Goal: Task Accomplishment & Management: Manage account settings

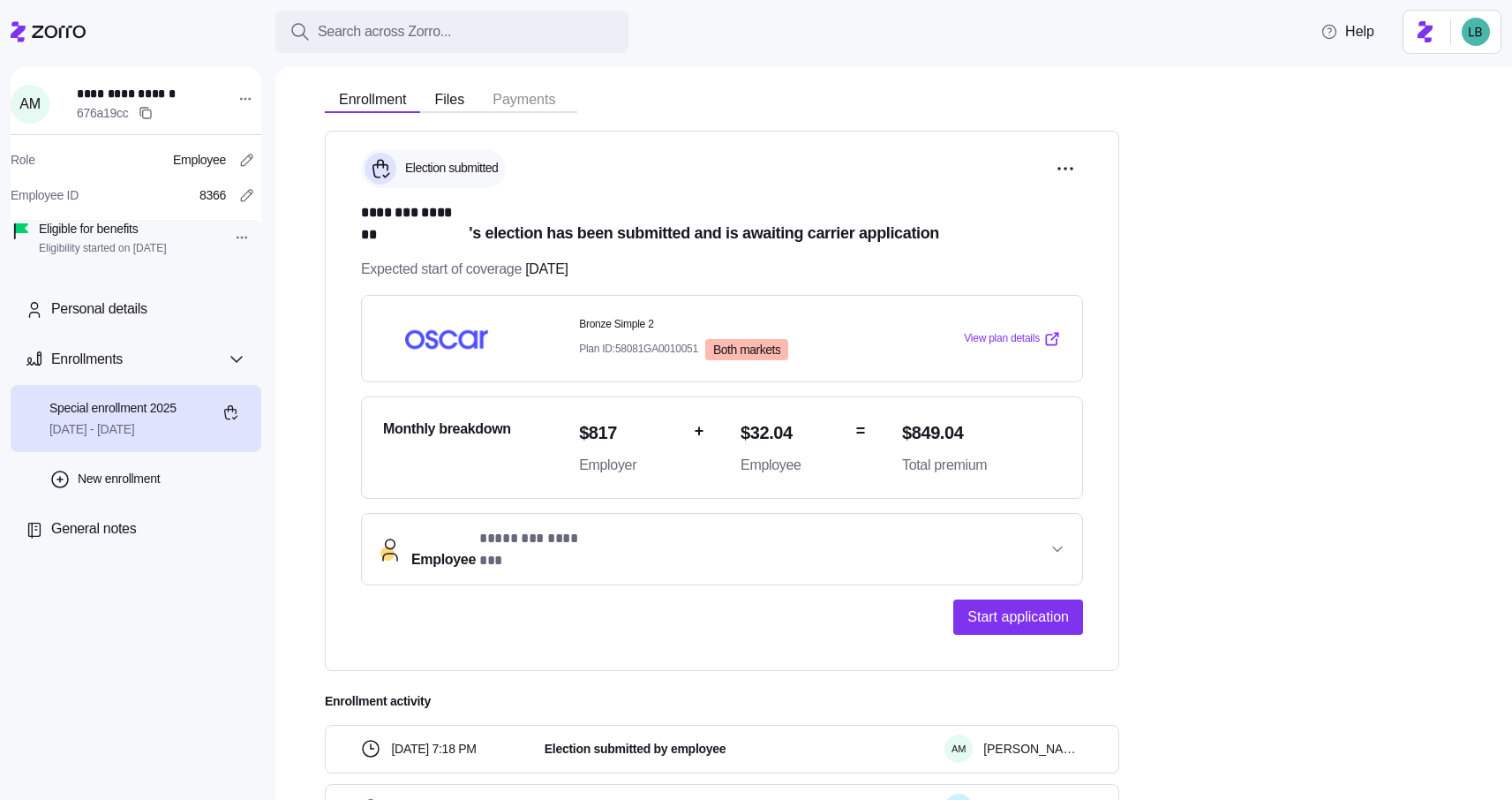
scroll to position [185, 0]
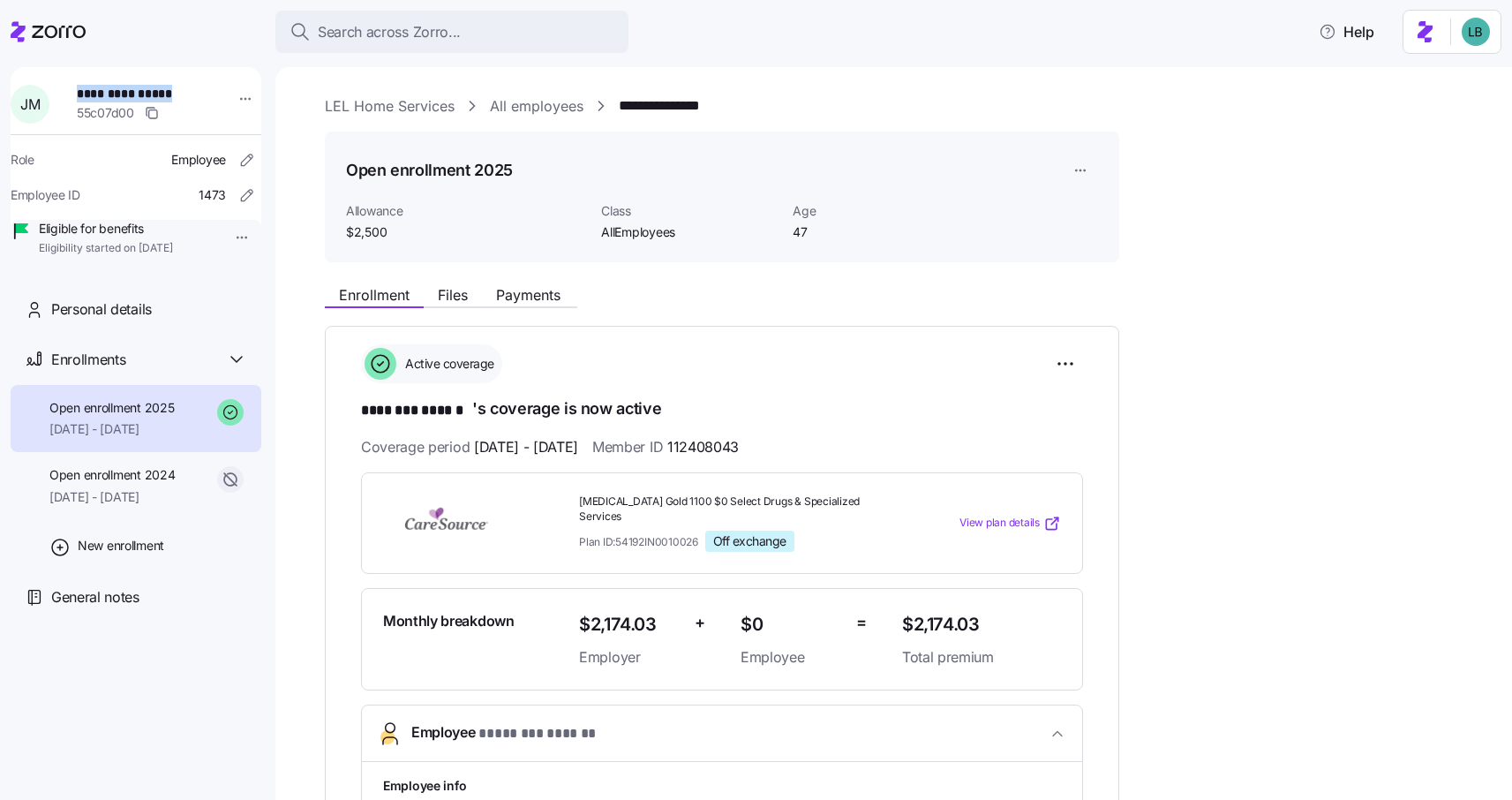
scroll to position [1845, 0]
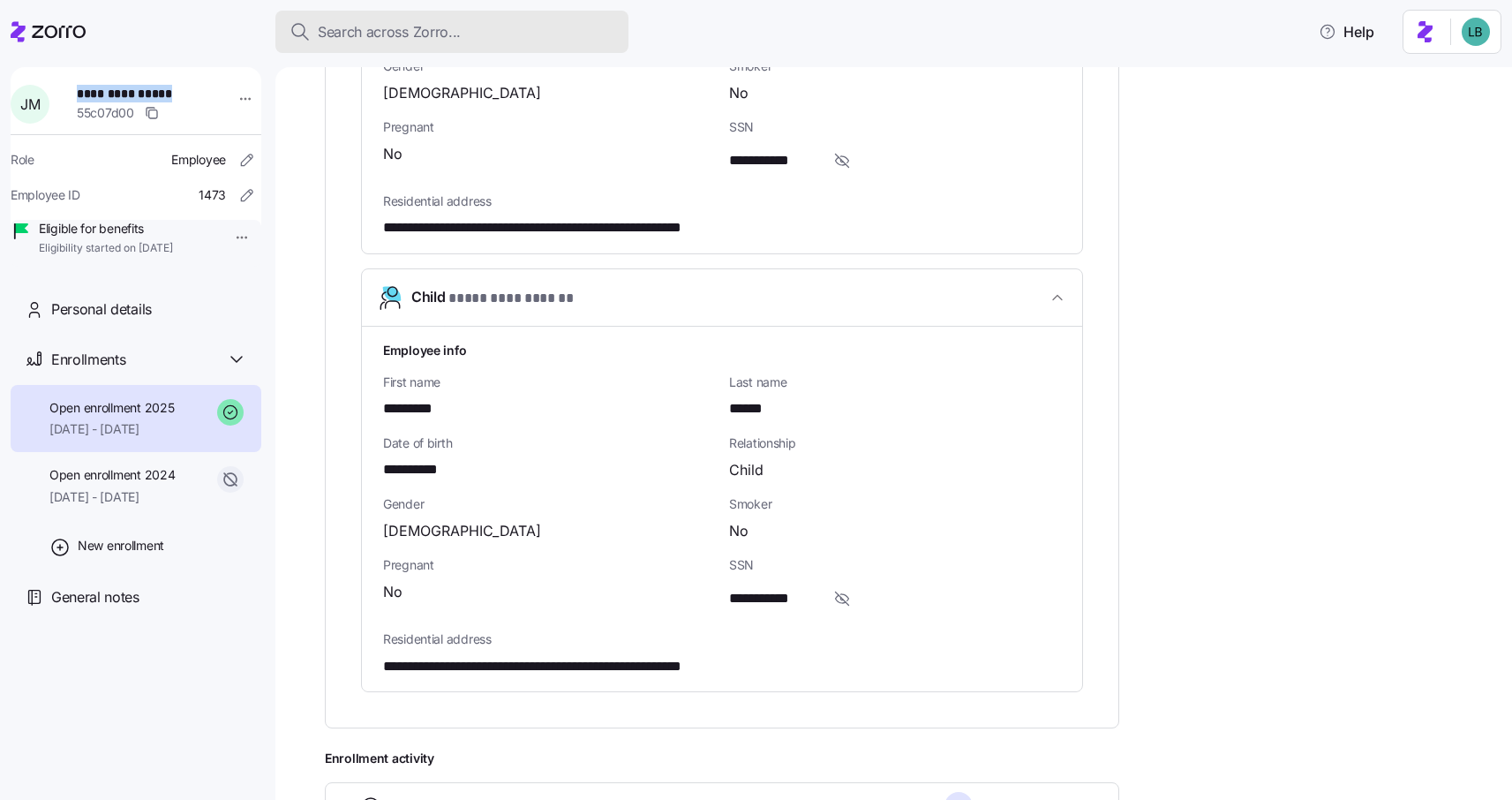
click at [350, 29] on span "Search across Zorro..." at bounding box center [389, 32] width 143 height 22
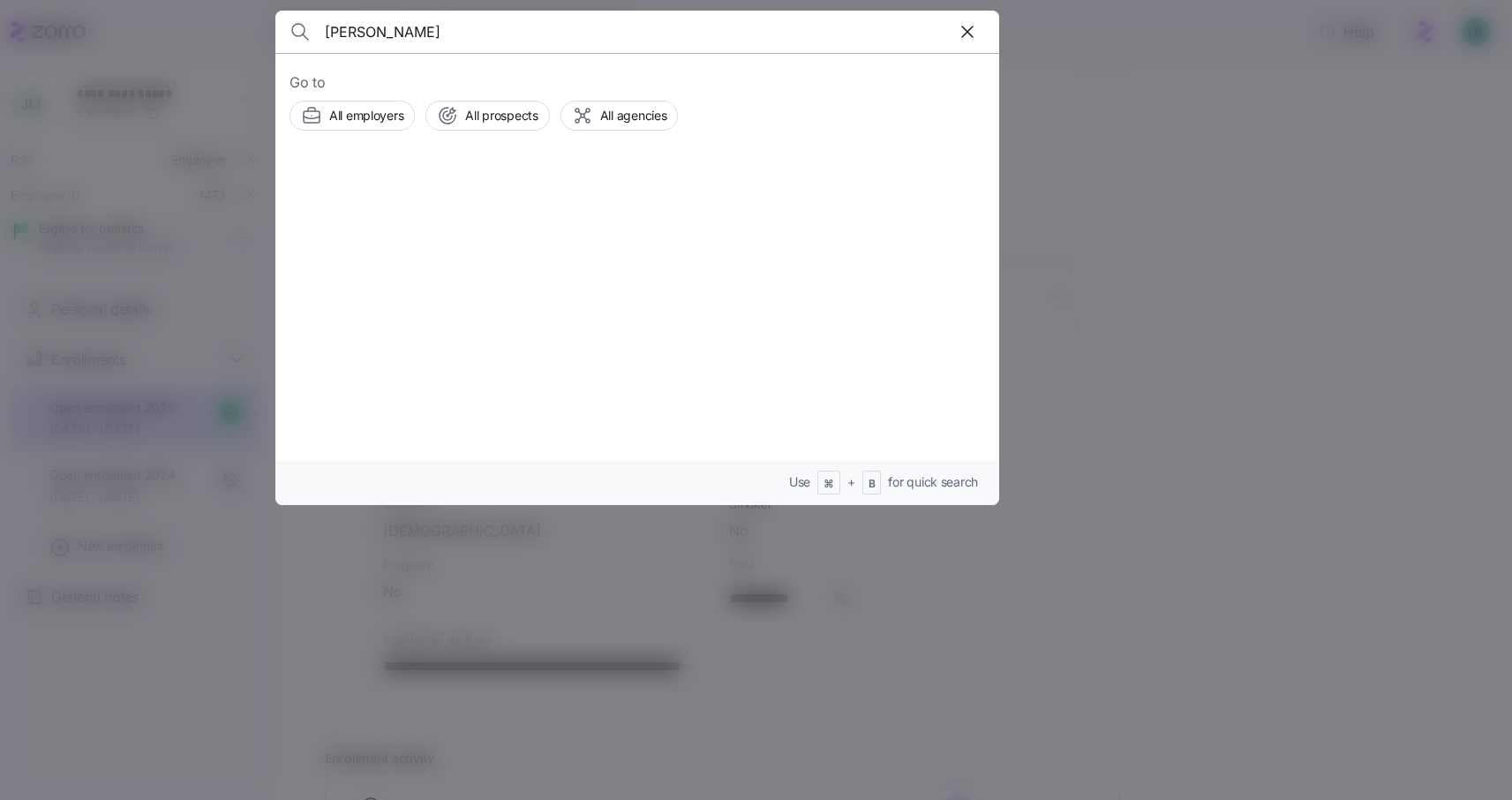
type input "CHRISTINA BUCCI"
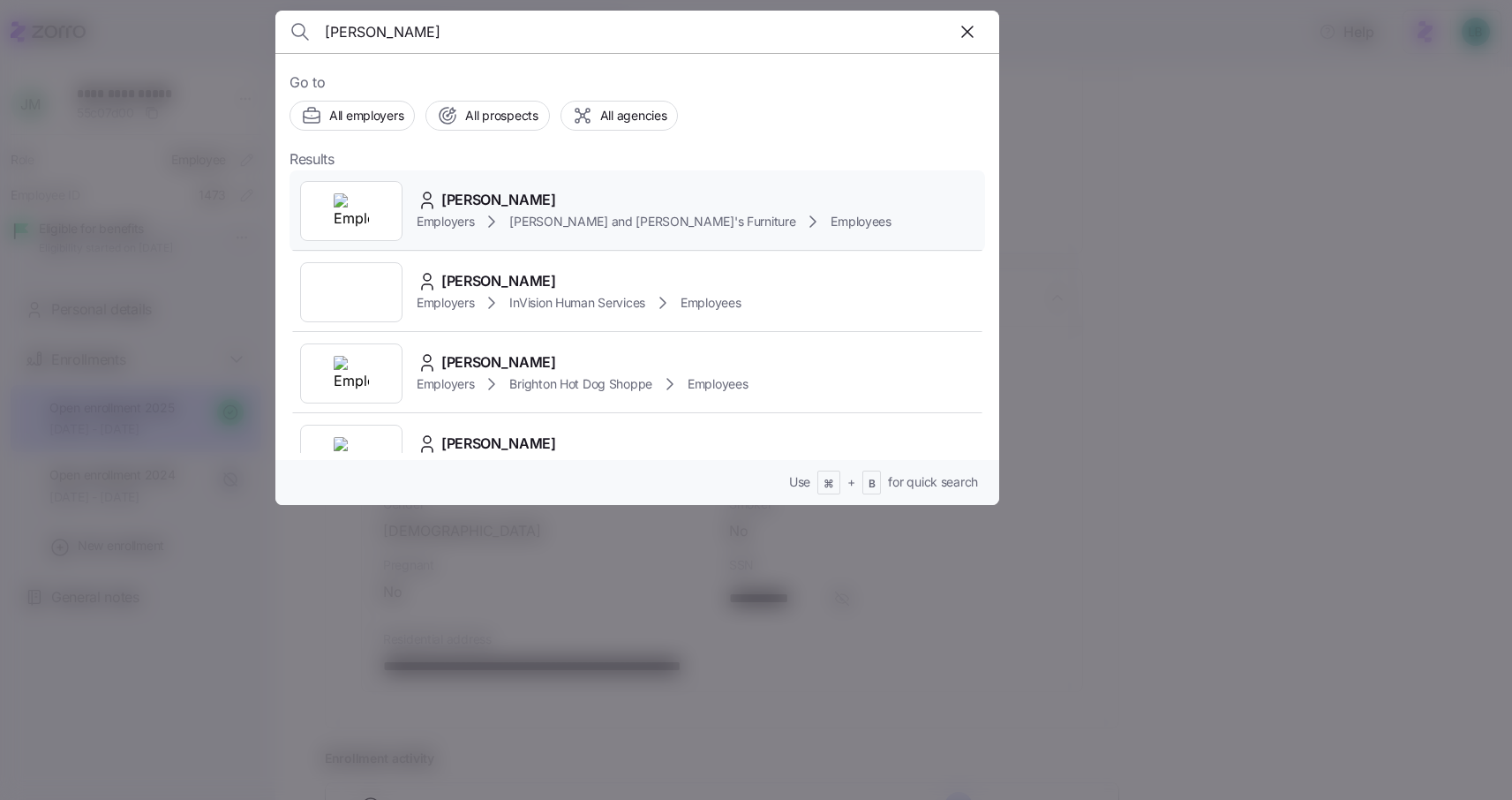
click at [498, 206] on span "CHRISTINA BUCCI" at bounding box center [498, 199] width 115 height 22
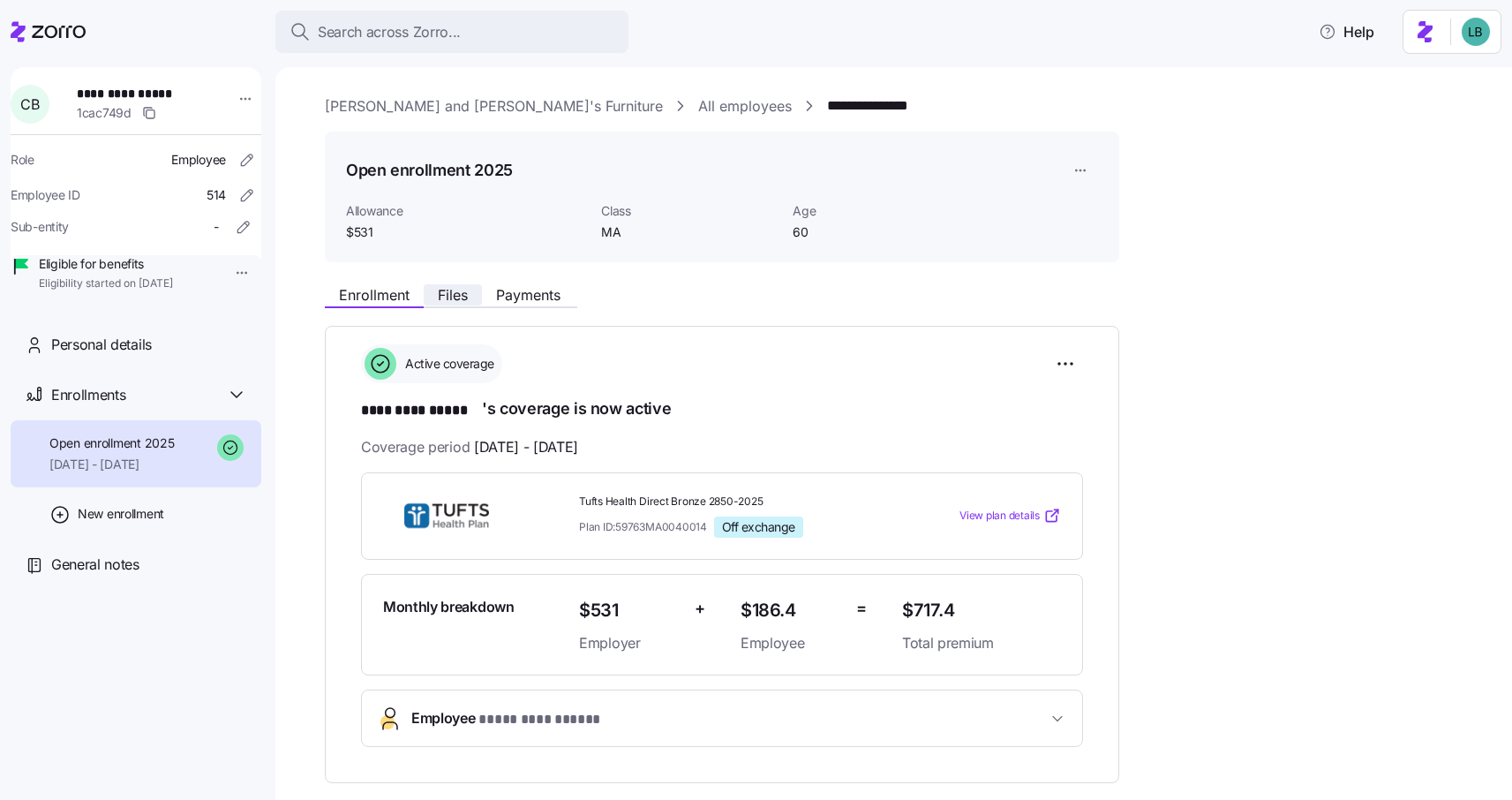
click at [461, 297] on span "Files" at bounding box center [453, 295] width 30 height 14
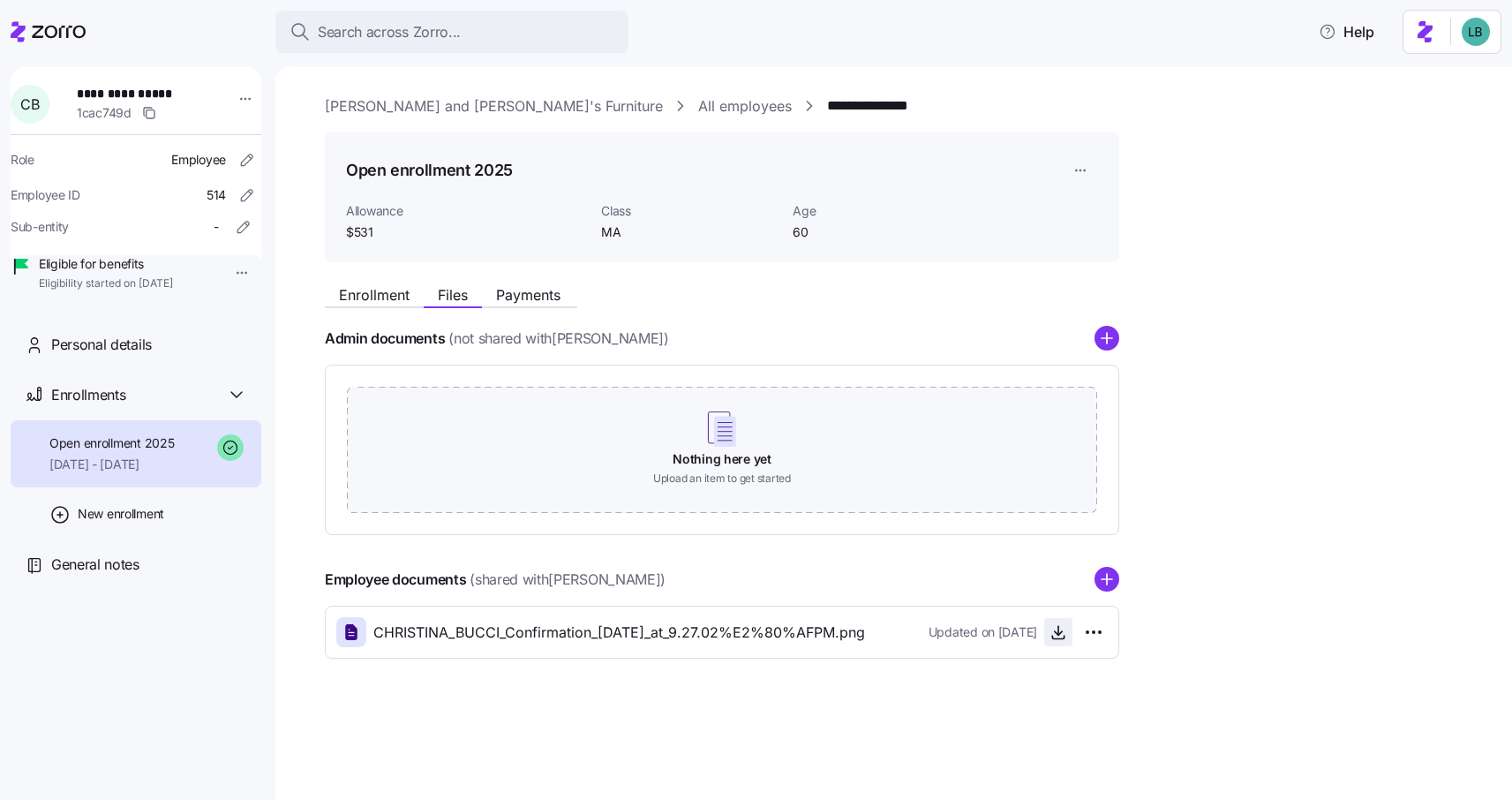
click at [1060, 633] on icon "button" at bounding box center [1058, 632] width 17 height 17
click at [159, 473] on span "08/01/2025 - 12/31/2025" at bounding box center [111, 464] width 124 height 17
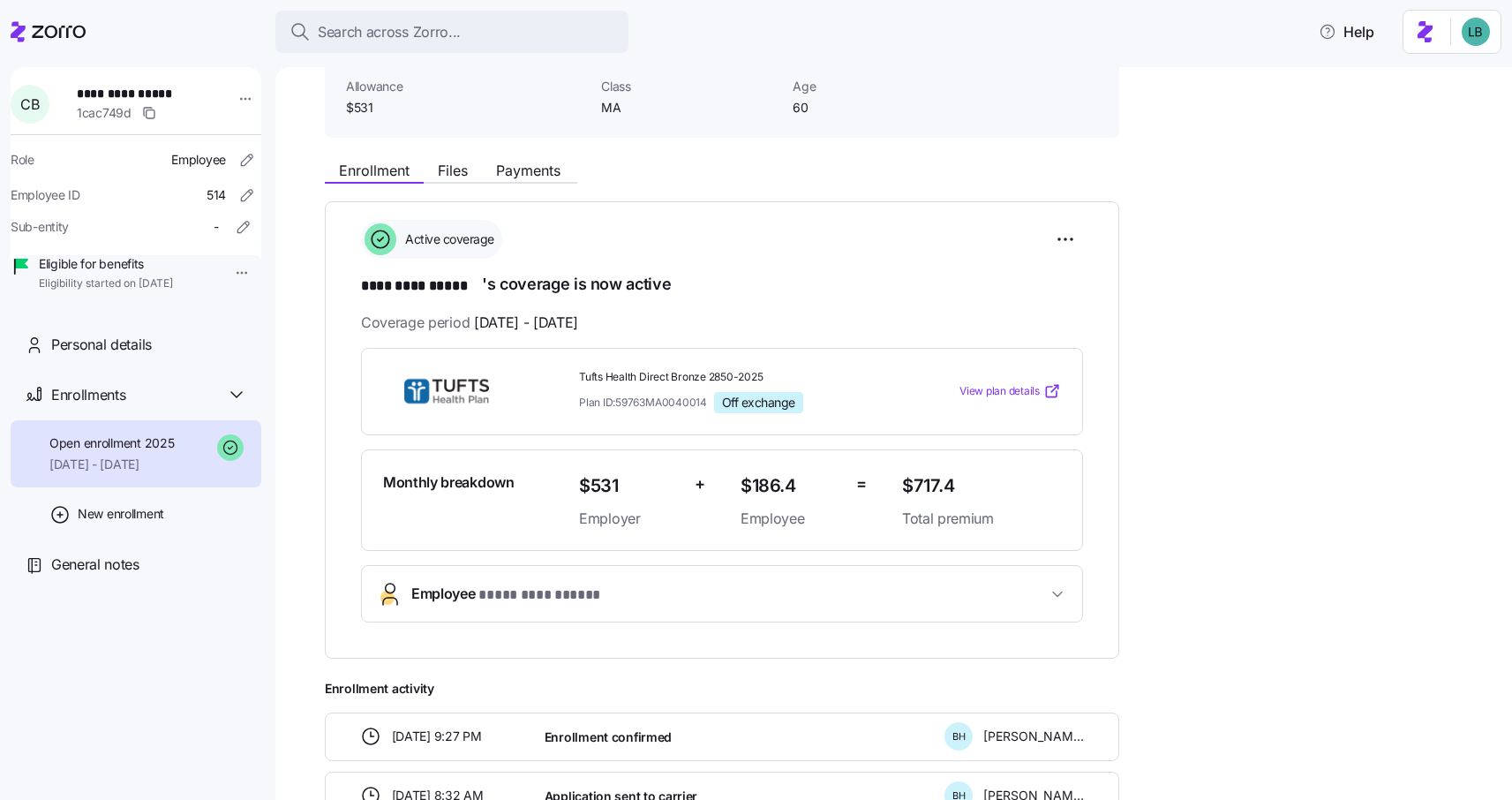
scroll to position [95, 0]
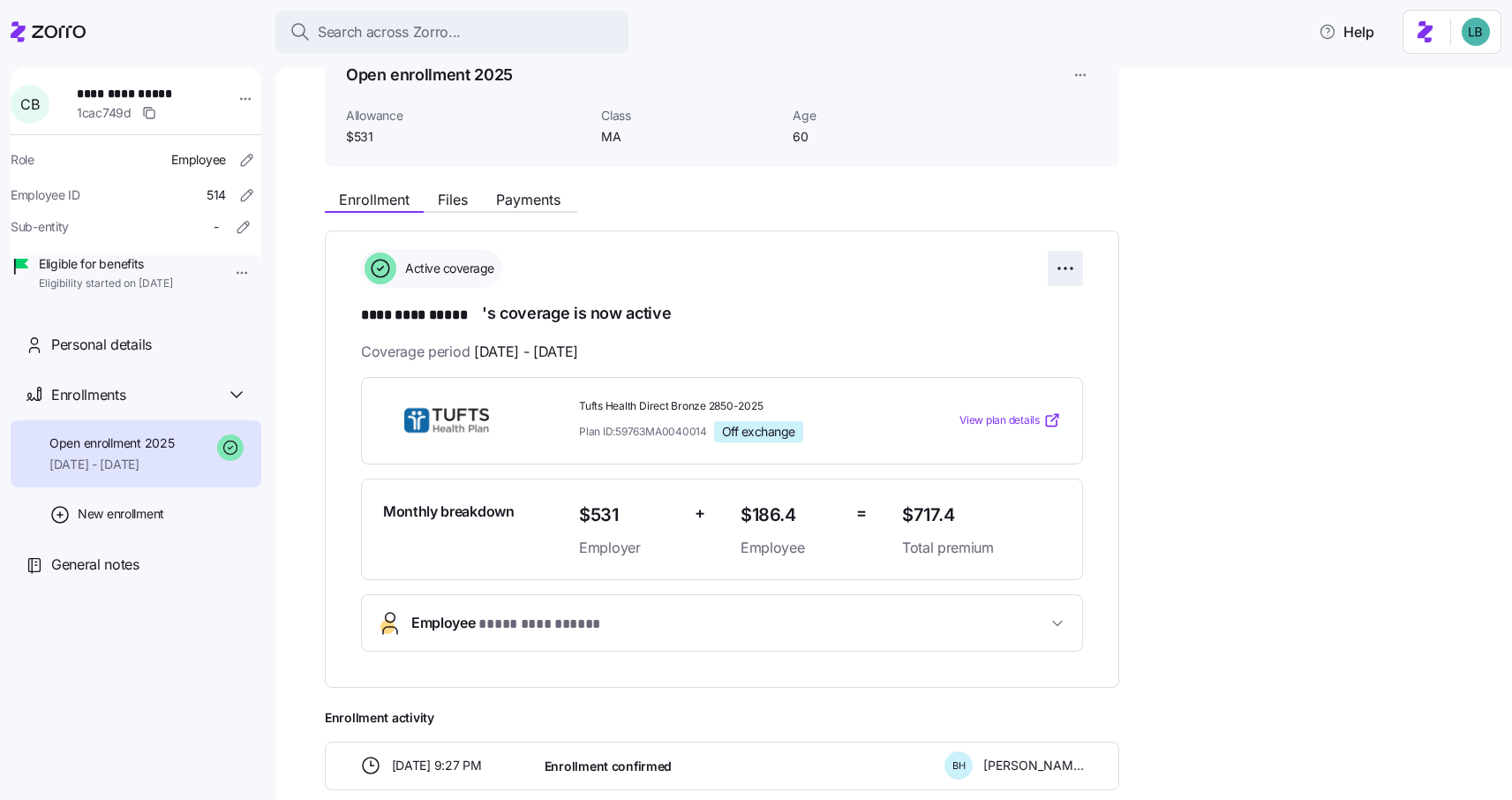
click at [1067, 271] on html "**********" at bounding box center [756, 395] width 1512 height 789
click at [1203, 414] on html "**********" at bounding box center [756, 395] width 1512 height 789
click at [349, 38] on span "Search across Zorro..." at bounding box center [389, 32] width 143 height 22
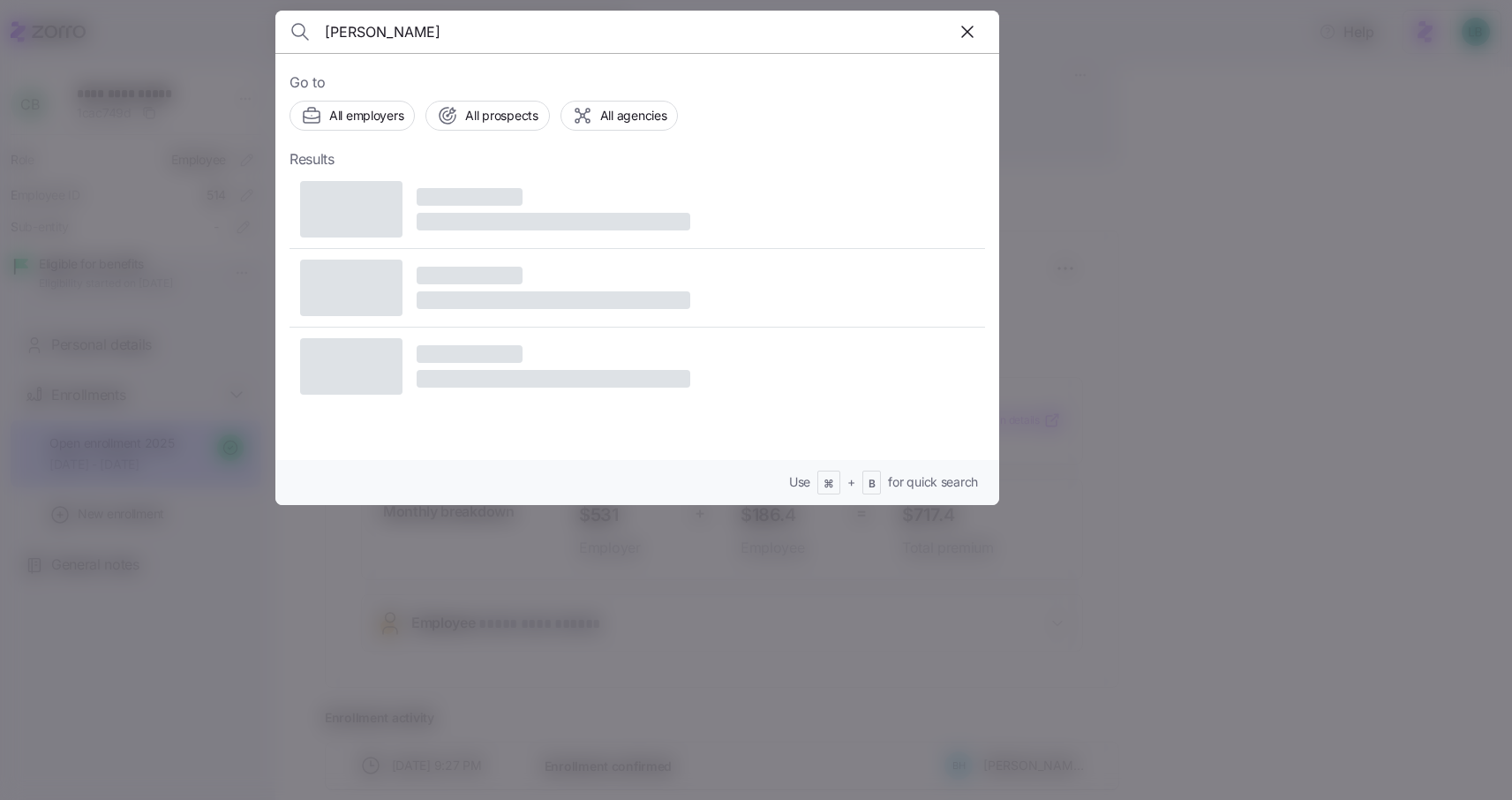
type input "michelle cruz"
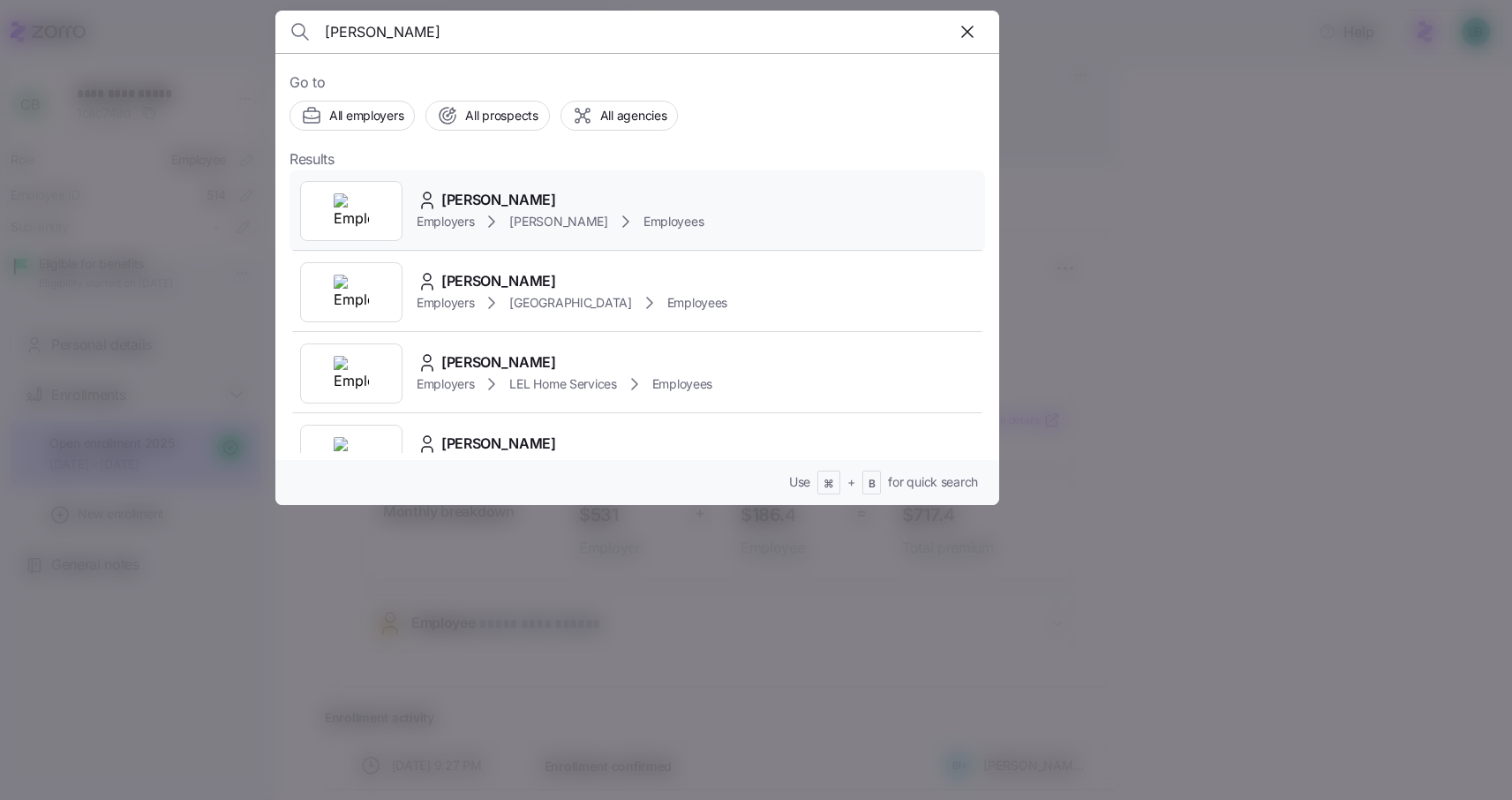
click at [480, 196] on span "Michele Cruz" at bounding box center [498, 199] width 115 height 22
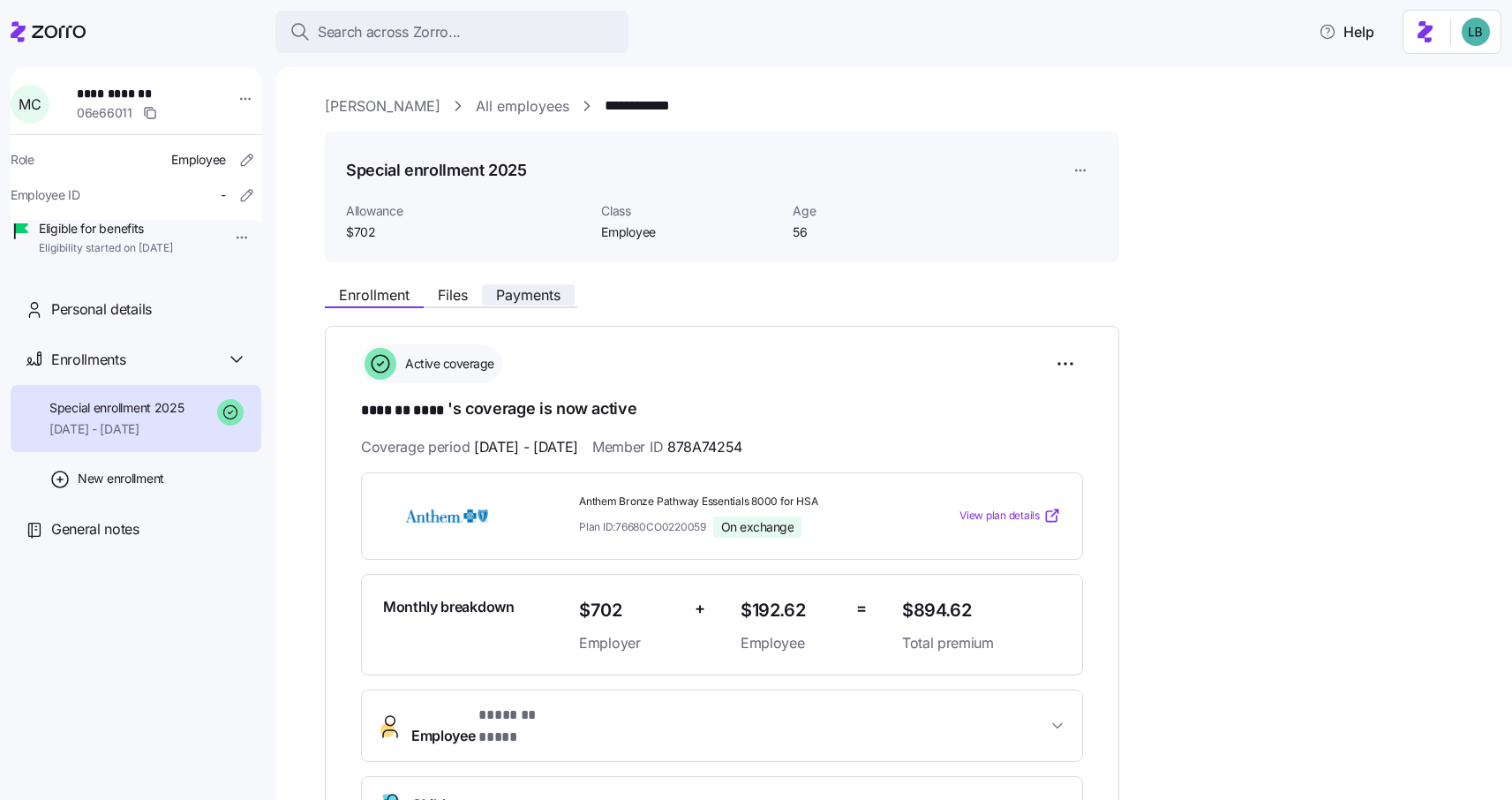
click at [537, 298] on span "Payments" at bounding box center [528, 295] width 65 height 14
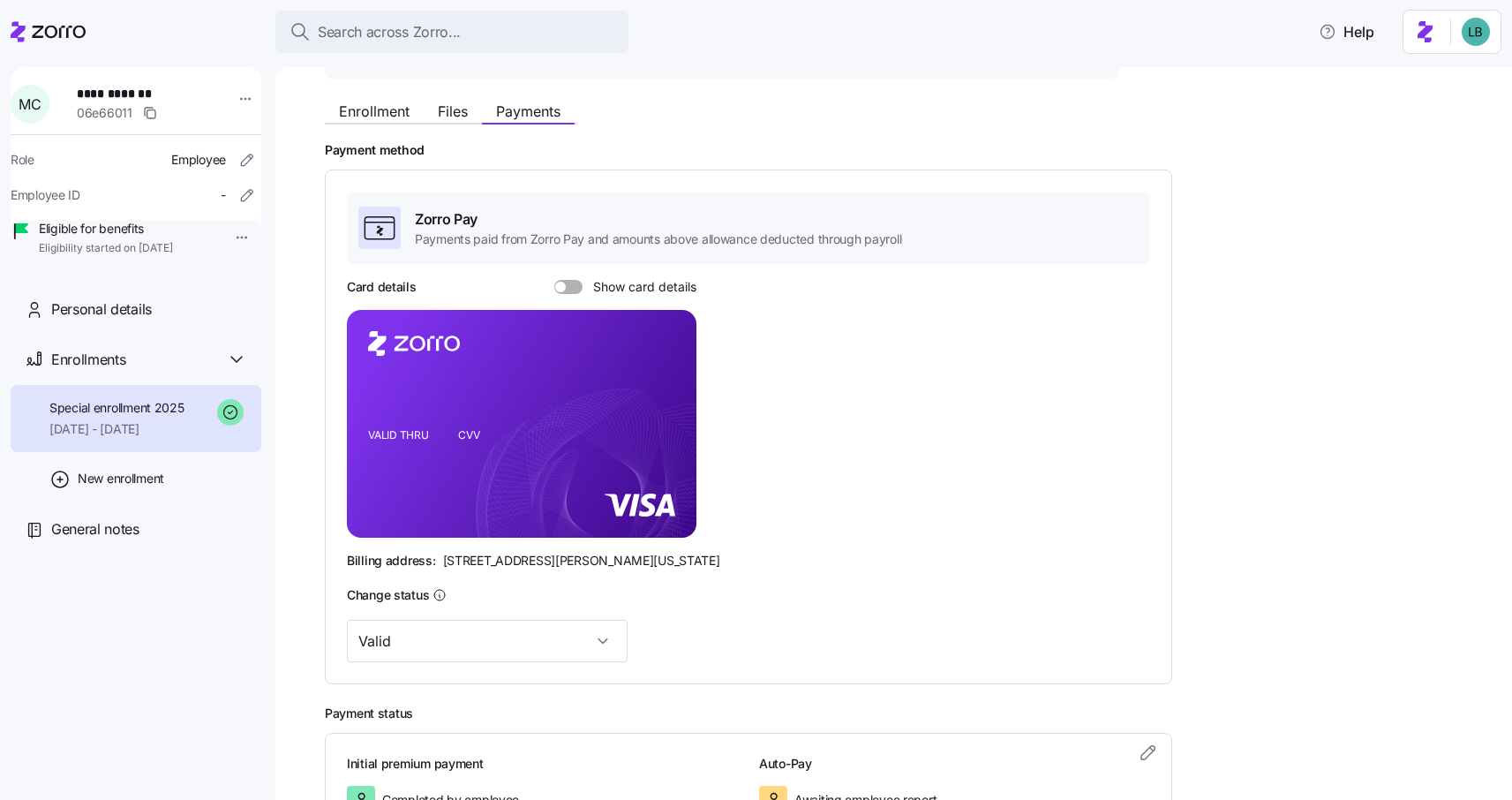
scroll to position [187, 0]
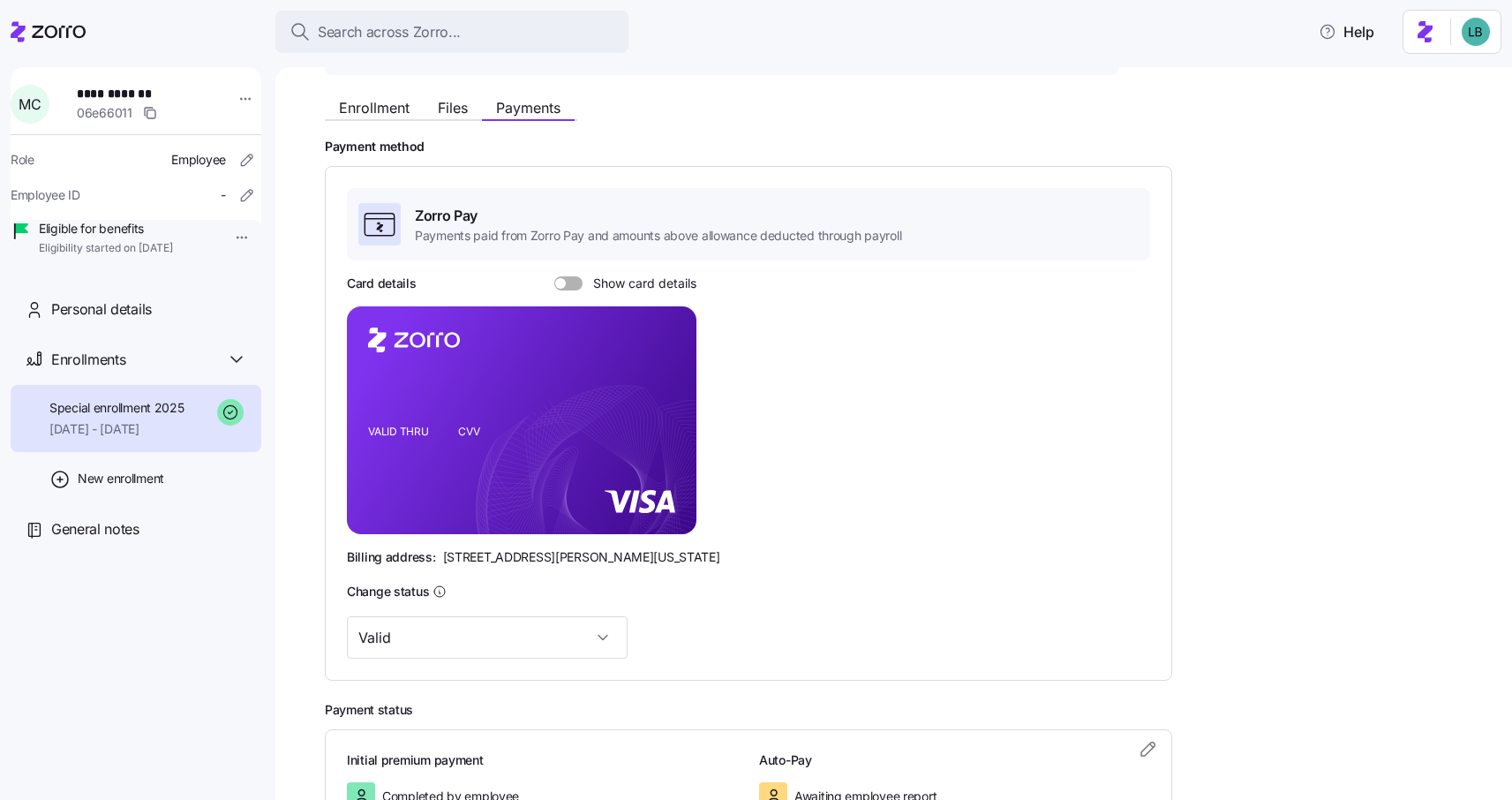
click at [572, 288] on span at bounding box center [575, 283] width 17 height 14
click at [555, 276] on input "Show card details" at bounding box center [555, 276] width 0 height 0
click at [377, 110] on span "Enrollment" at bounding box center [374, 108] width 70 height 14
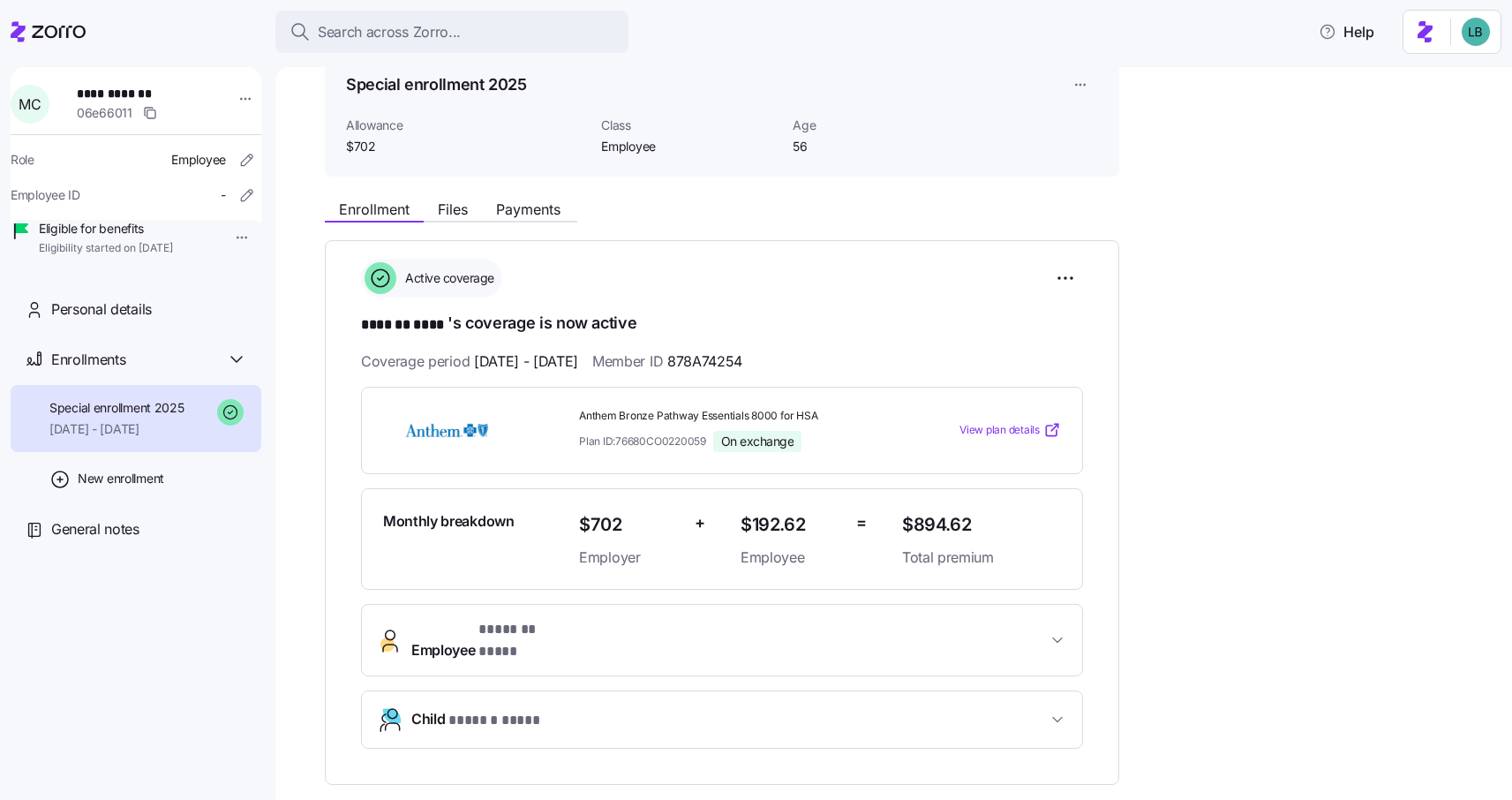
scroll to position [94, 0]
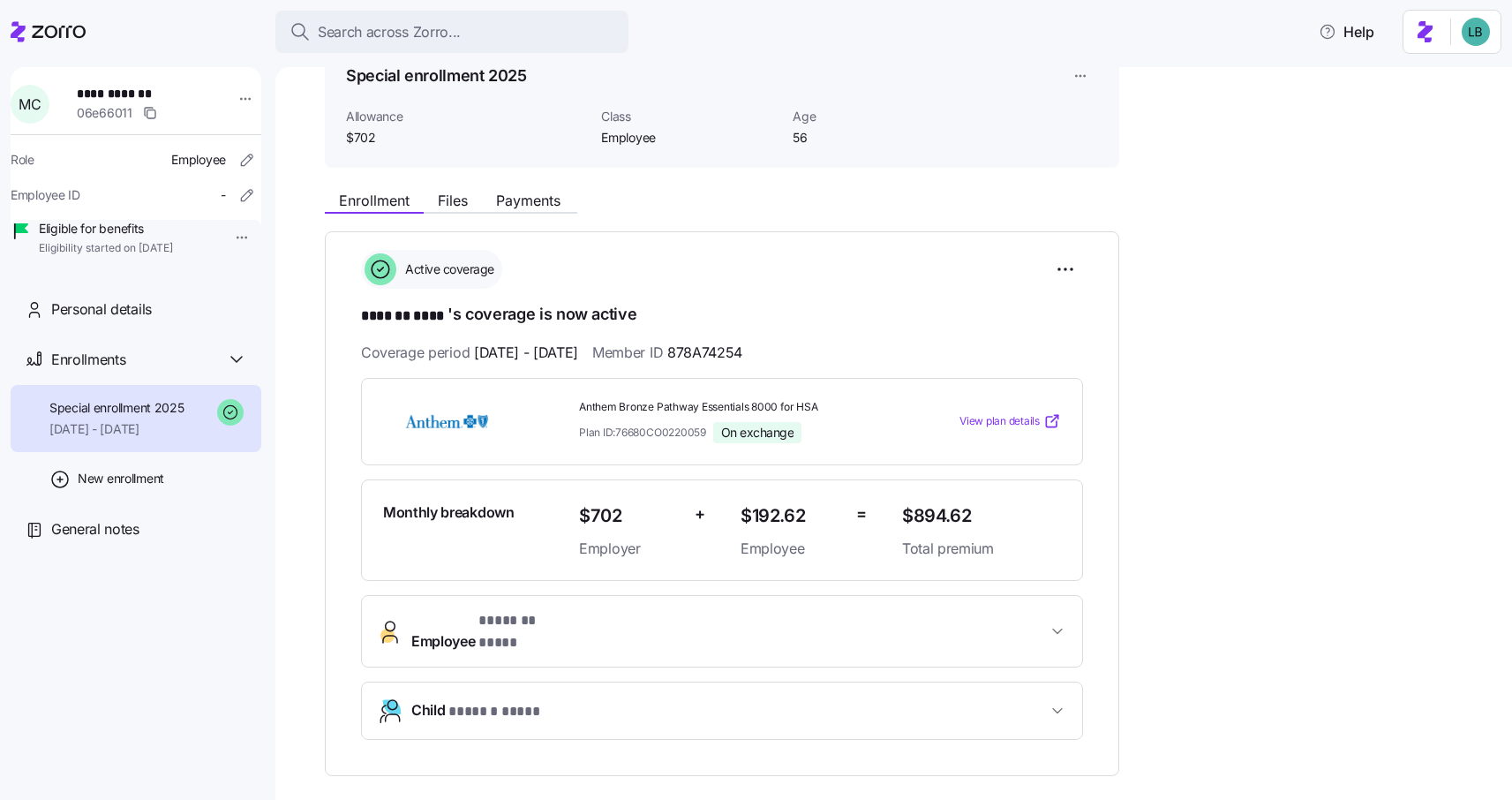
click at [487, 629] on span "* ******* **** *" at bounding box center [526, 620] width 94 height 22
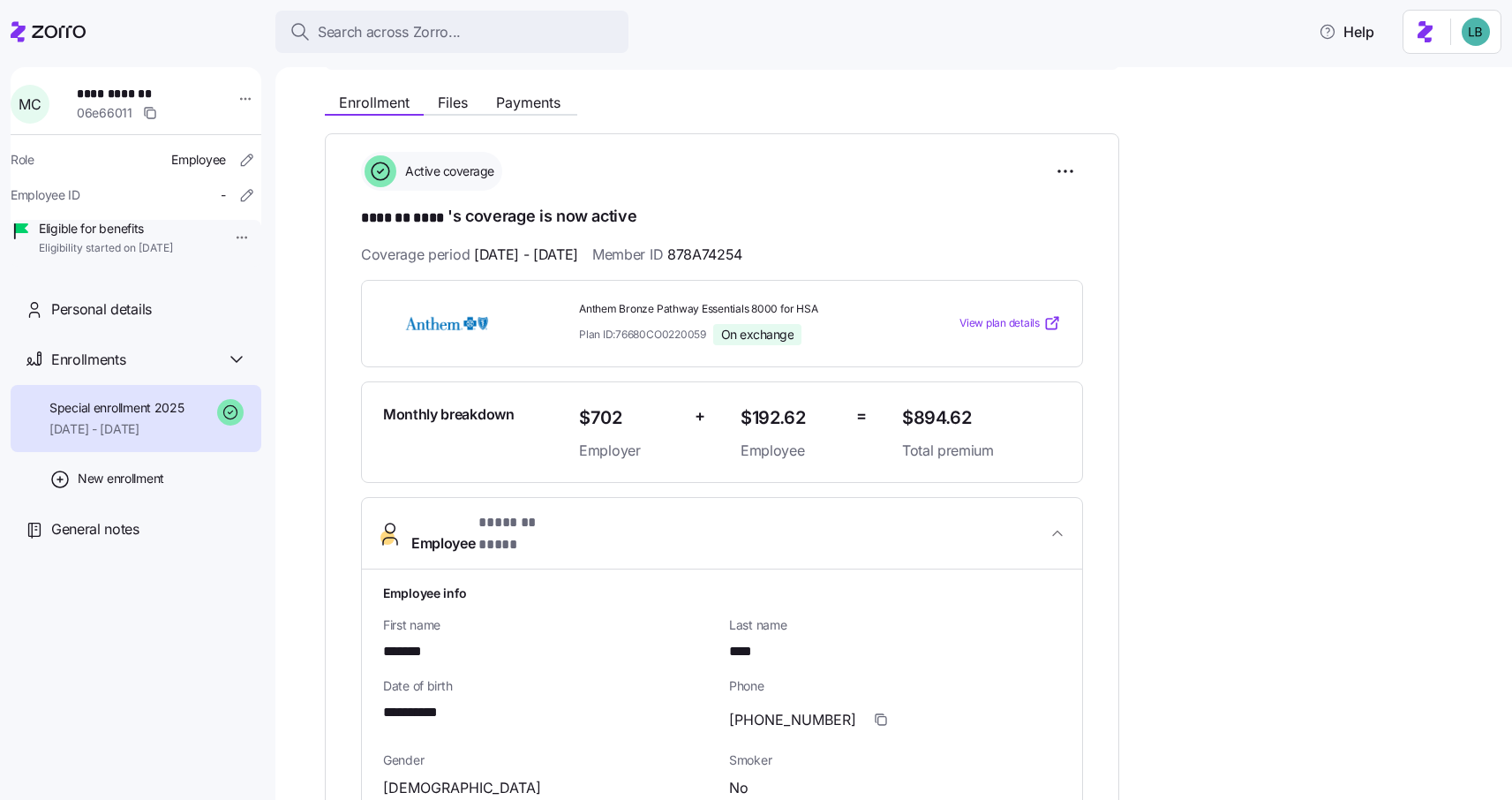
scroll to position [26, 0]
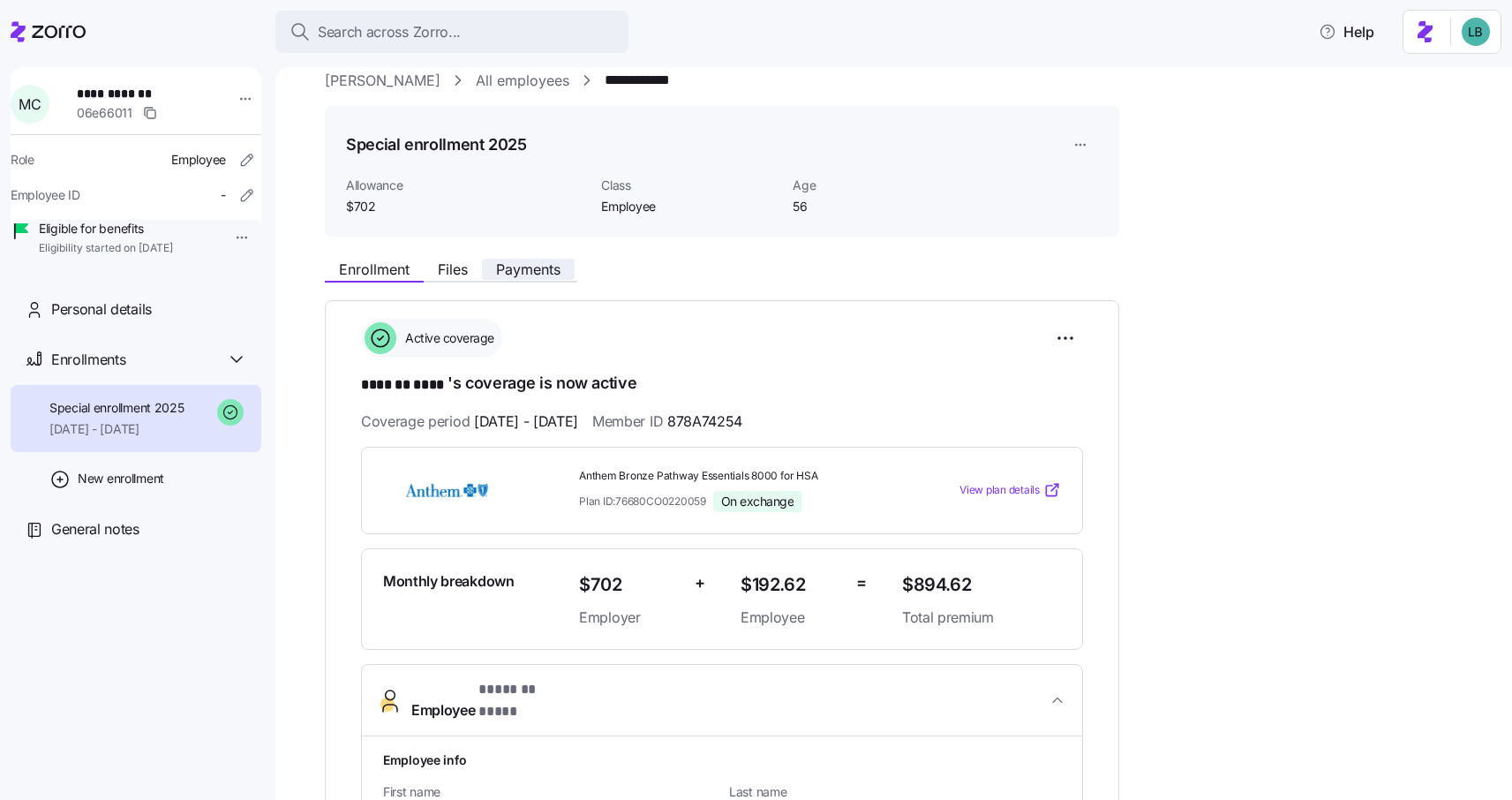
click at [526, 263] on span "Payments" at bounding box center [528, 269] width 65 height 14
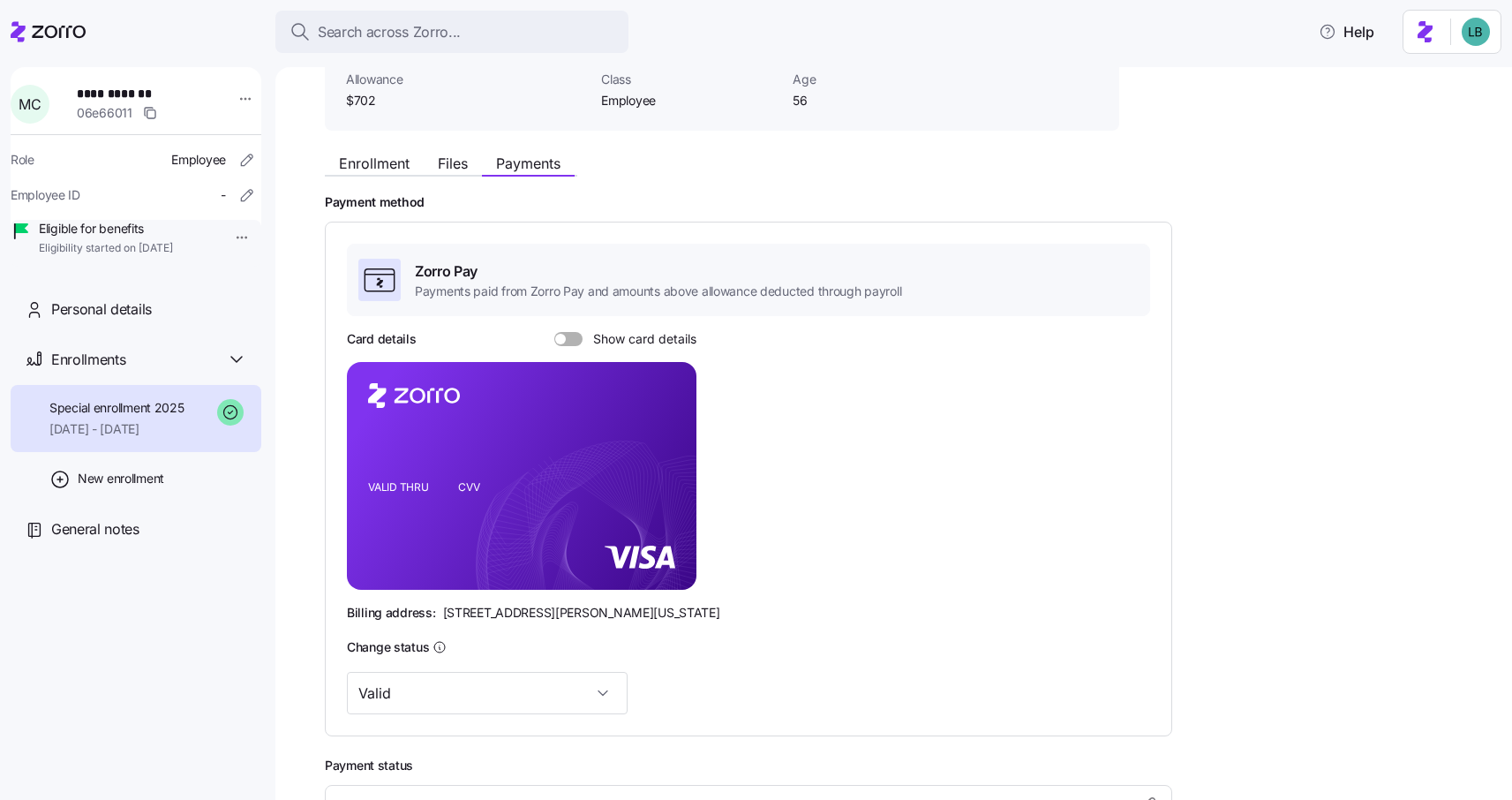
scroll to position [142, 0]
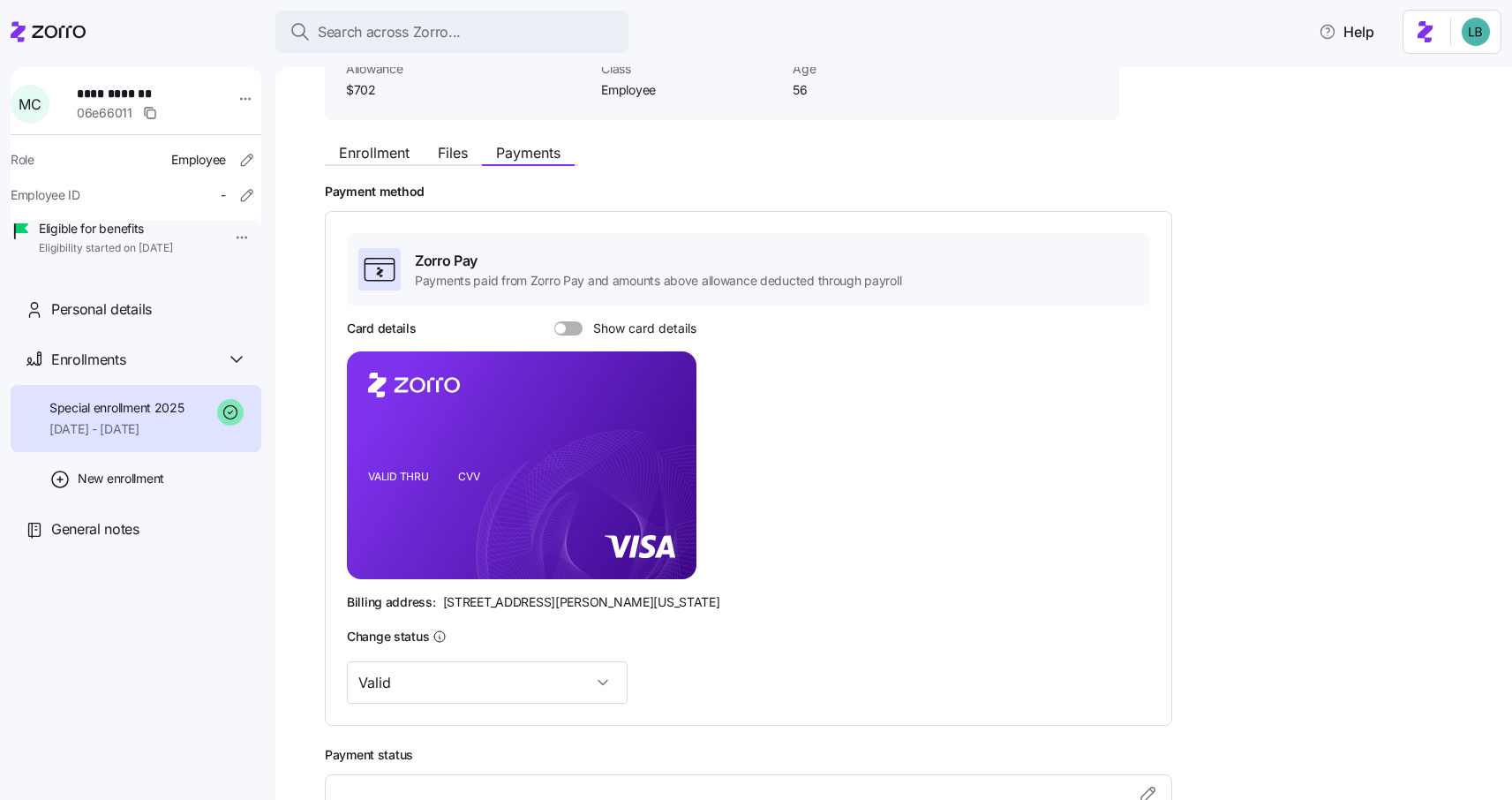
click at [576, 331] on span at bounding box center [575, 328] width 17 height 14
click at [555, 322] on input "Show card details" at bounding box center [555, 322] width 0 height 0
click at [391, 154] on span "Enrollment" at bounding box center [374, 152] width 70 height 14
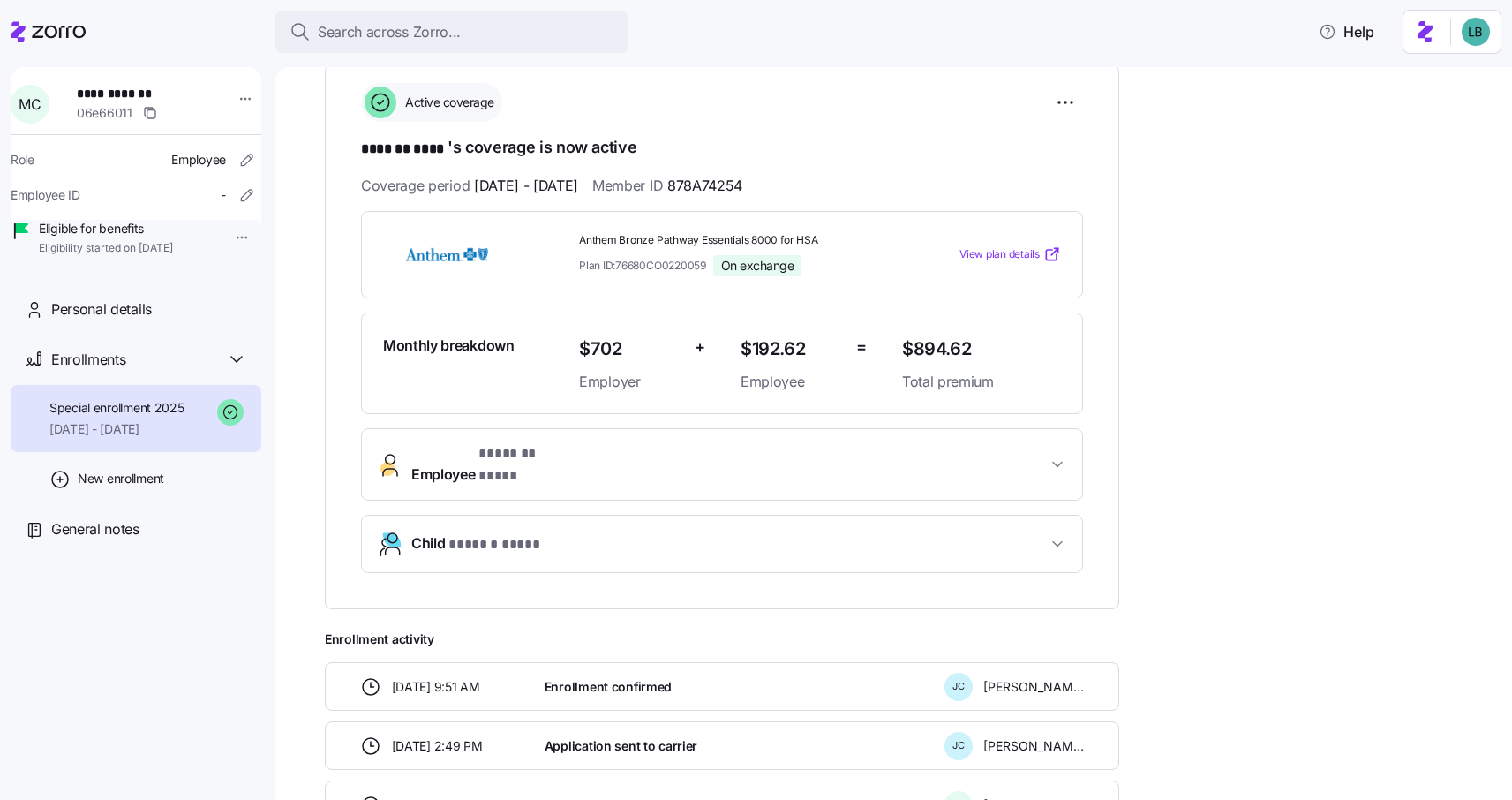
scroll to position [288, 0]
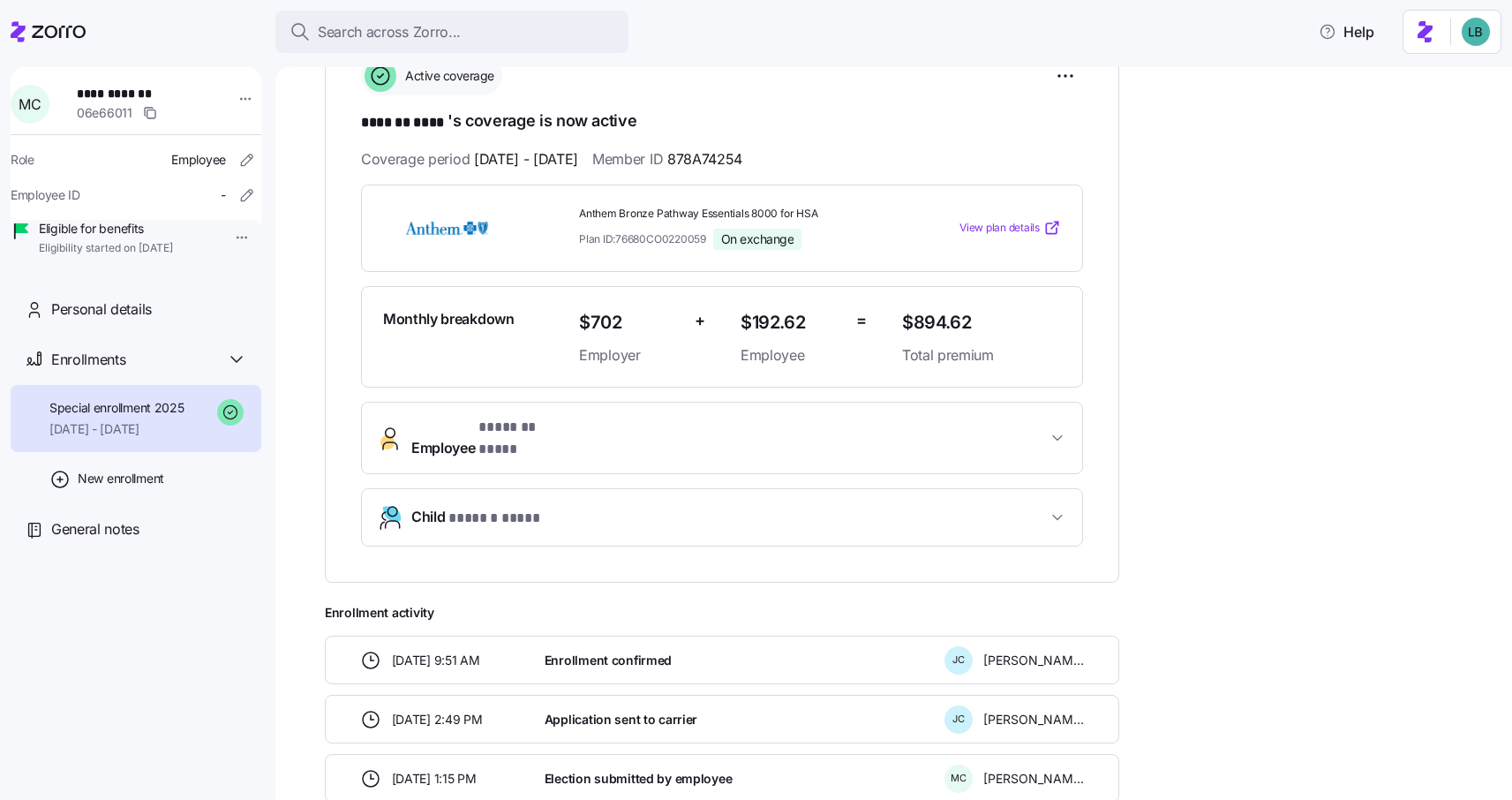
click at [513, 433] on span "* ******* **** *" at bounding box center [526, 427] width 94 height 22
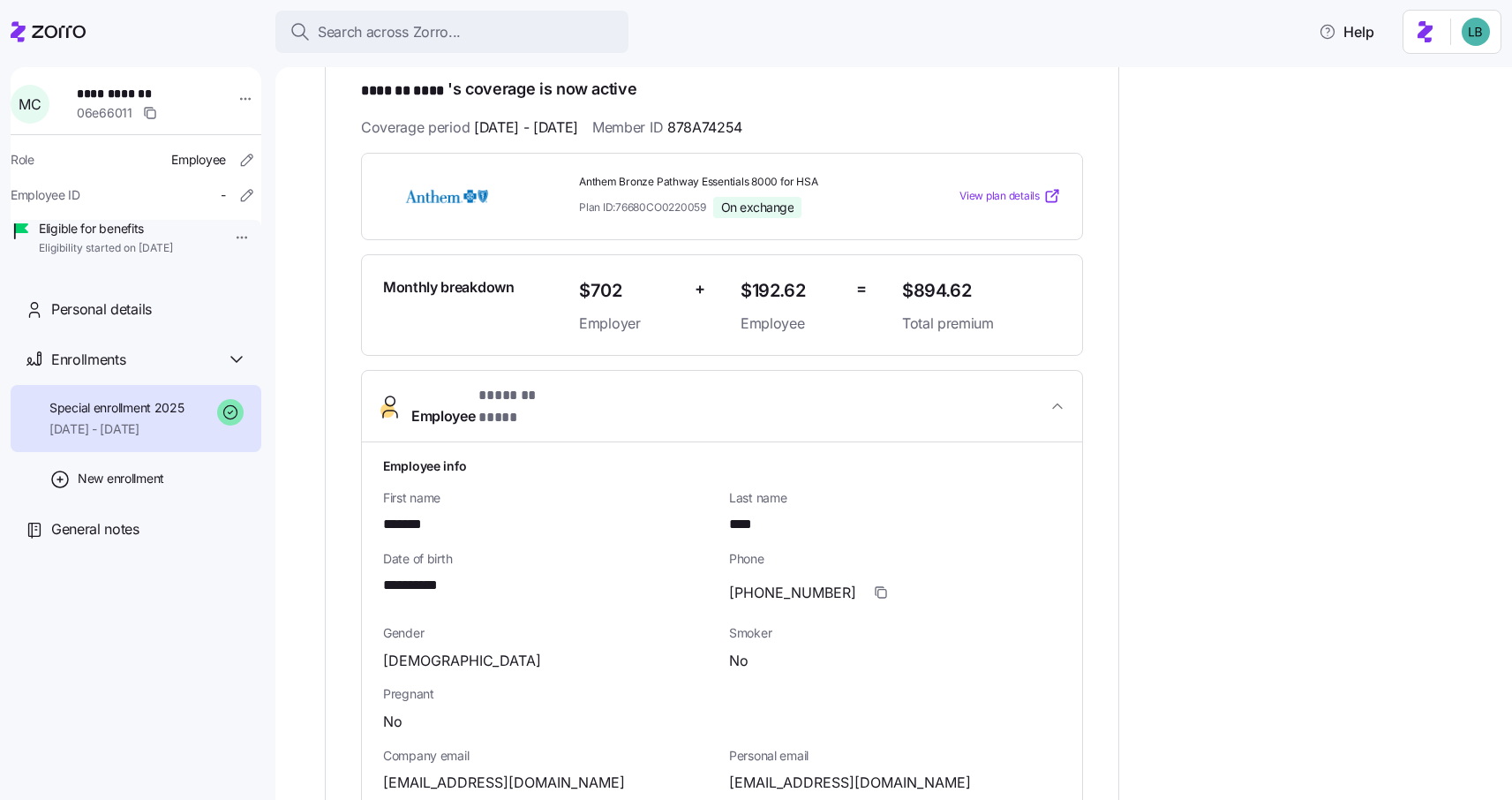
scroll to position [72, 0]
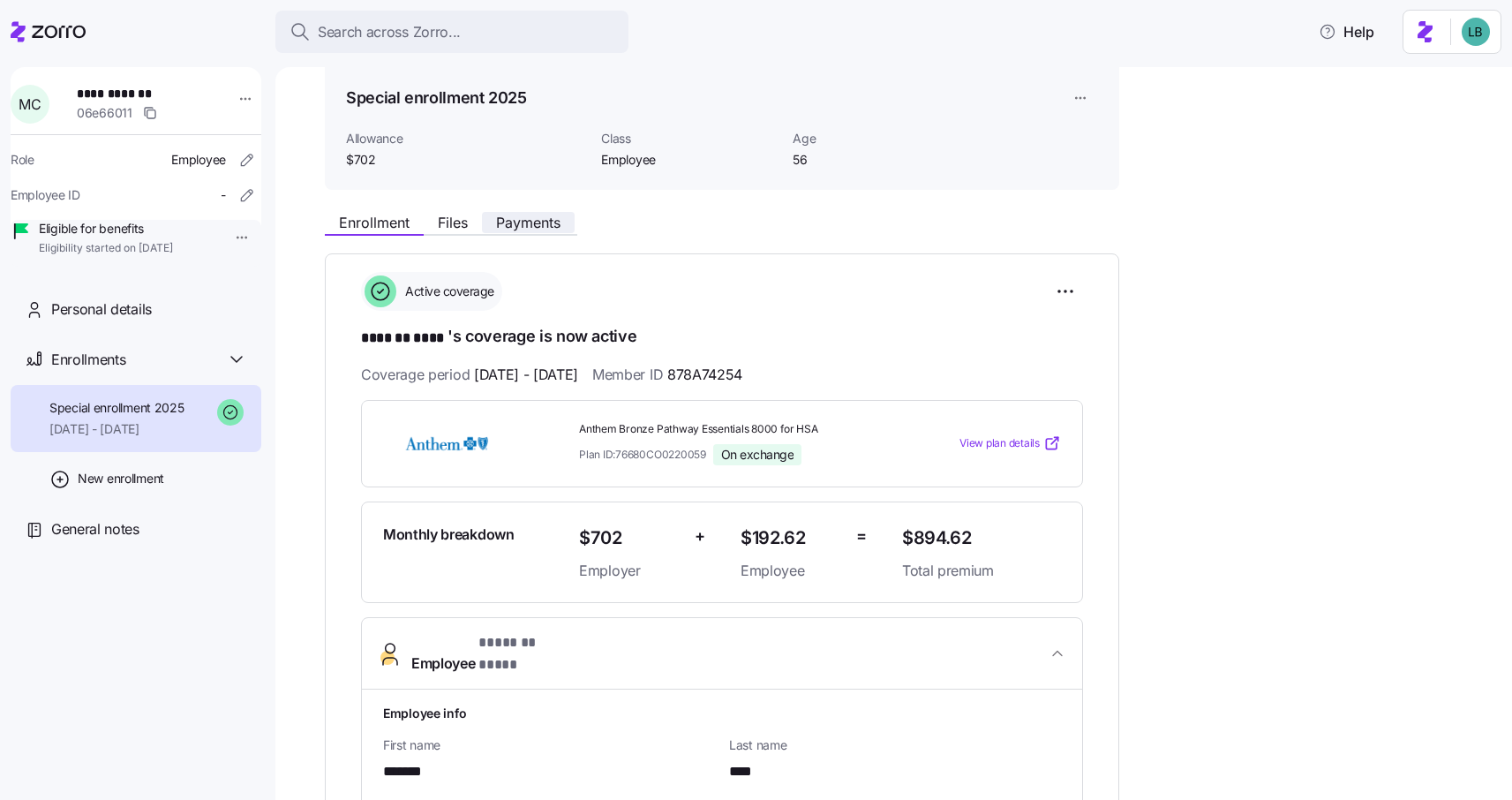
click at [533, 218] on span "Payments" at bounding box center [528, 222] width 65 height 14
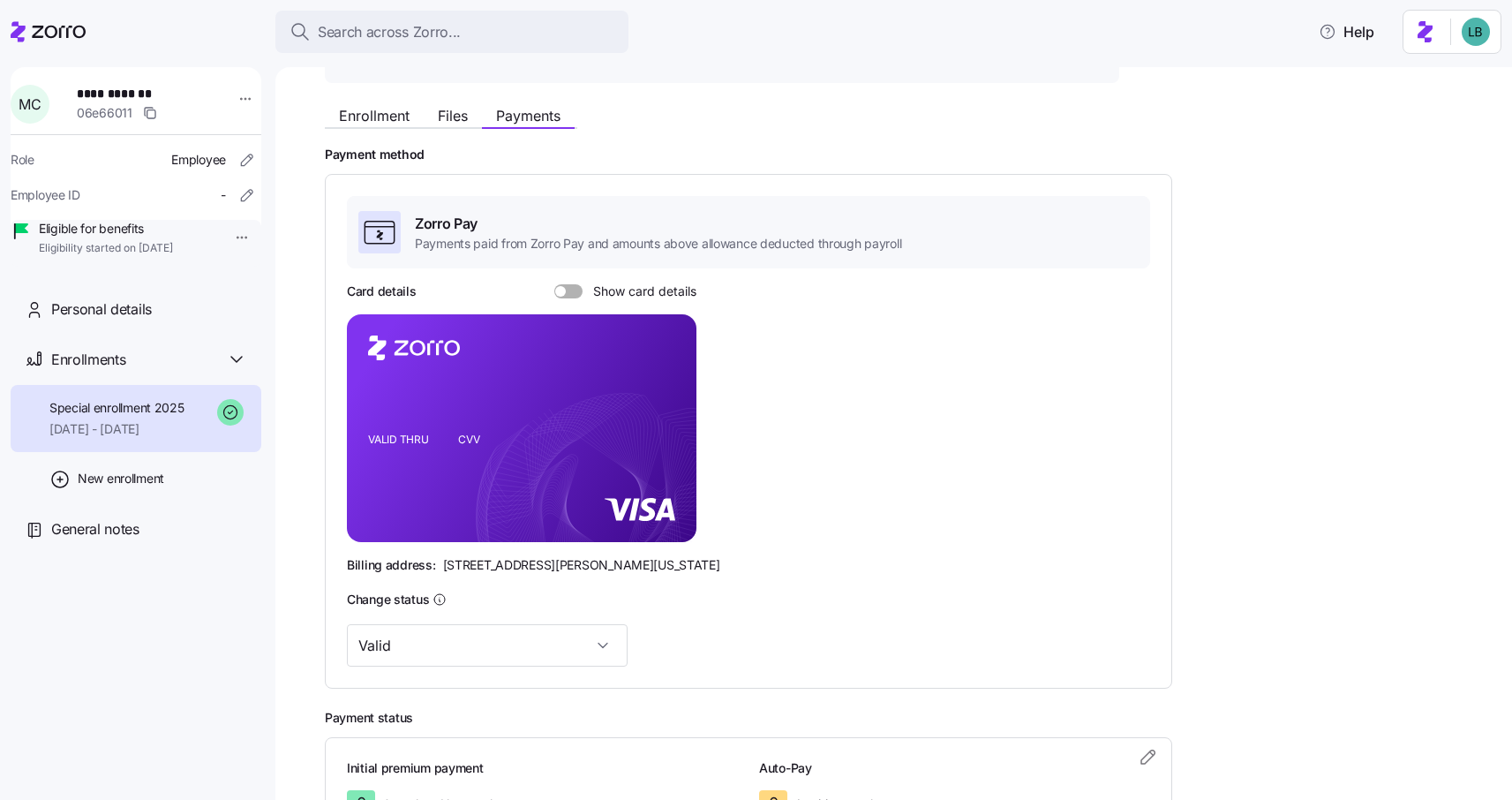
scroll to position [190, 0]
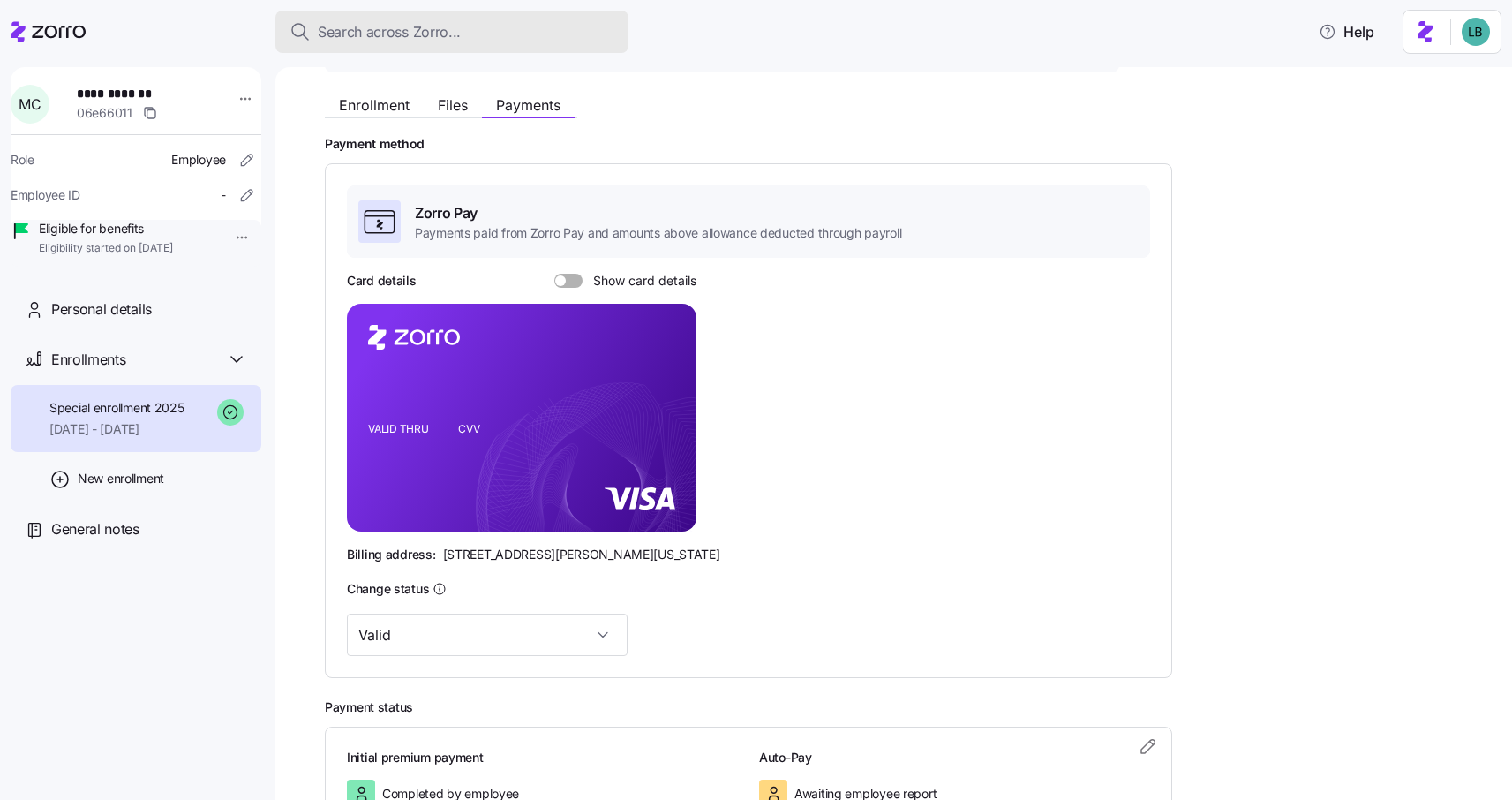
click at [374, 33] on span "Search across Zorro..." at bounding box center [389, 32] width 143 height 22
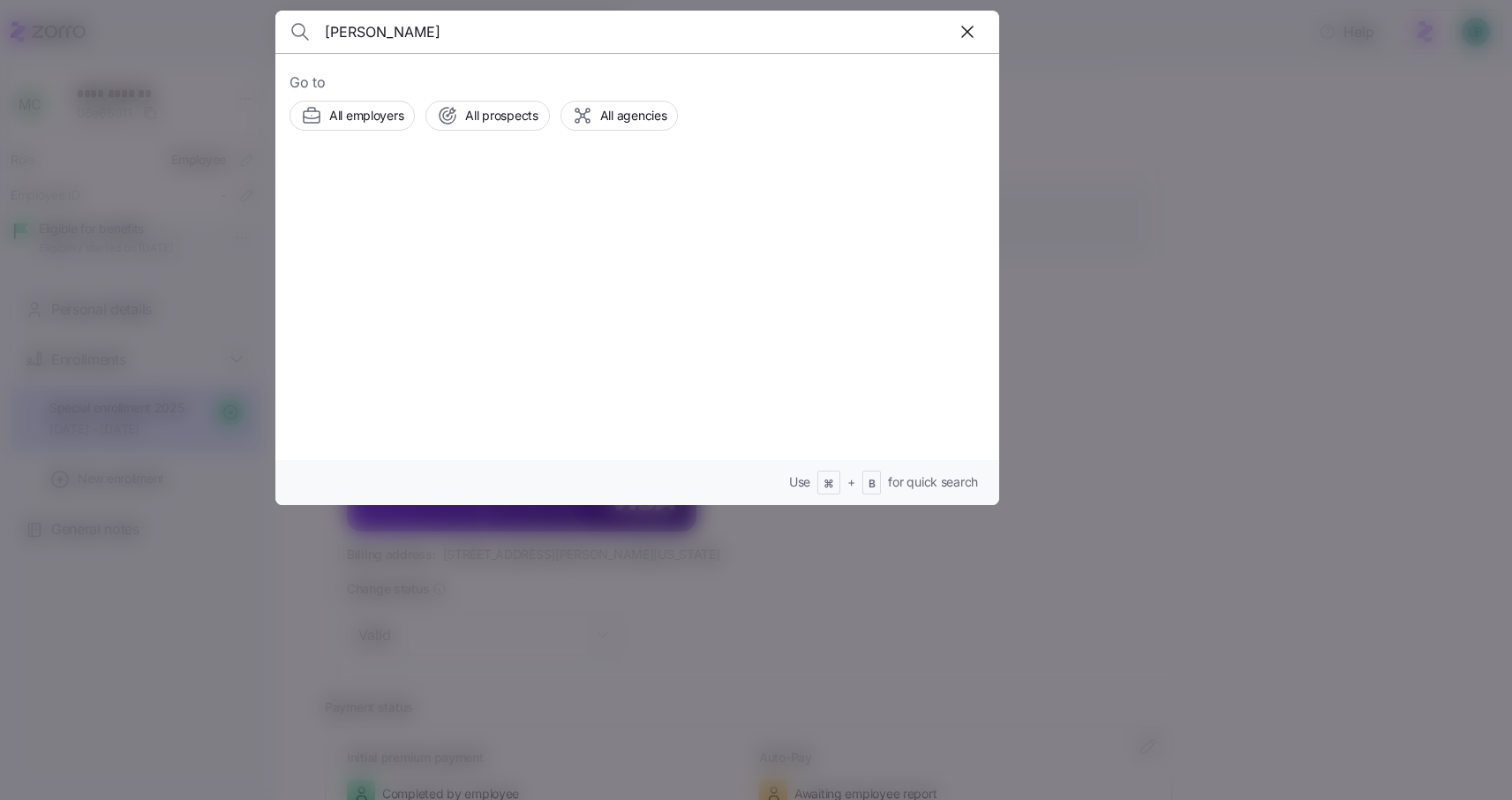
type input "[PERSON_NAME]"
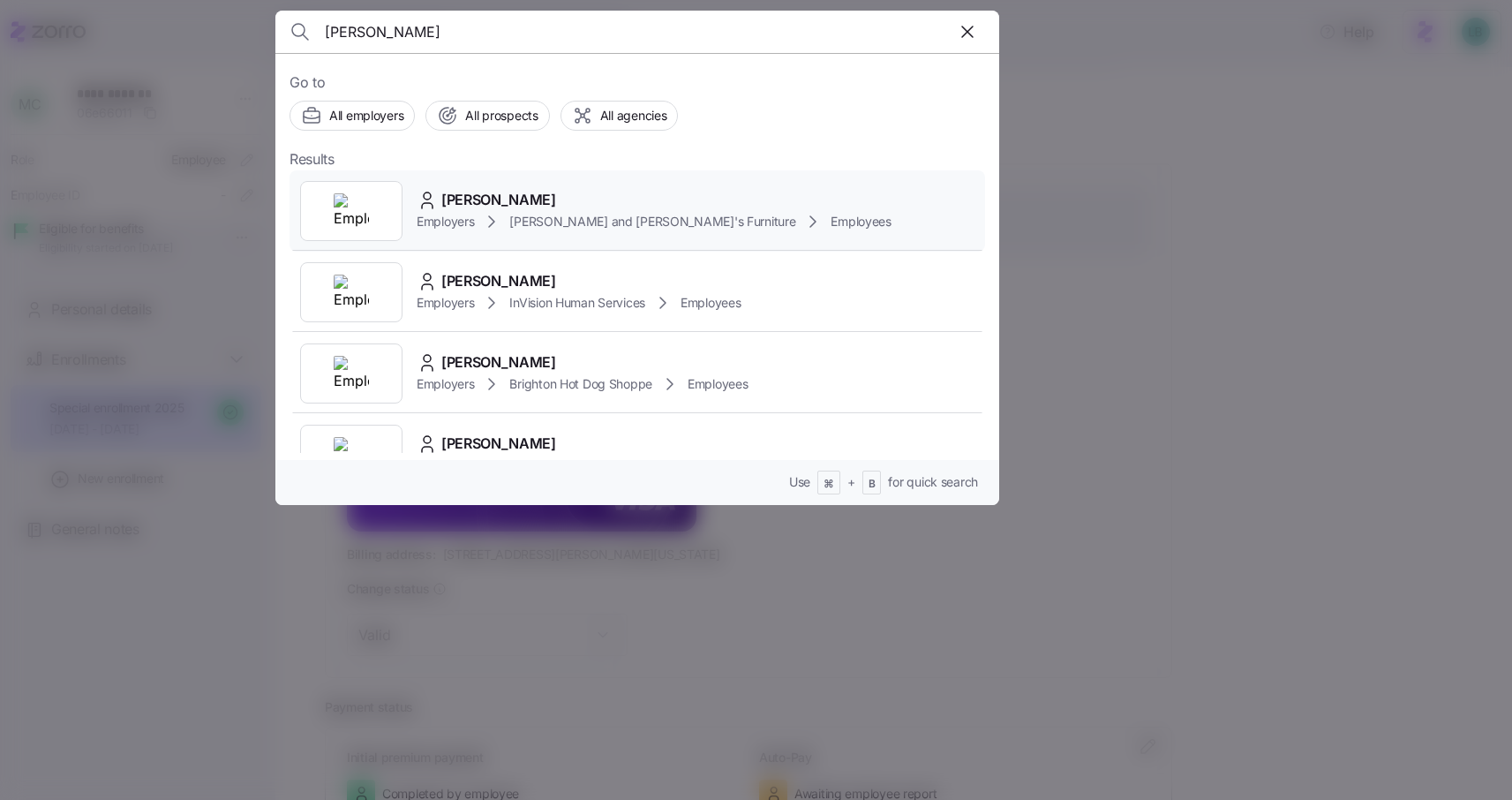
click at [507, 203] on span "[PERSON_NAME]" at bounding box center [498, 199] width 115 height 22
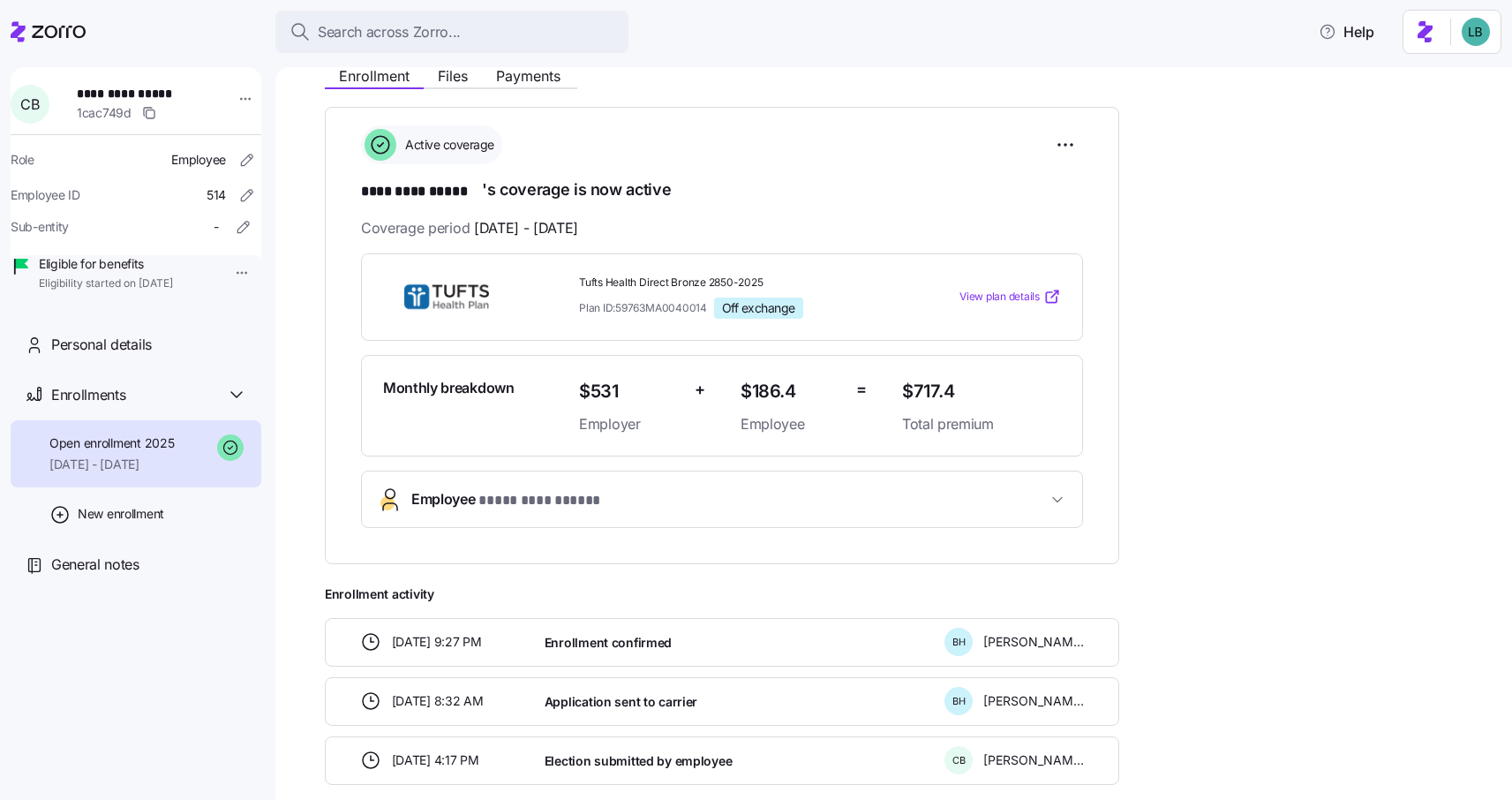
scroll to position [220, 0]
click at [1065, 146] on html "**********" at bounding box center [756, 395] width 1512 height 789
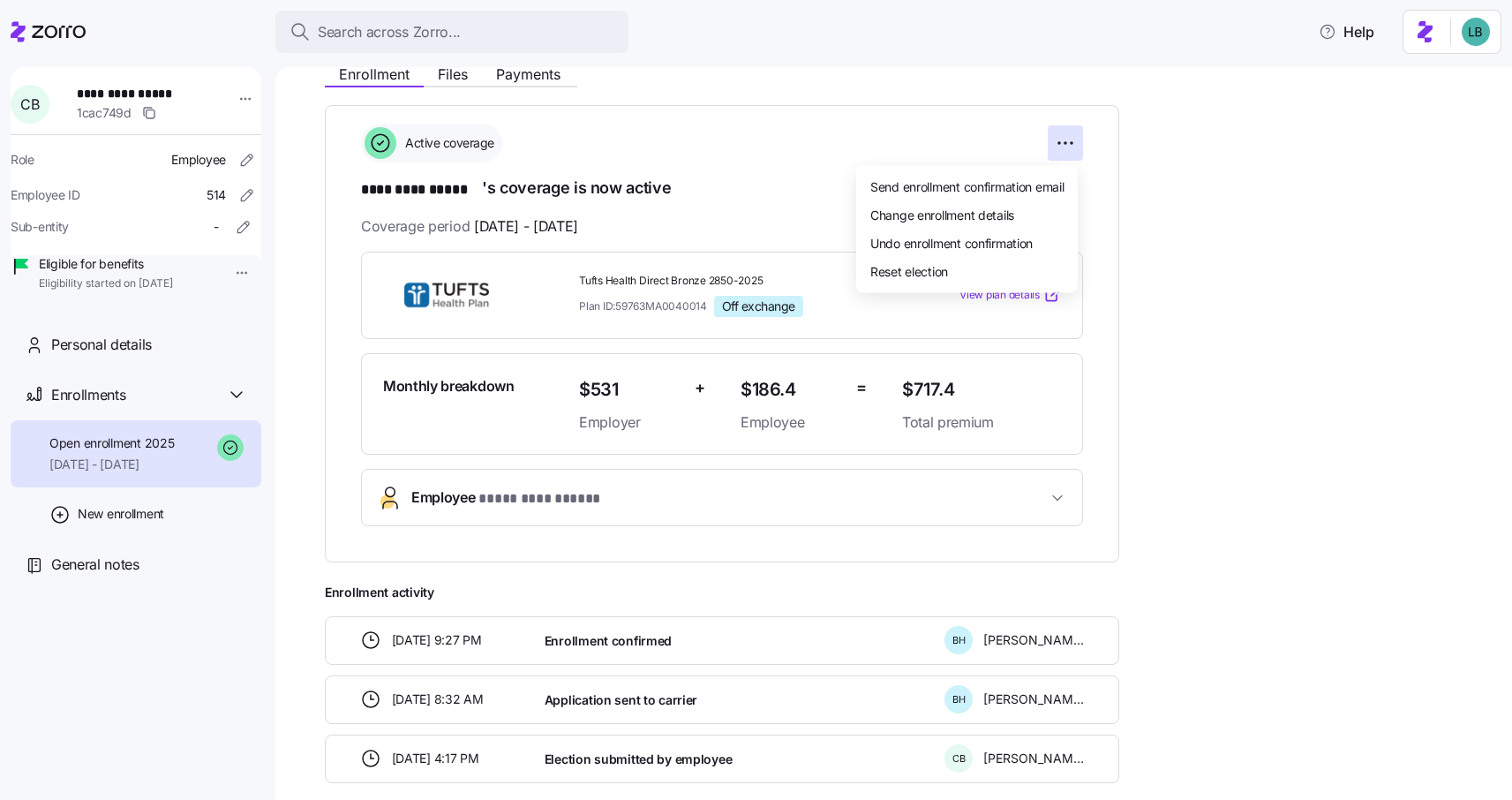
click at [1225, 277] on html "**********" at bounding box center [756, 395] width 1512 height 789
click at [1068, 143] on html "**********" at bounding box center [756, 395] width 1512 height 789
click at [950, 272] on div "Reset election" at bounding box center [967, 271] width 207 height 28
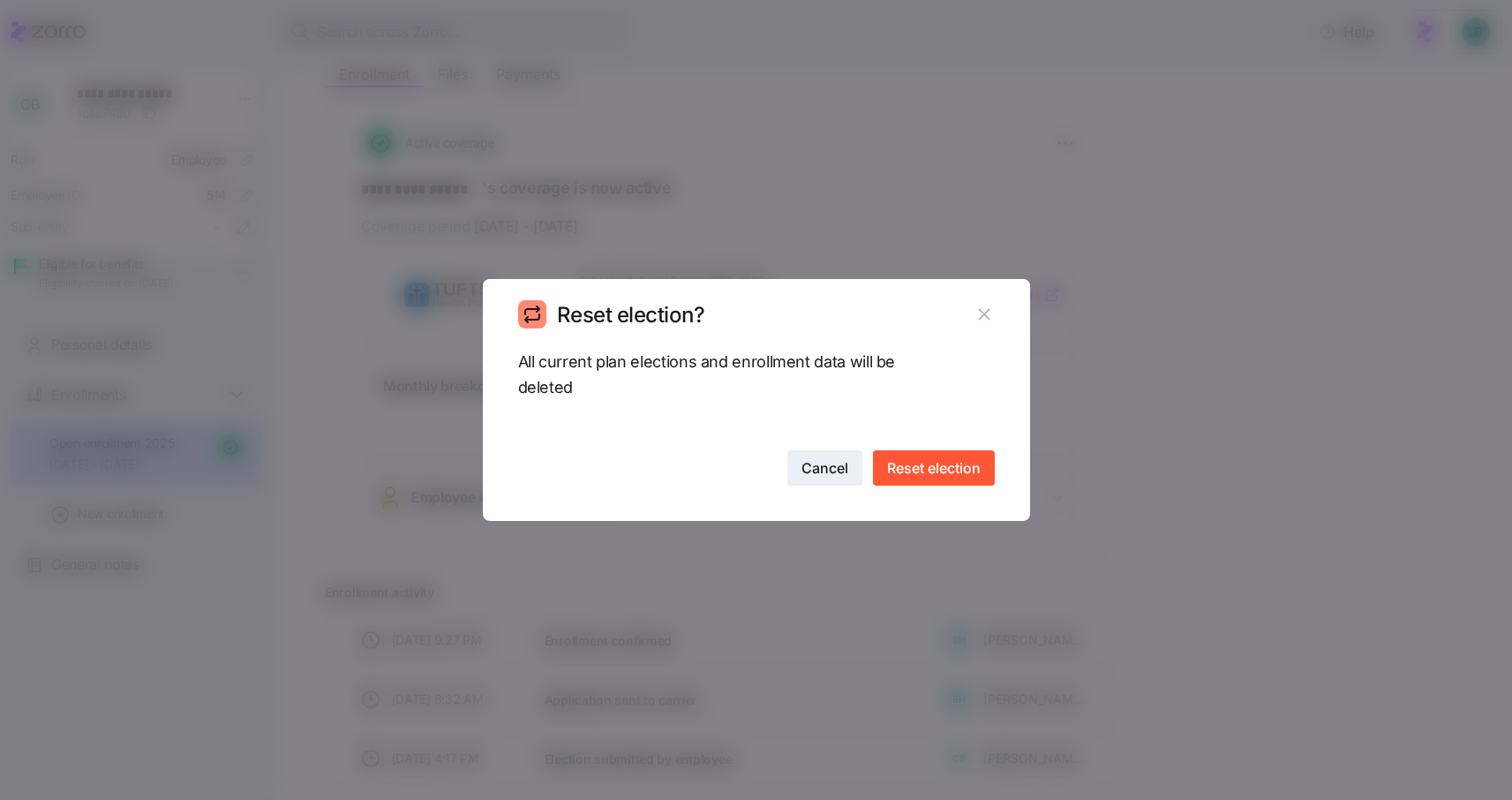
click at [835, 473] on span "Cancel" at bounding box center [824, 468] width 47 height 21
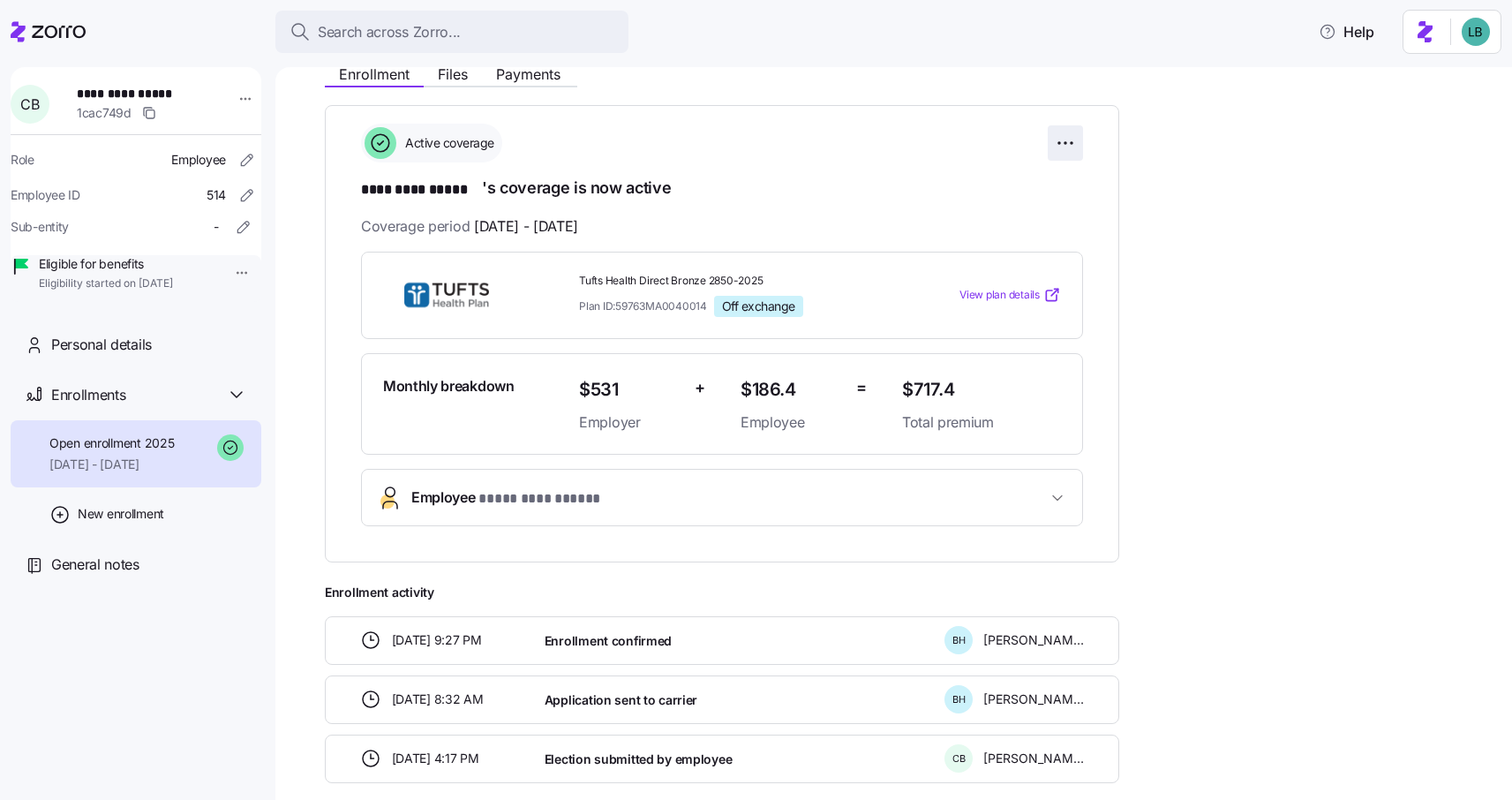
click at [1073, 142] on html "**********" at bounding box center [756, 395] width 1512 height 789
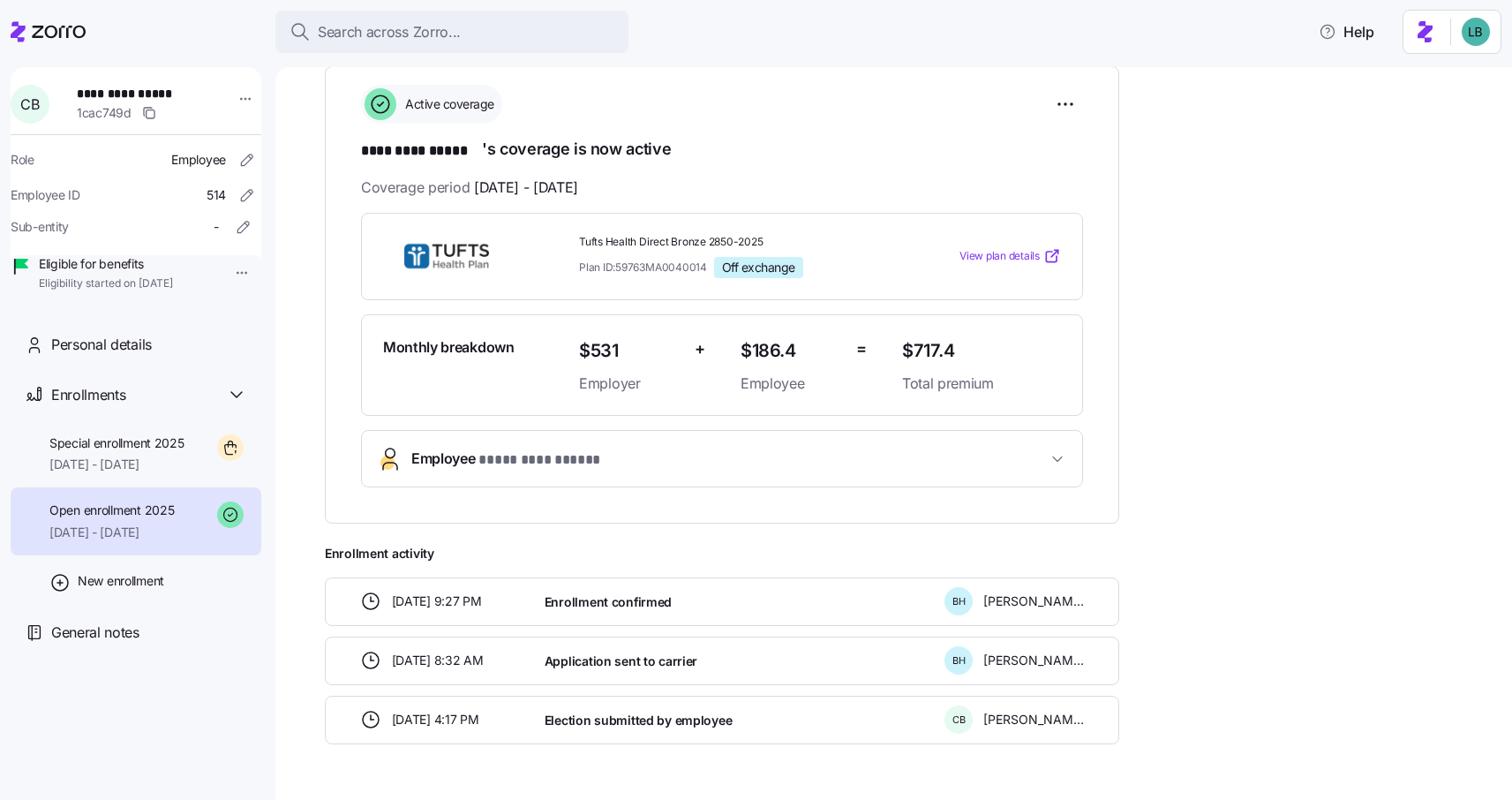
scroll to position [308, 0]
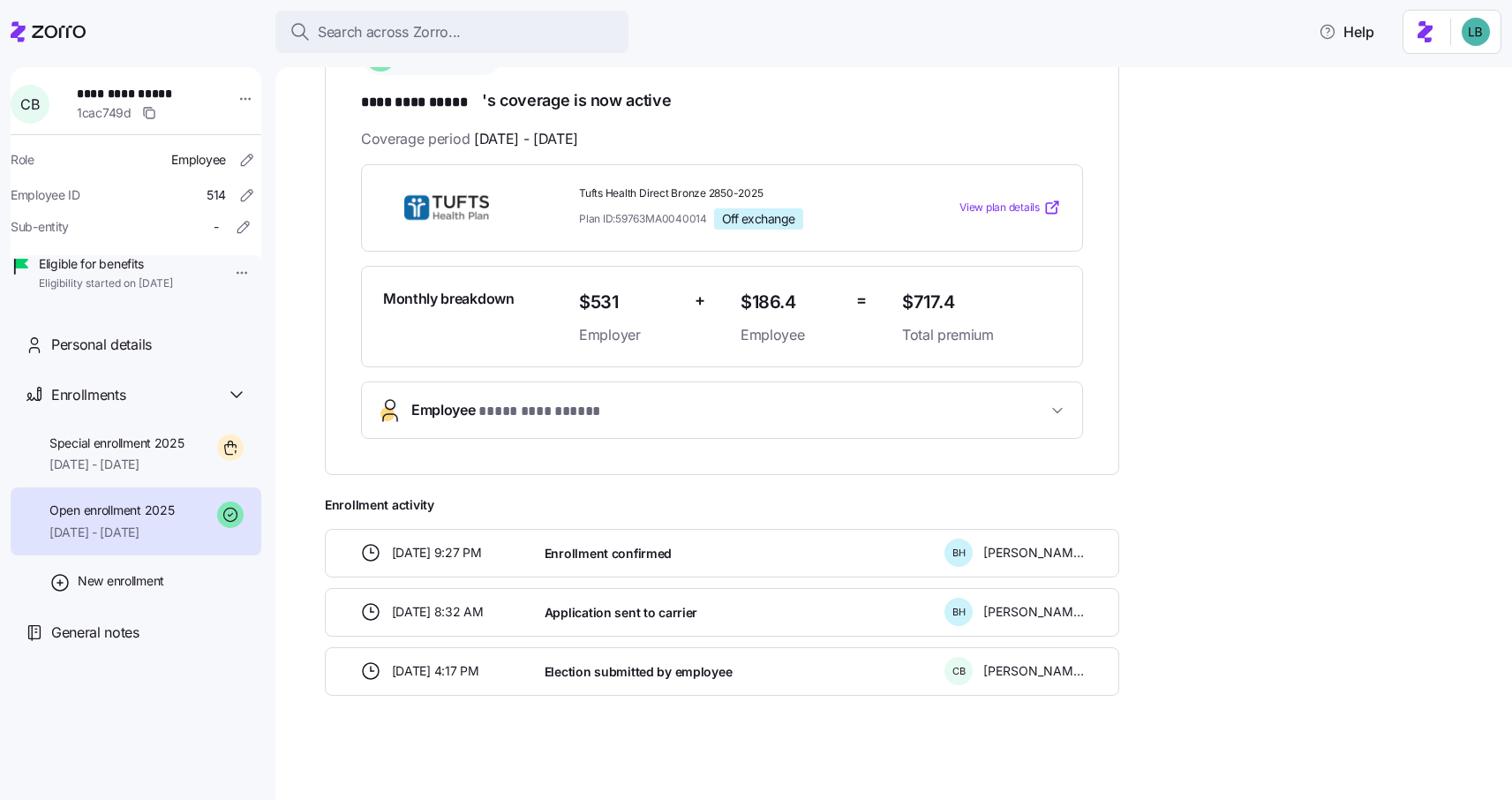
click at [553, 422] on button "Employee * ********* ***** *" at bounding box center [722, 410] width 720 height 56
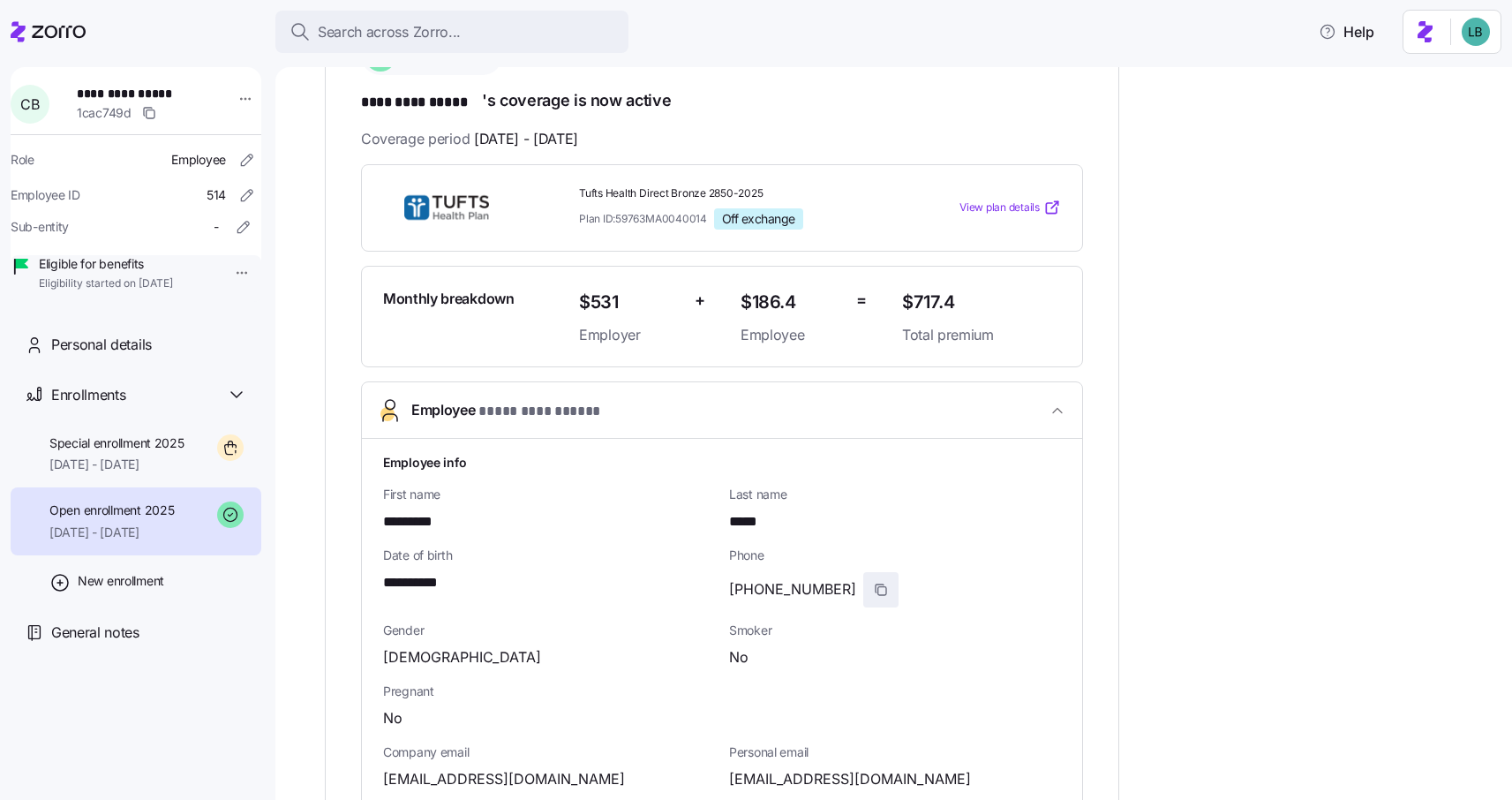
click at [878, 586] on icon "button" at bounding box center [882, 590] width 8 height 8
click at [152, 473] on span "10/01/2025 - 12/31/2025" at bounding box center [117, 464] width 135 height 17
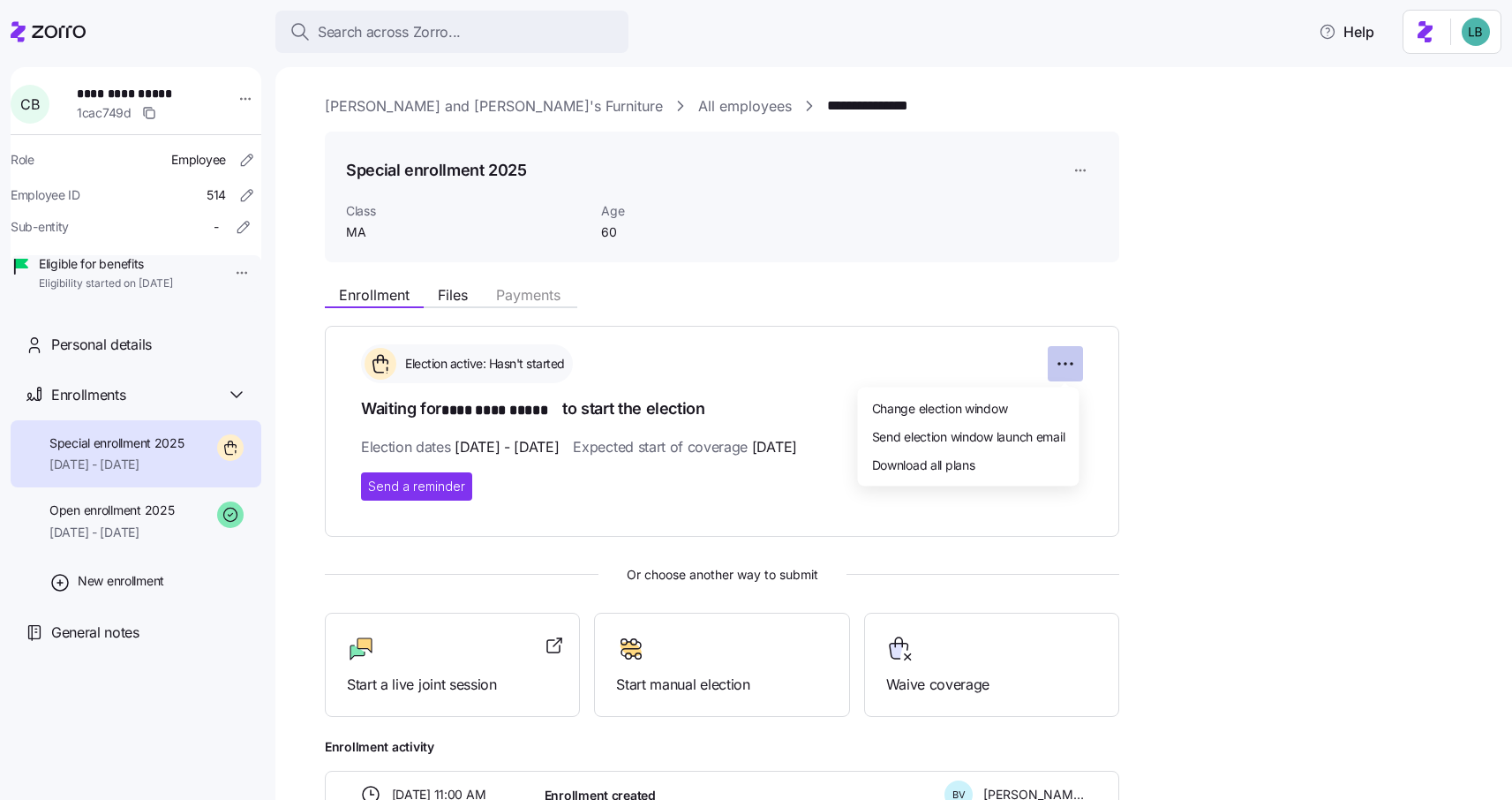
click at [1067, 370] on html "**********" at bounding box center [756, 395] width 1512 height 789
click at [991, 404] on span "Change election window" at bounding box center [940, 406] width 136 height 17
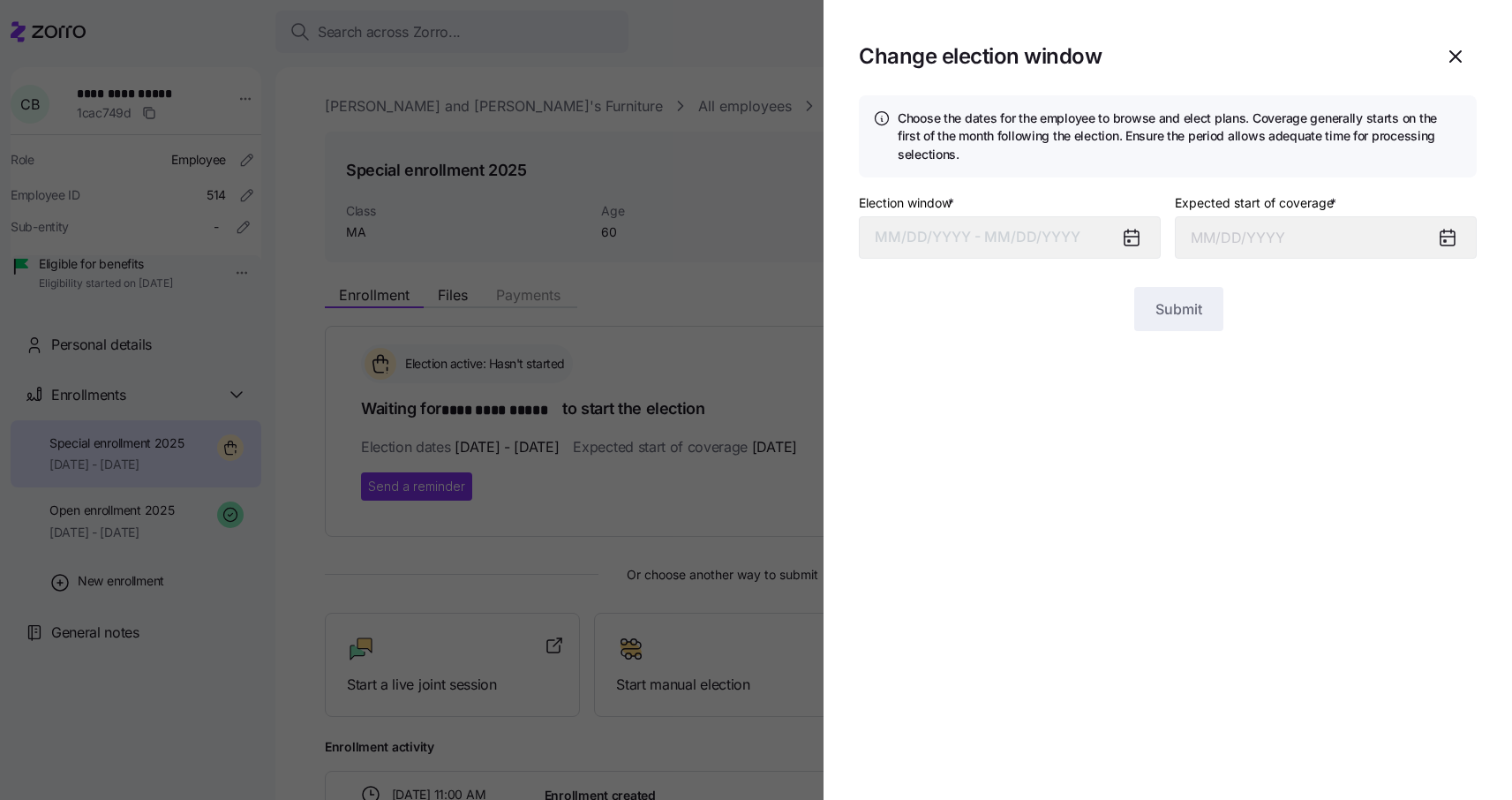
type input "October 1, 2025"
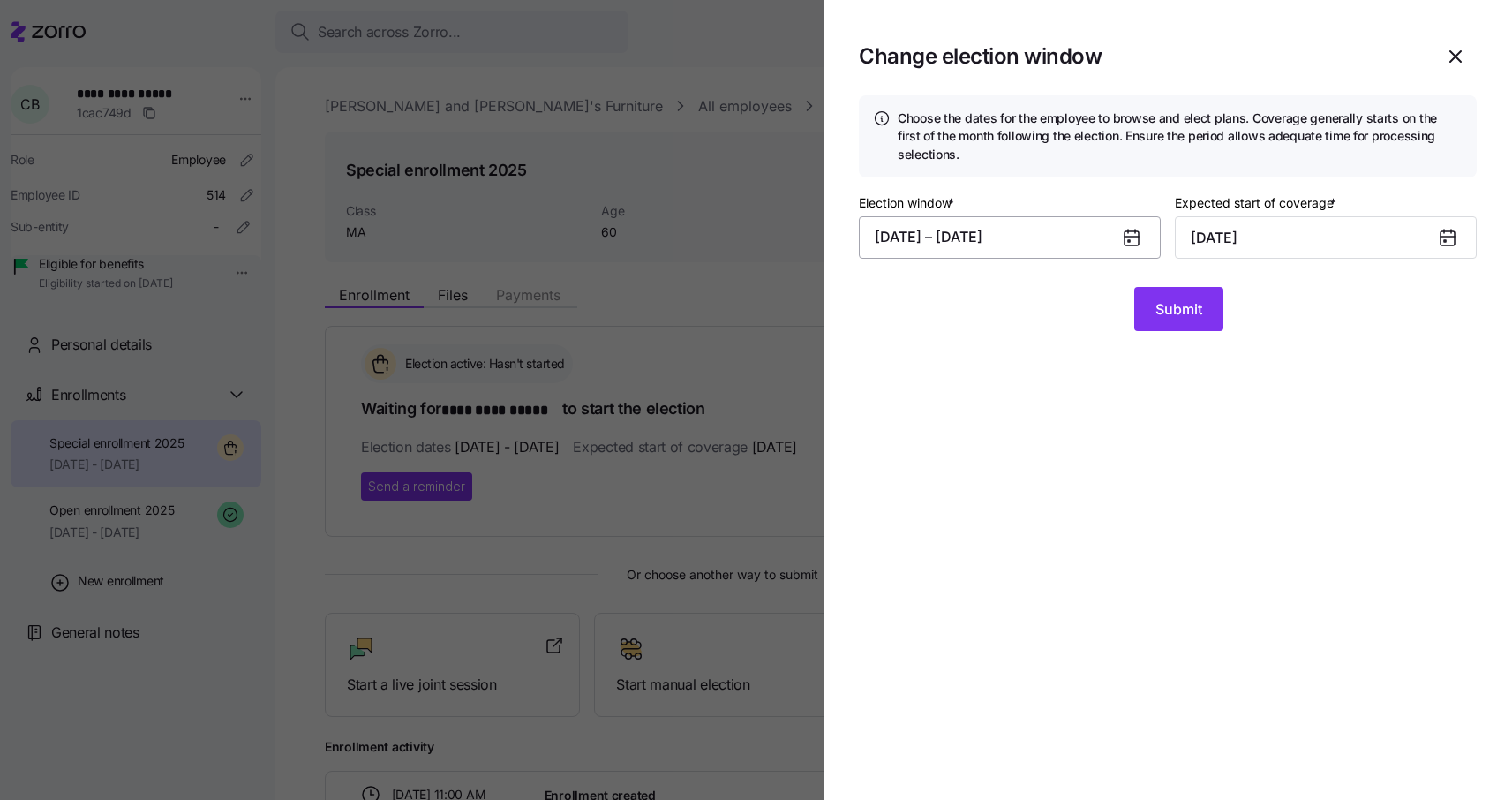
click at [1070, 234] on button "09/12/2025 – 09/13/2025" at bounding box center [1010, 238] width 302 height 42
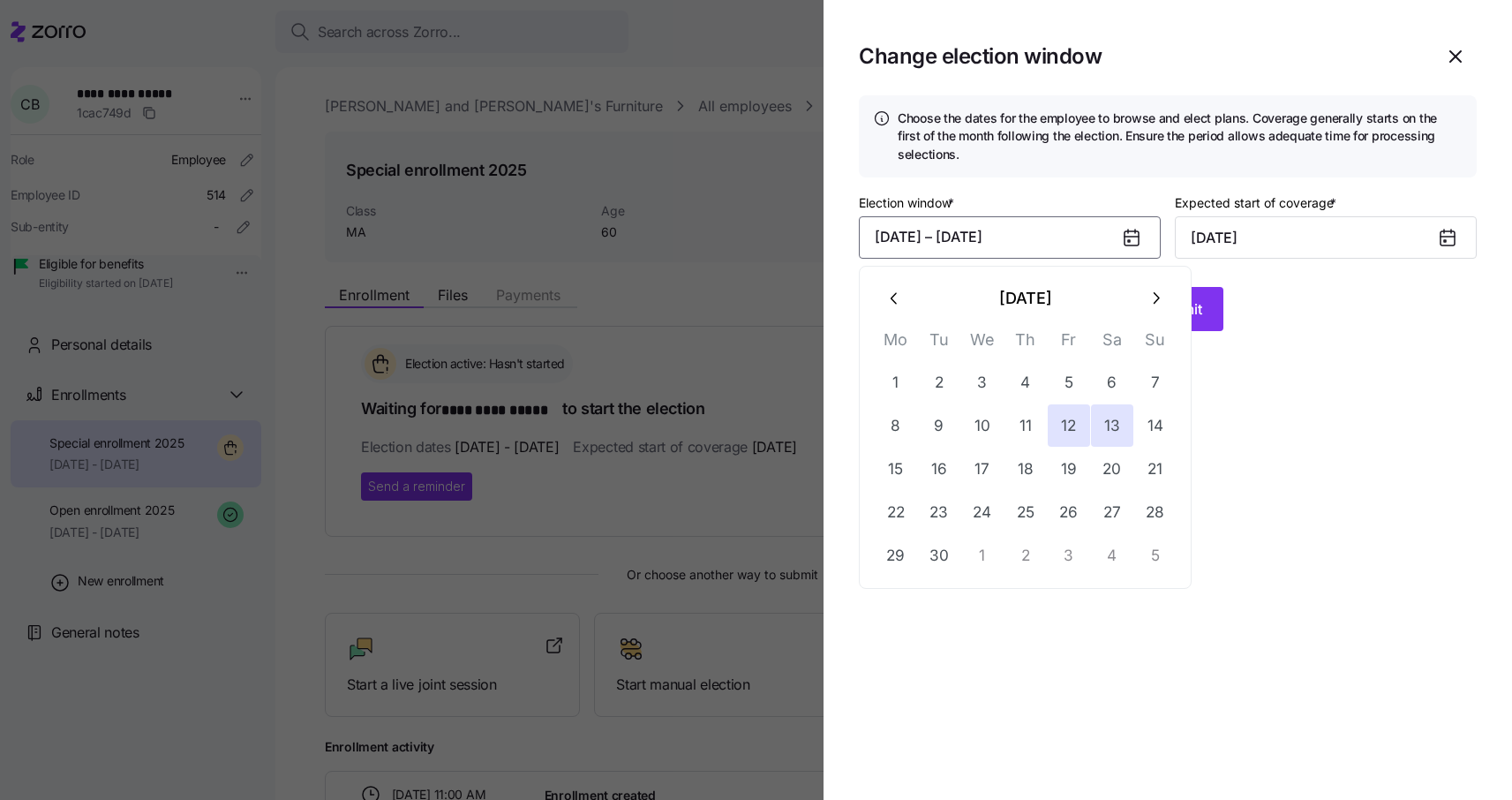
click at [707, 348] on div at bounding box center [756, 400] width 1512 height 800
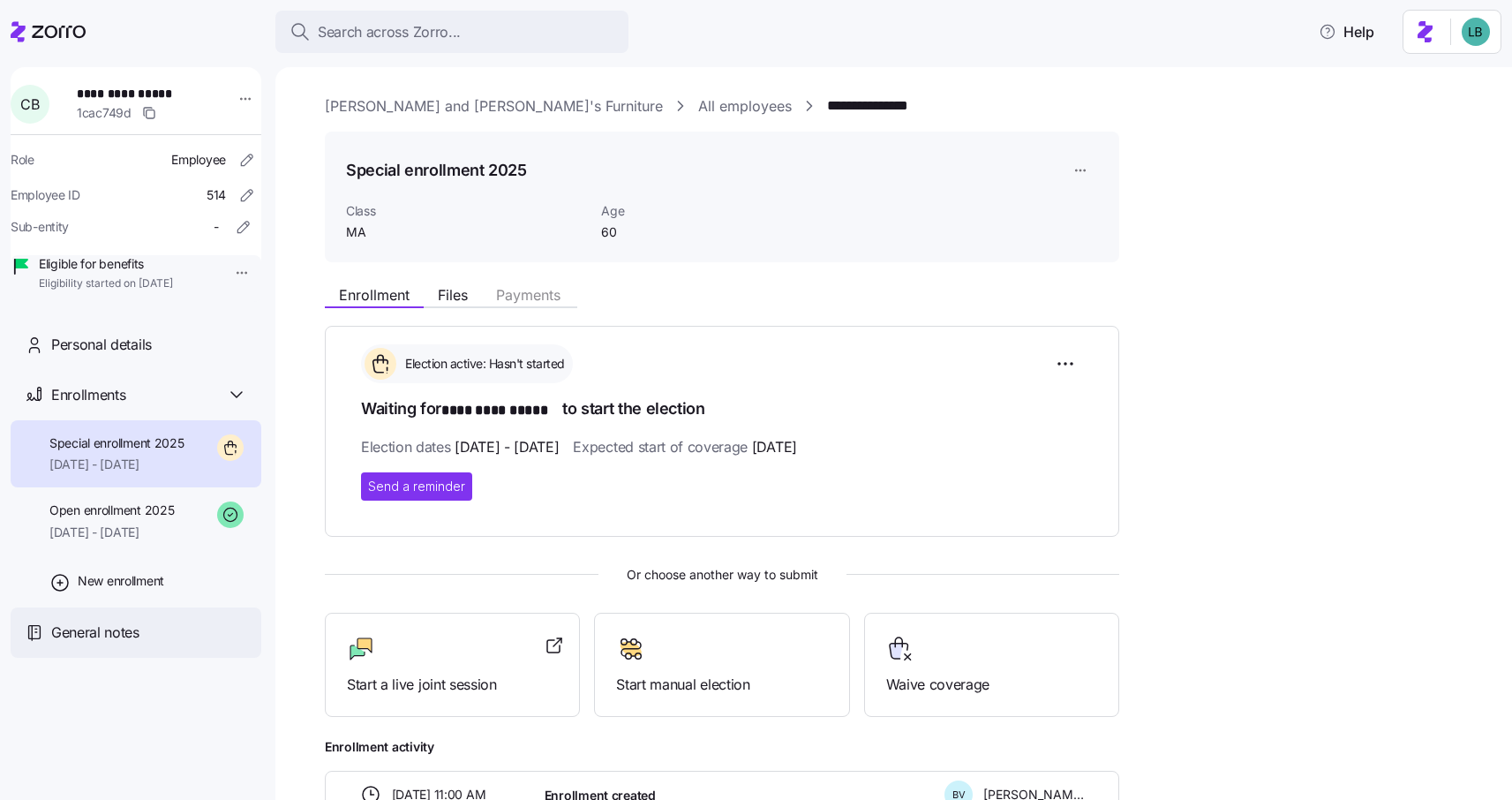
click at [106, 643] on span "General notes" at bounding box center [95, 632] width 89 height 22
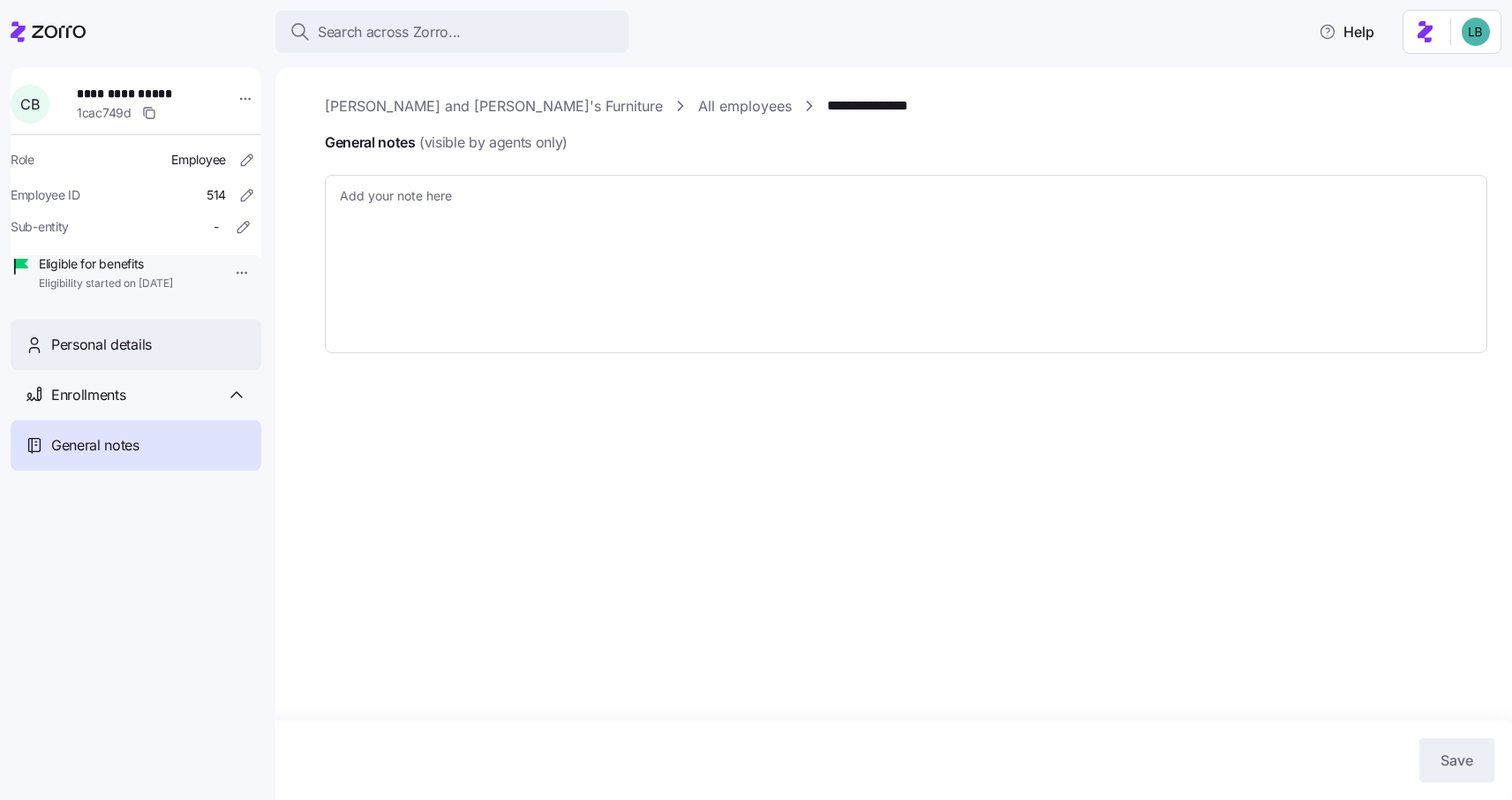
click at [103, 355] on span "Personal details" at bounding box center [101, 345] width 101 height 22
type textarea "x"
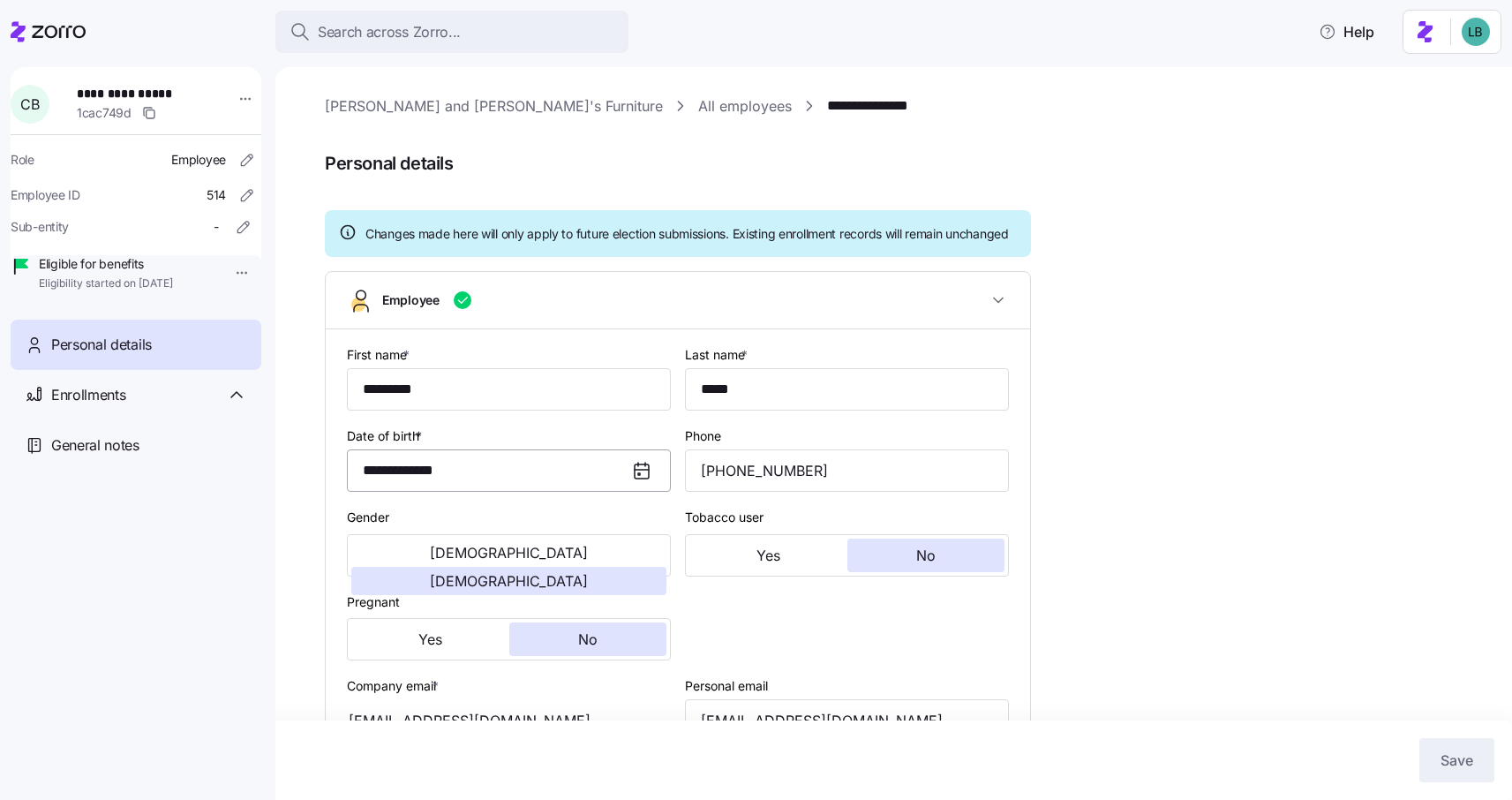
type input "MA"
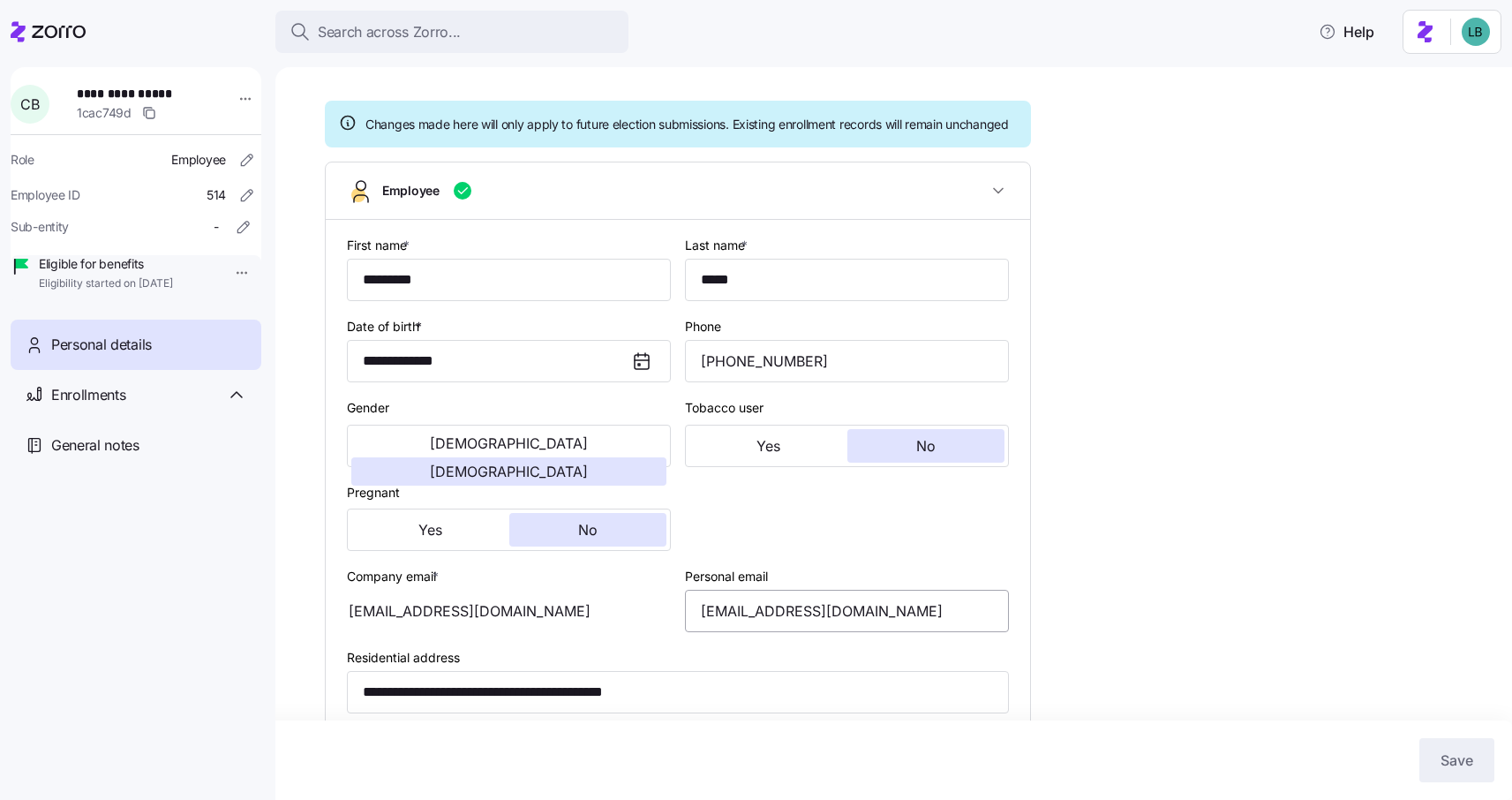
scroll to position [130, 0]
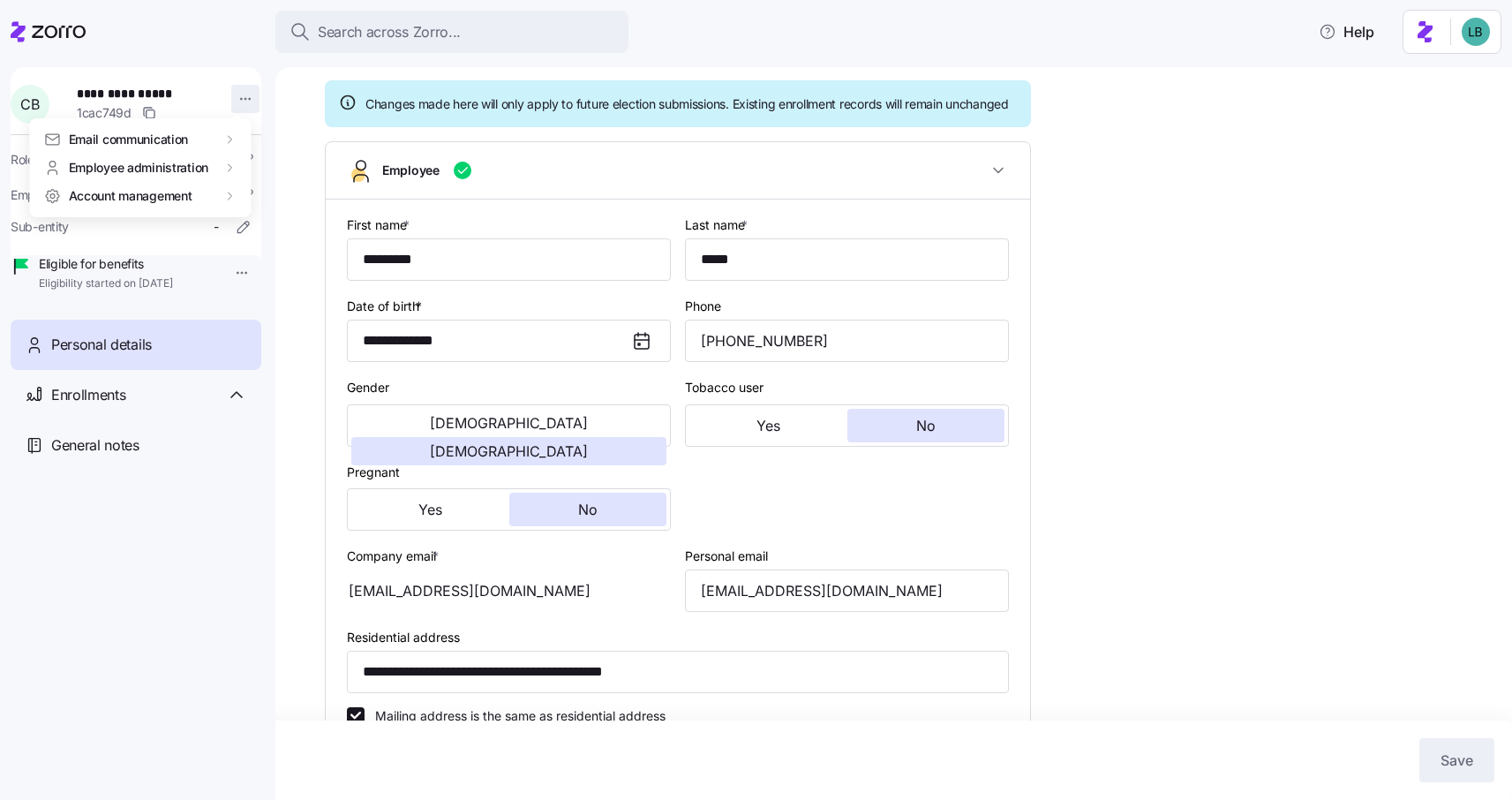
click at [241, 96] on html "**********" at bounding box center [756, 395] width 1512 height 789
click at [298, 141] on div "Account invitation" at bounding box center [310, 141] width 104 height 19
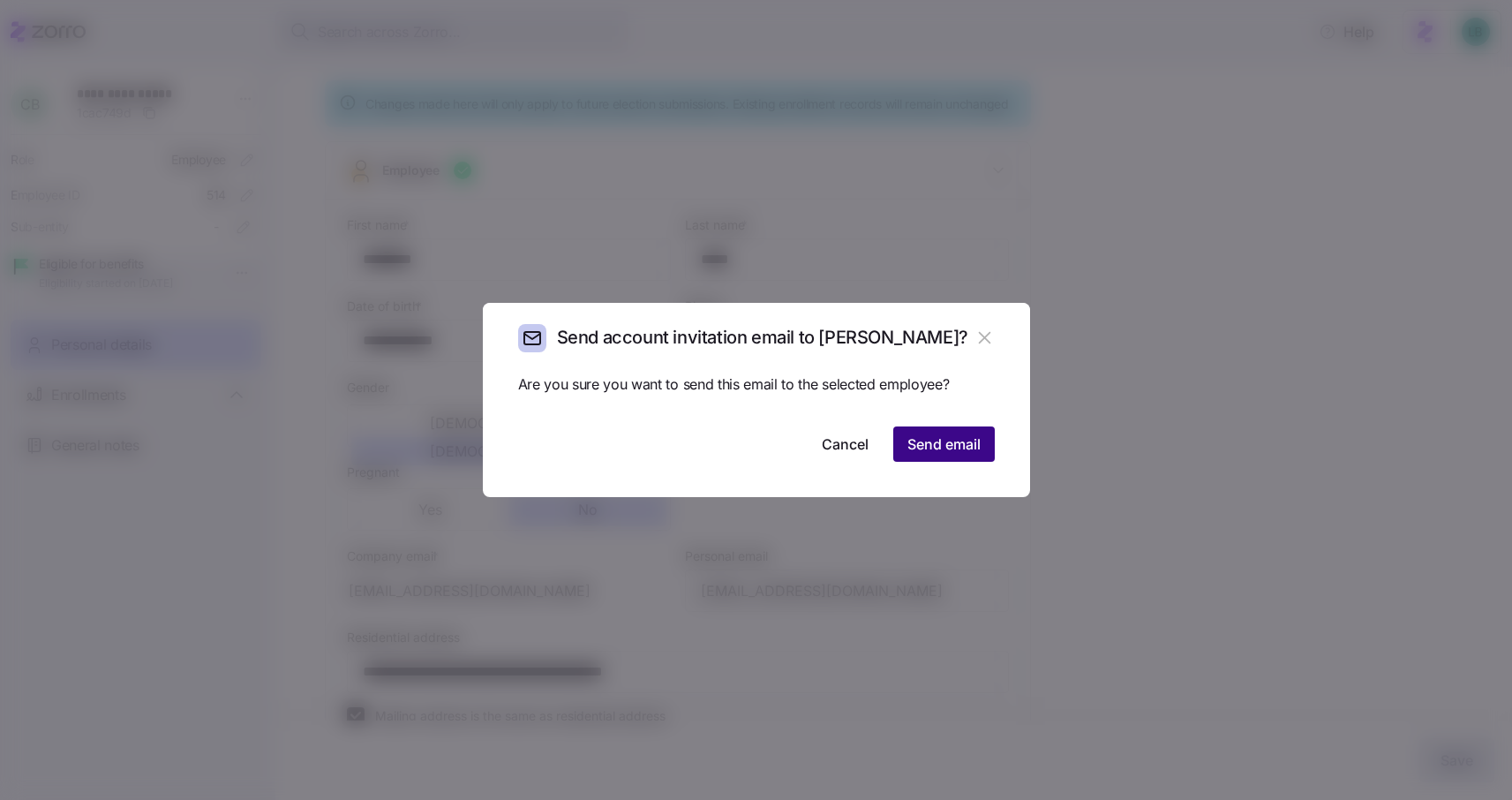
click at [969, 441] on span "Send email" at bounding box center [944, 444] width 73 height 21
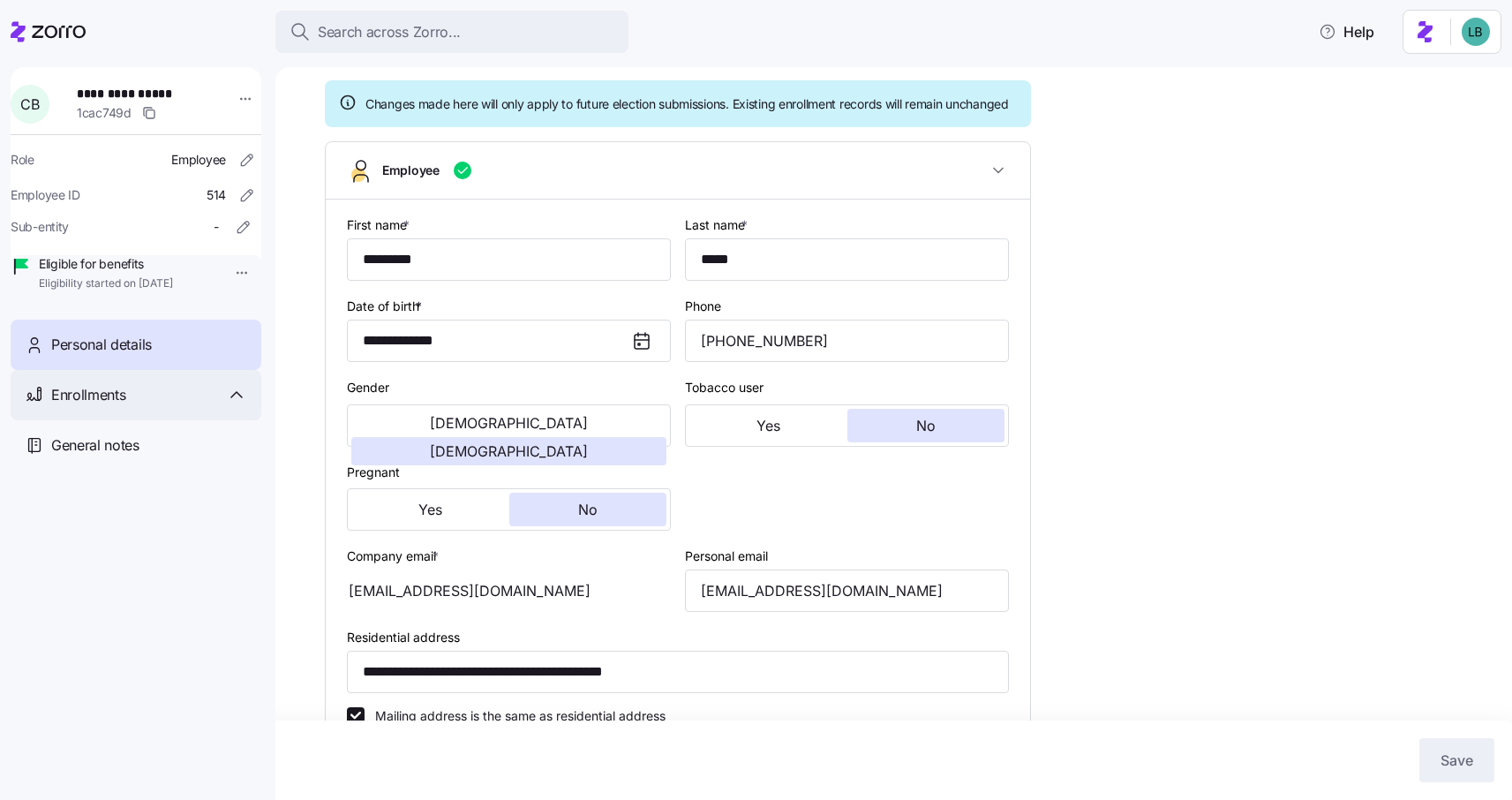
click at [128, 406] on div "Enrollments" at bounding box center [149, 395] width 196 height 22
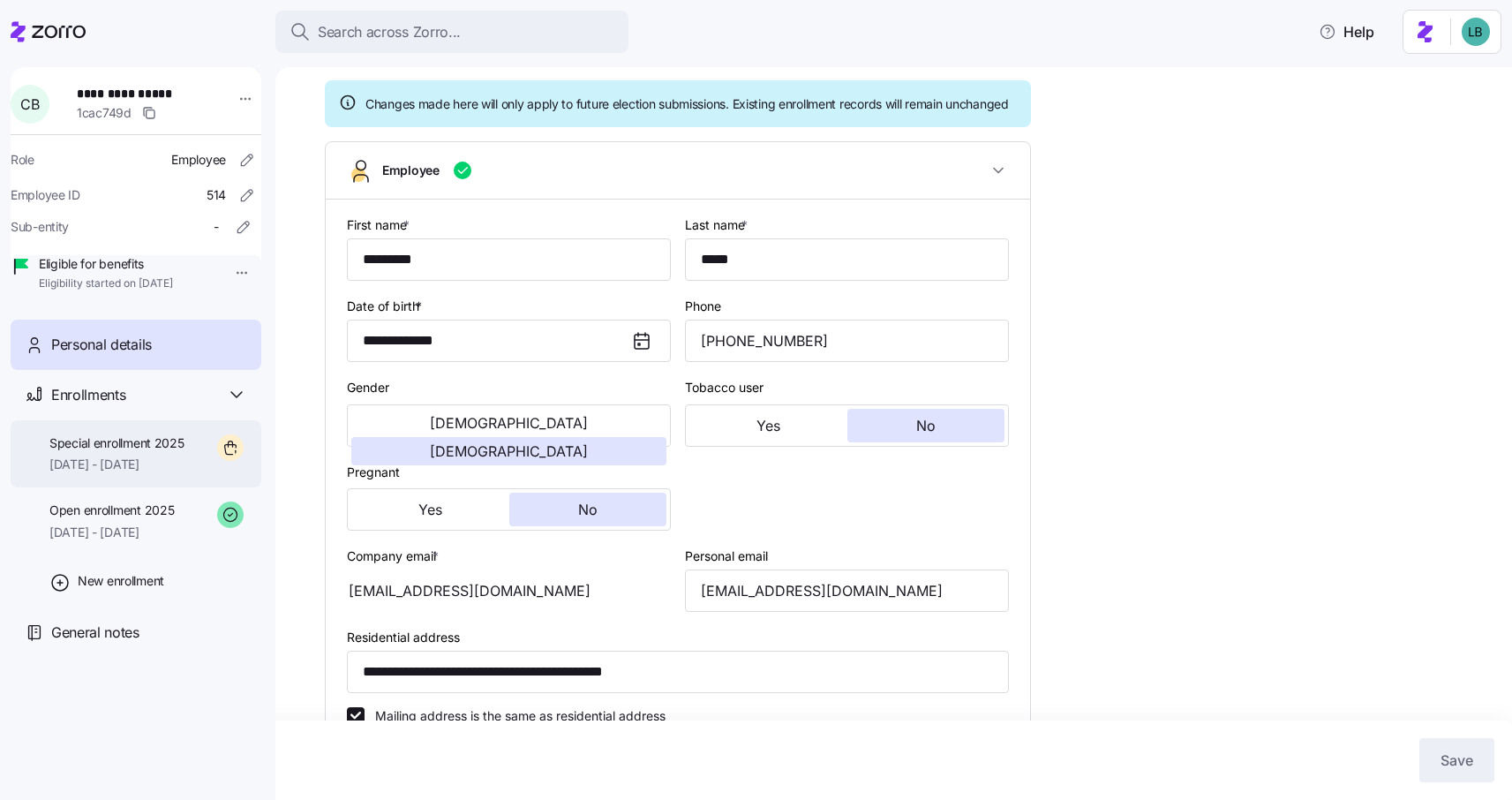
click at [139, 473] on span "10/01/2025 - 12/31/2025" at bounding box center [117, 464] width 135 height 17
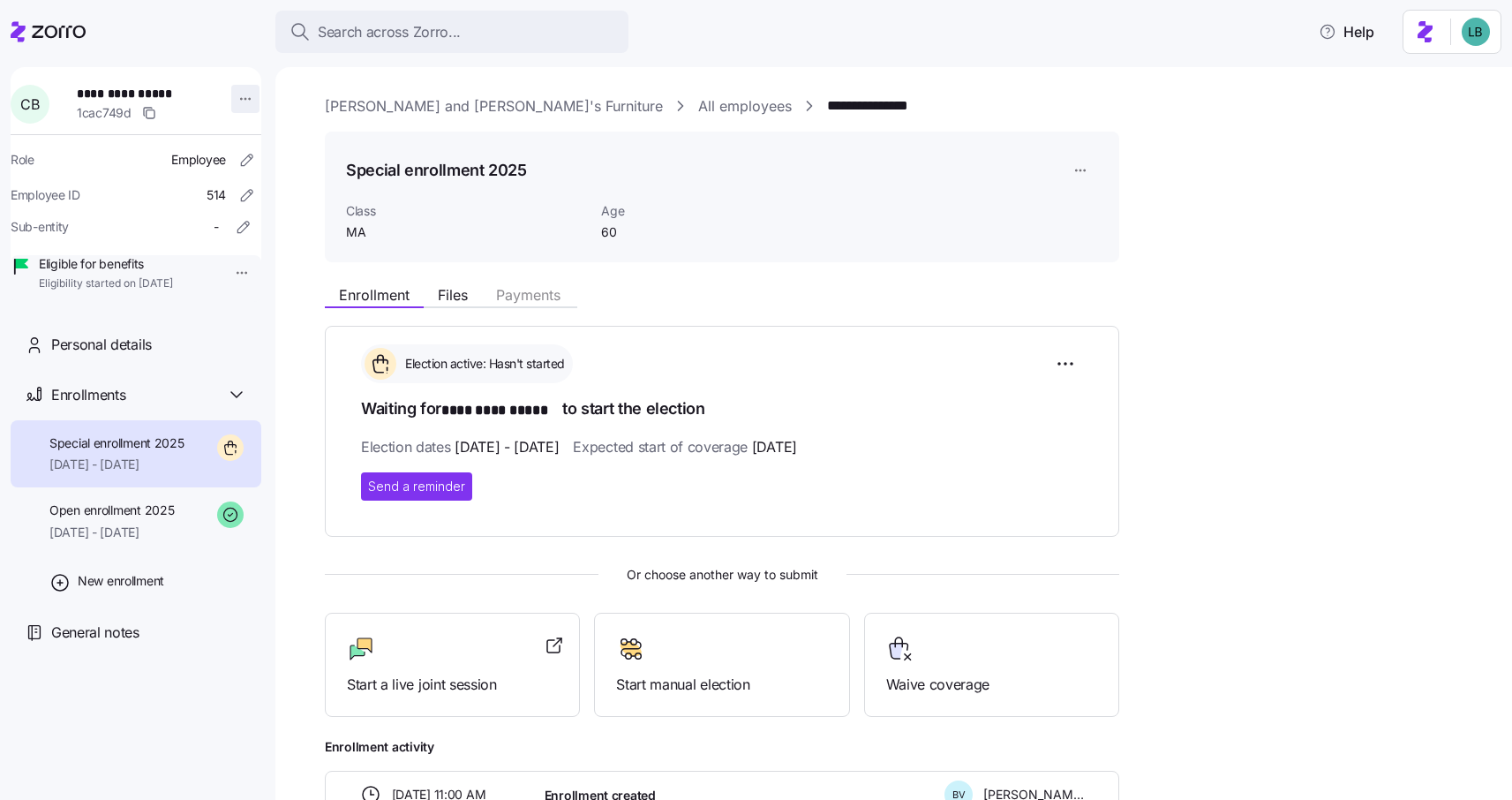
click at [239, 97] on html "**********" at bounding box center [756, 395] width 1512 height 789
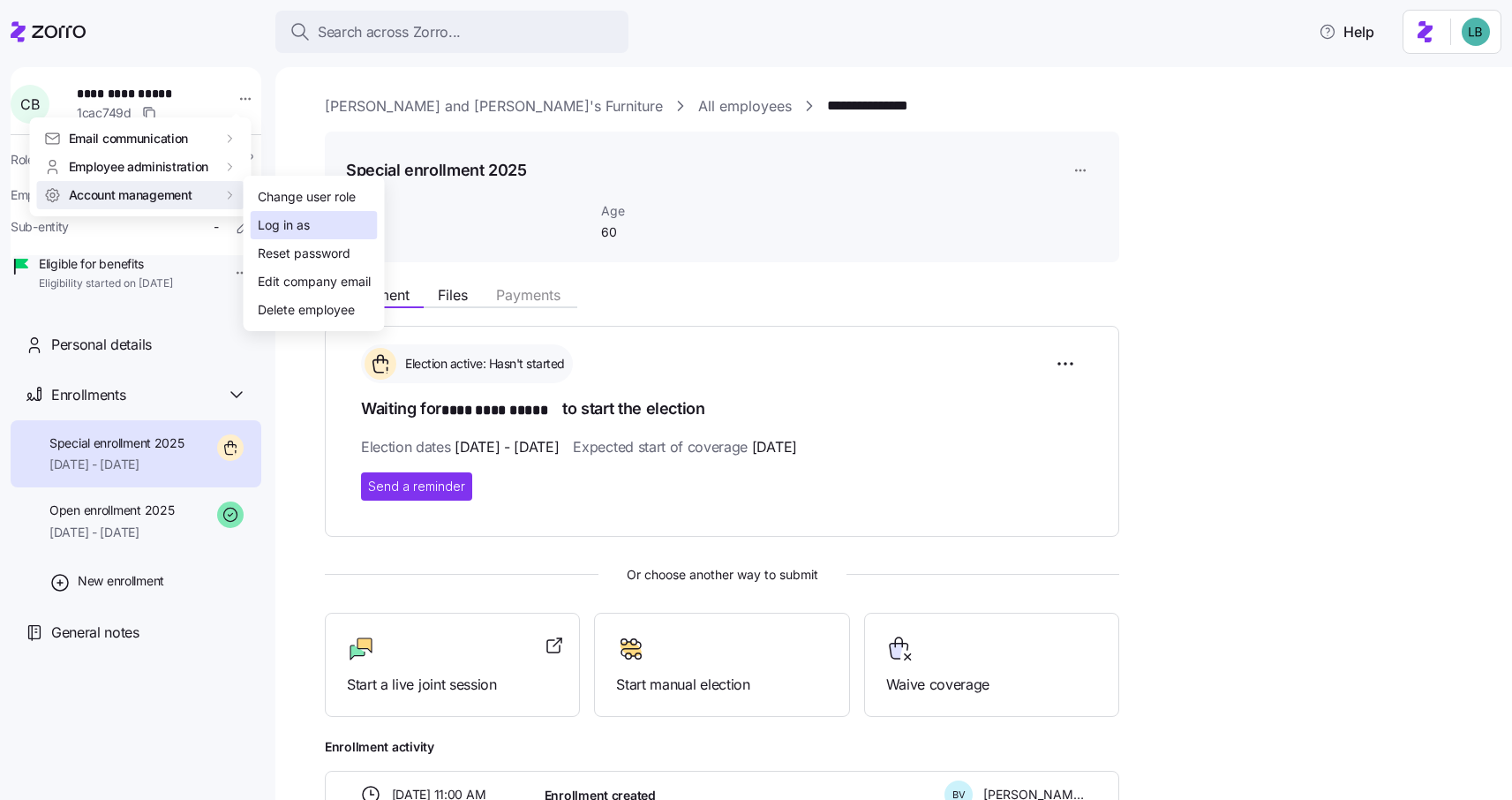
click at [289, 228] on div "Log in as" at bounding box center [284, 225] width 52 height 19
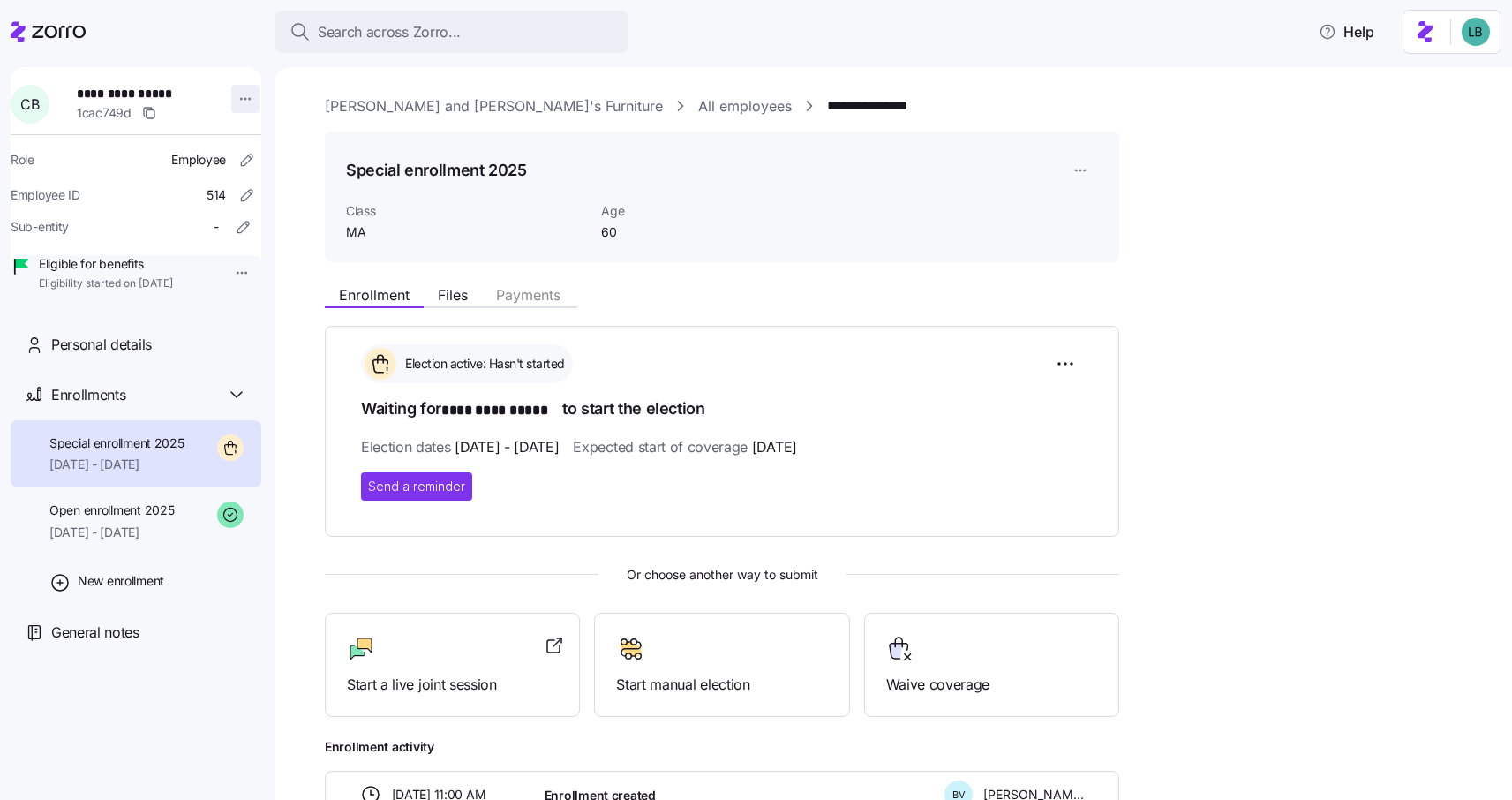
click at [238, 101] on html "**********" at bounding box center [756, 395] width 1512 height 789
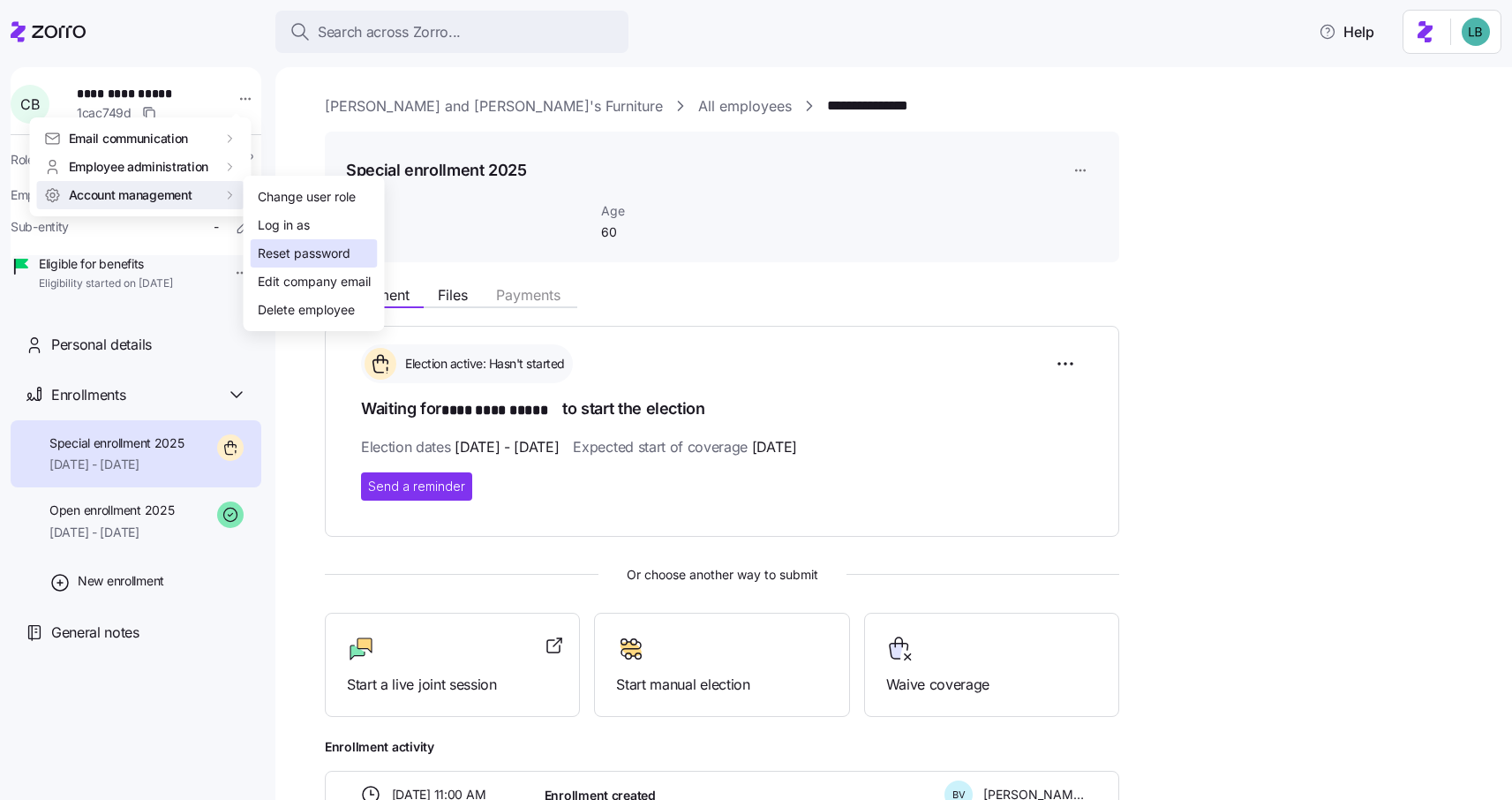
click at [283, 254] on div "Reset password" at bounding box center [304, 253] width 92 height 19
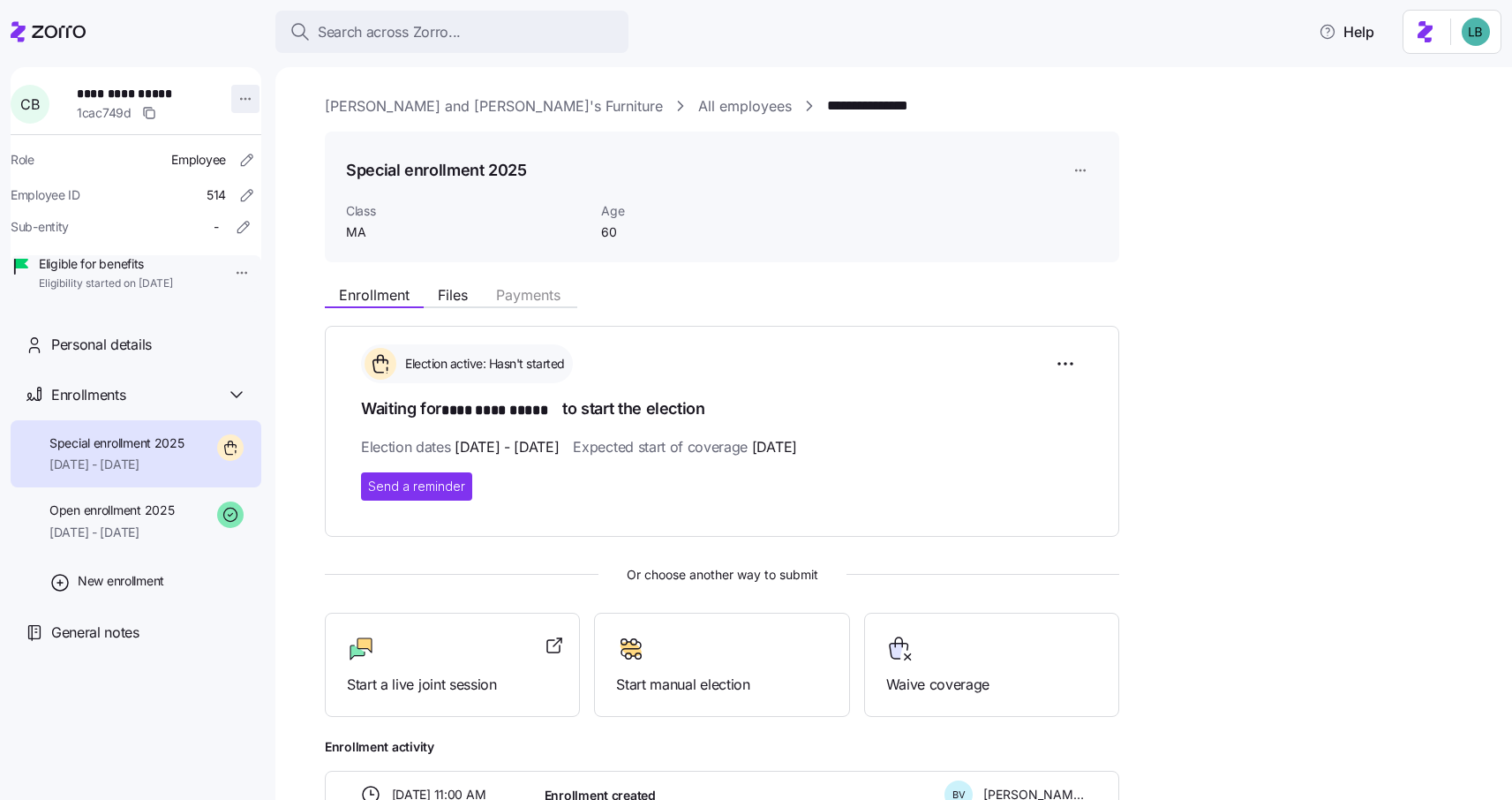
click at [237, 99] on html "**********" at bounding box center [756, 395] width 1512 height 789
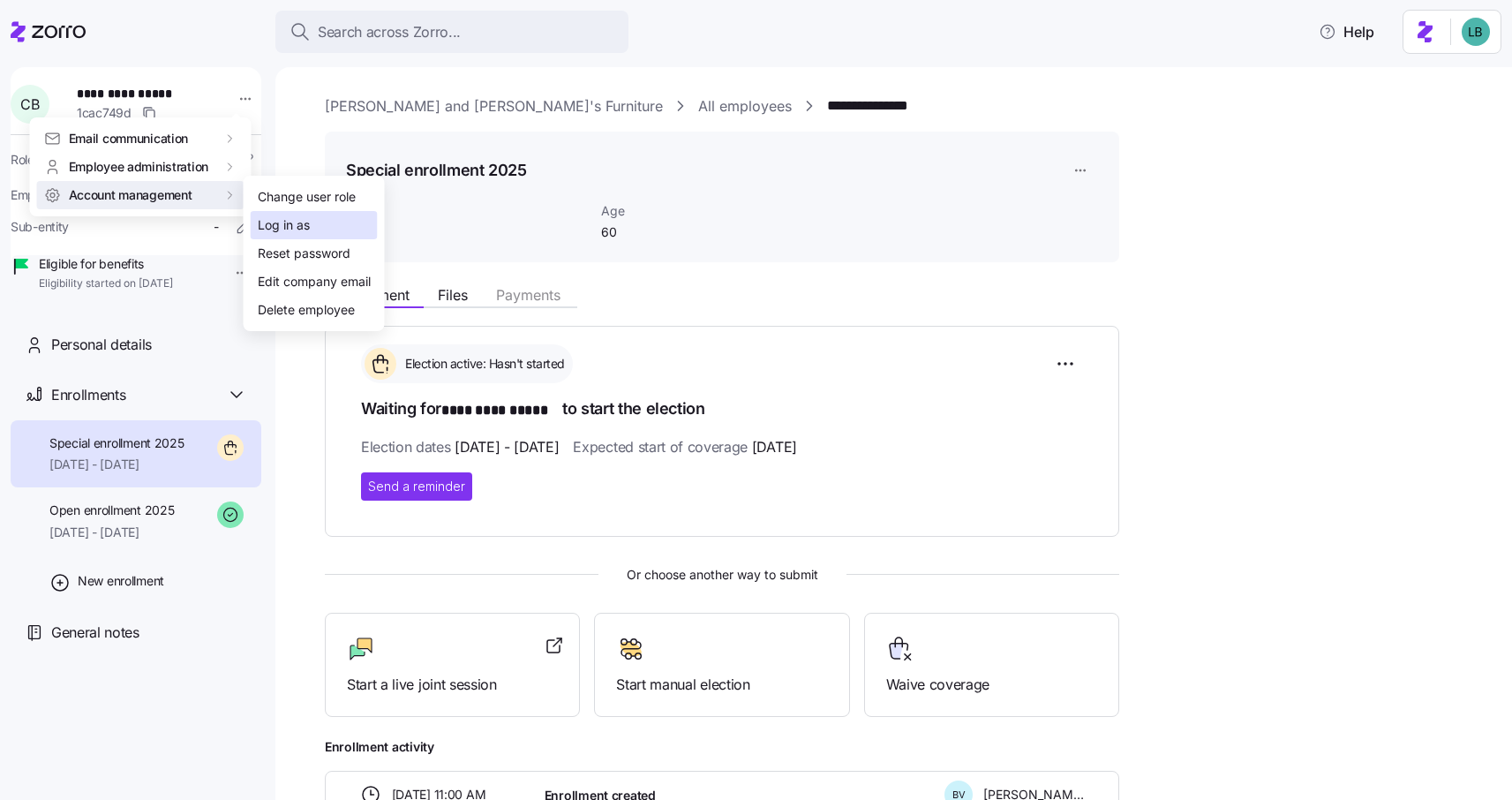
click at [275, 227] on div "Log in as" at bounding box center [284, 225] width 52 height 19
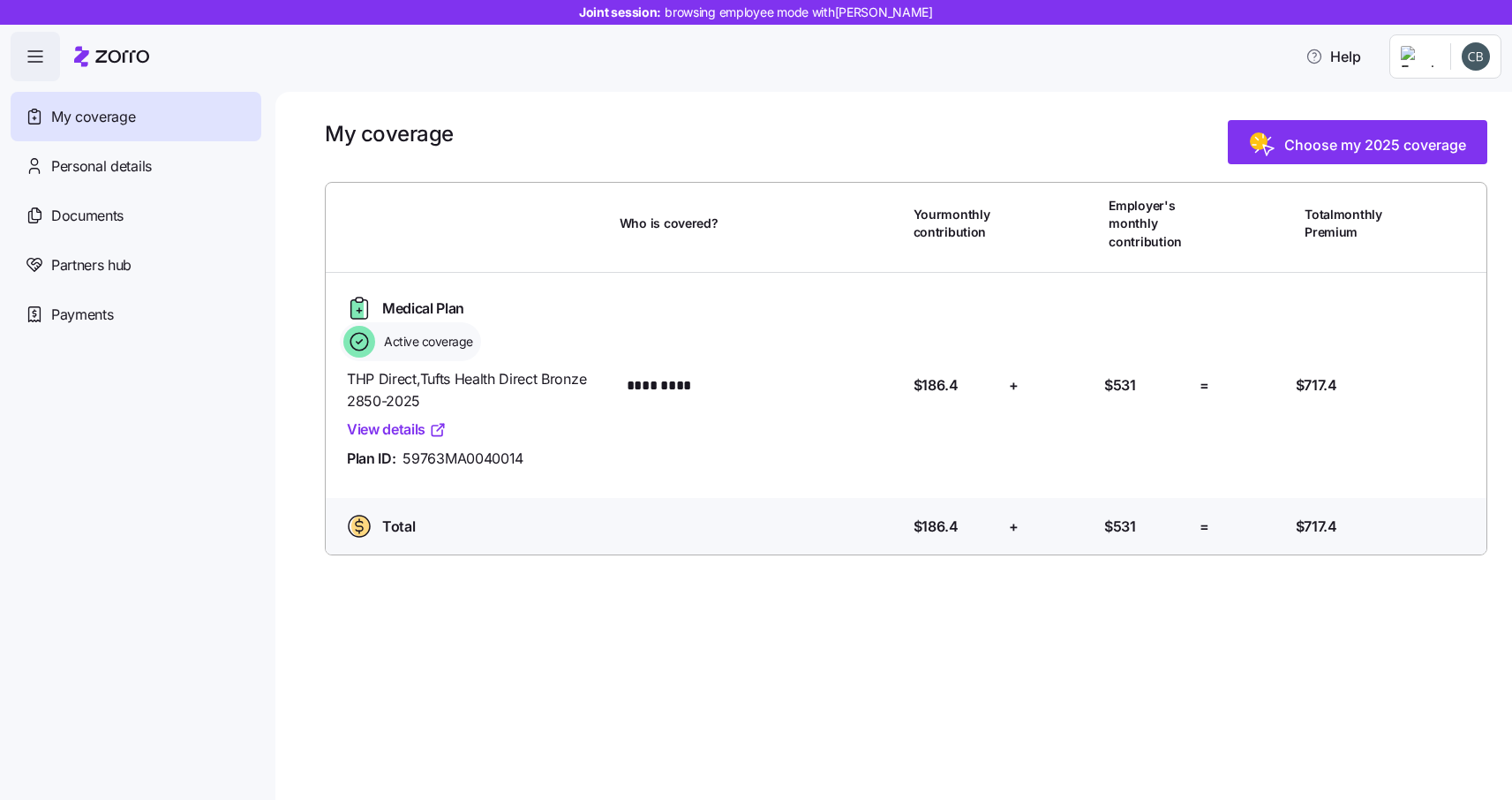
click at [387, 430] on link "View details" at bounding box center [397, 429] width 100 height 22
click at [1361, 148] on span "Choose my 2025 coverage" at bounding box center [1375, 144] width 182 height 21
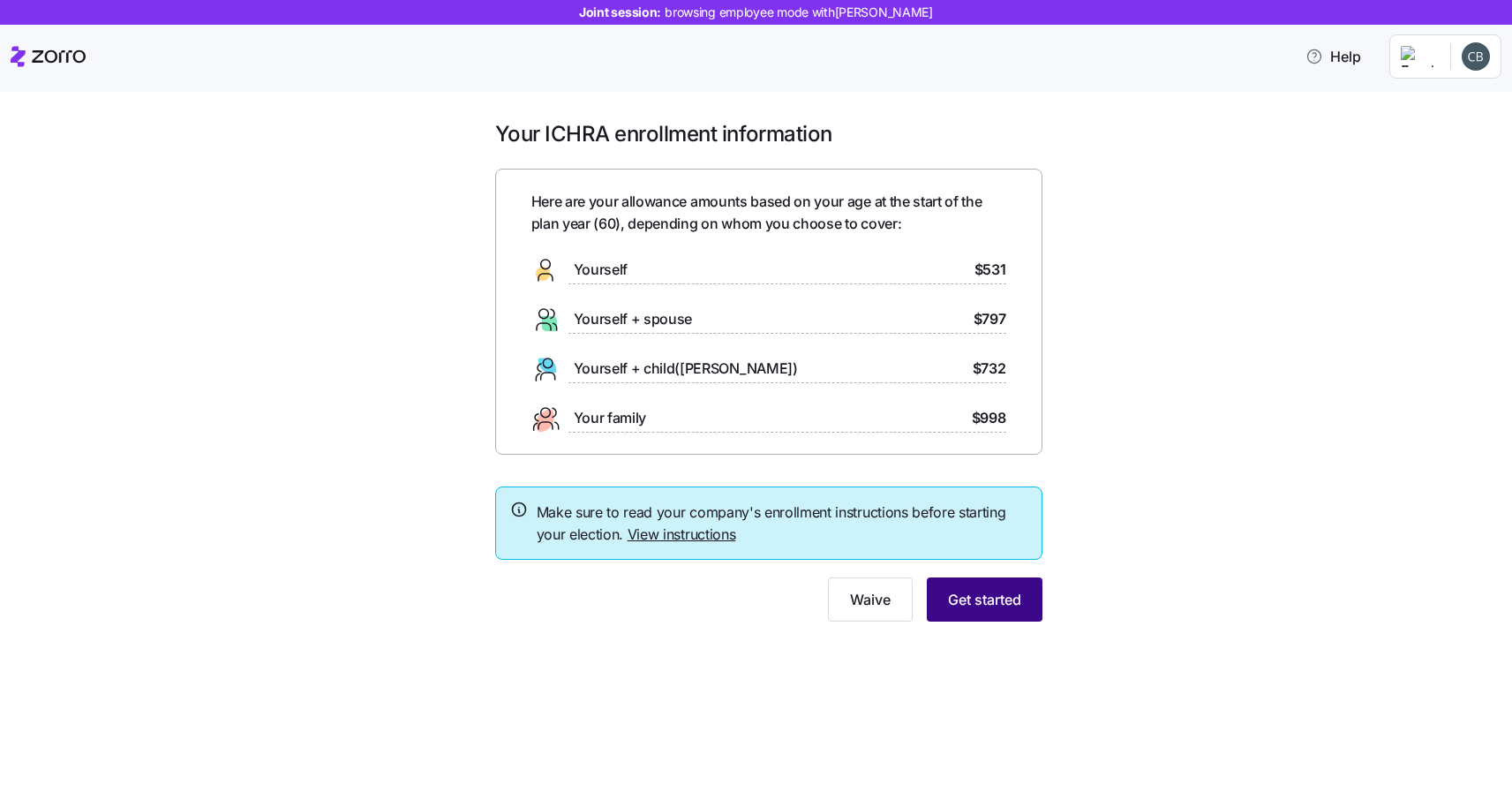
click at [985, 600] on span "Get started" at bounding box center [985, 599] width 73 height 21
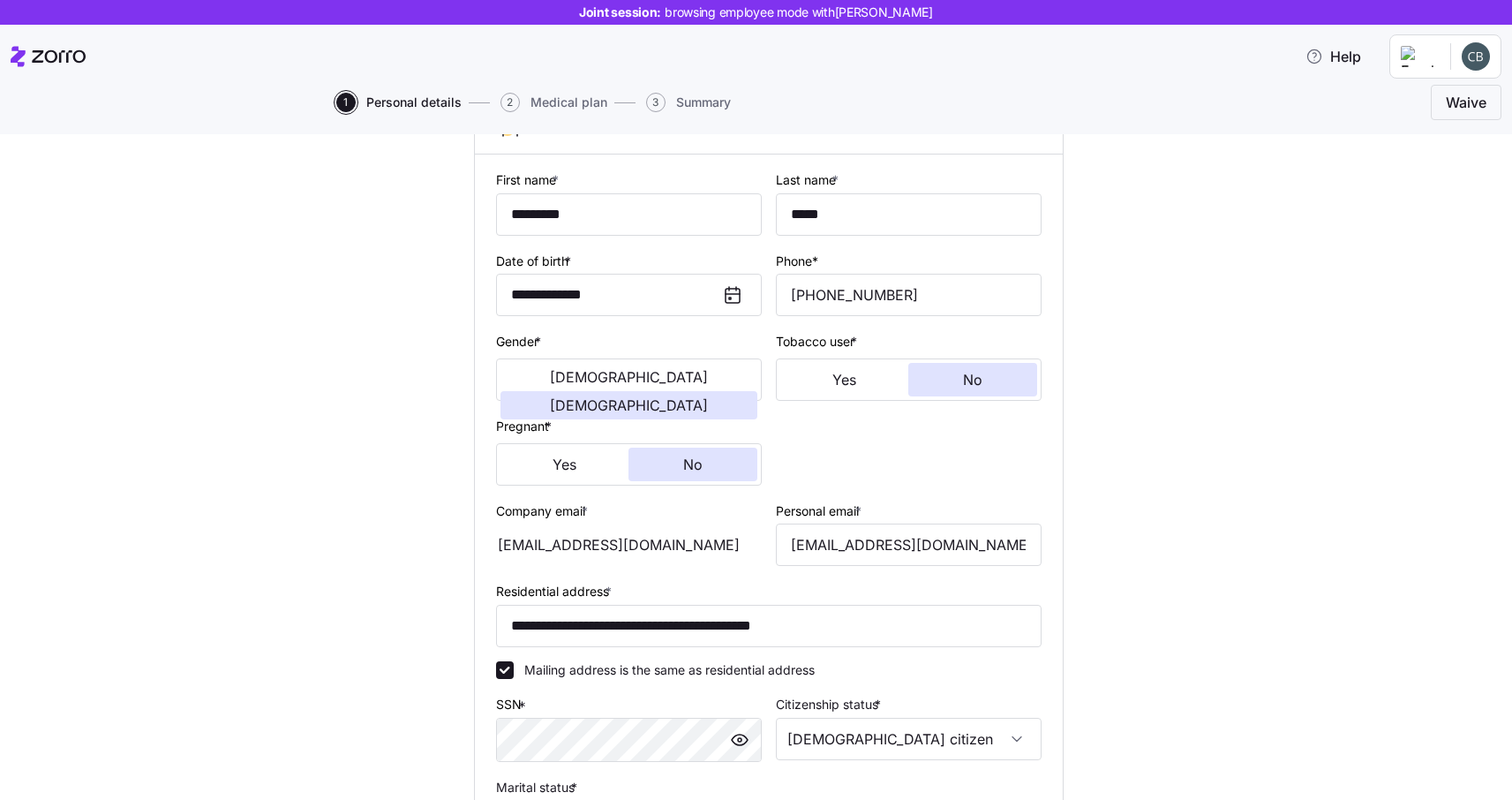
scroll to position [449, 0]
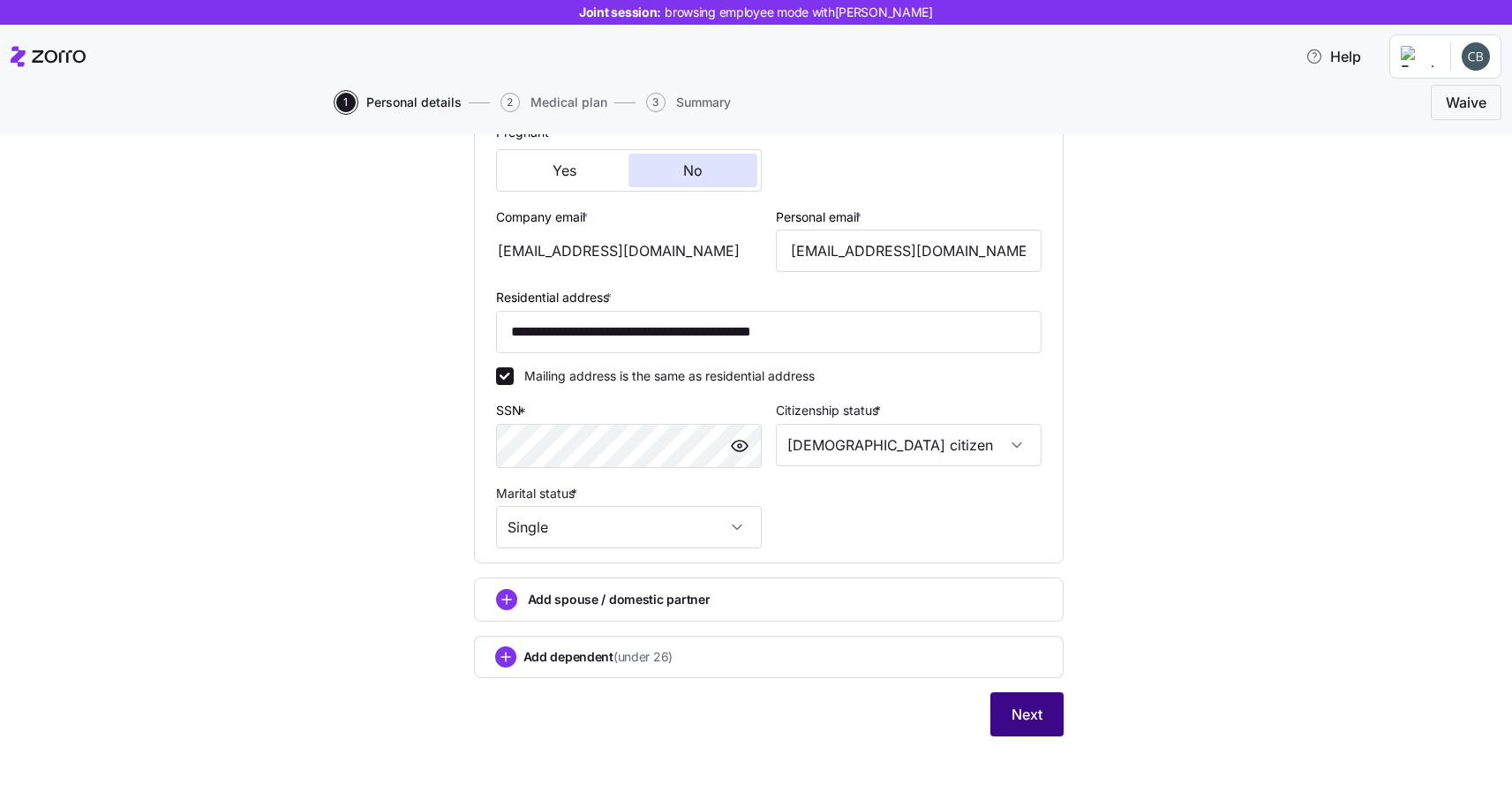
click at [1019, 718] on span "Next" at bounding box center [1028, 714] width 31 height 21
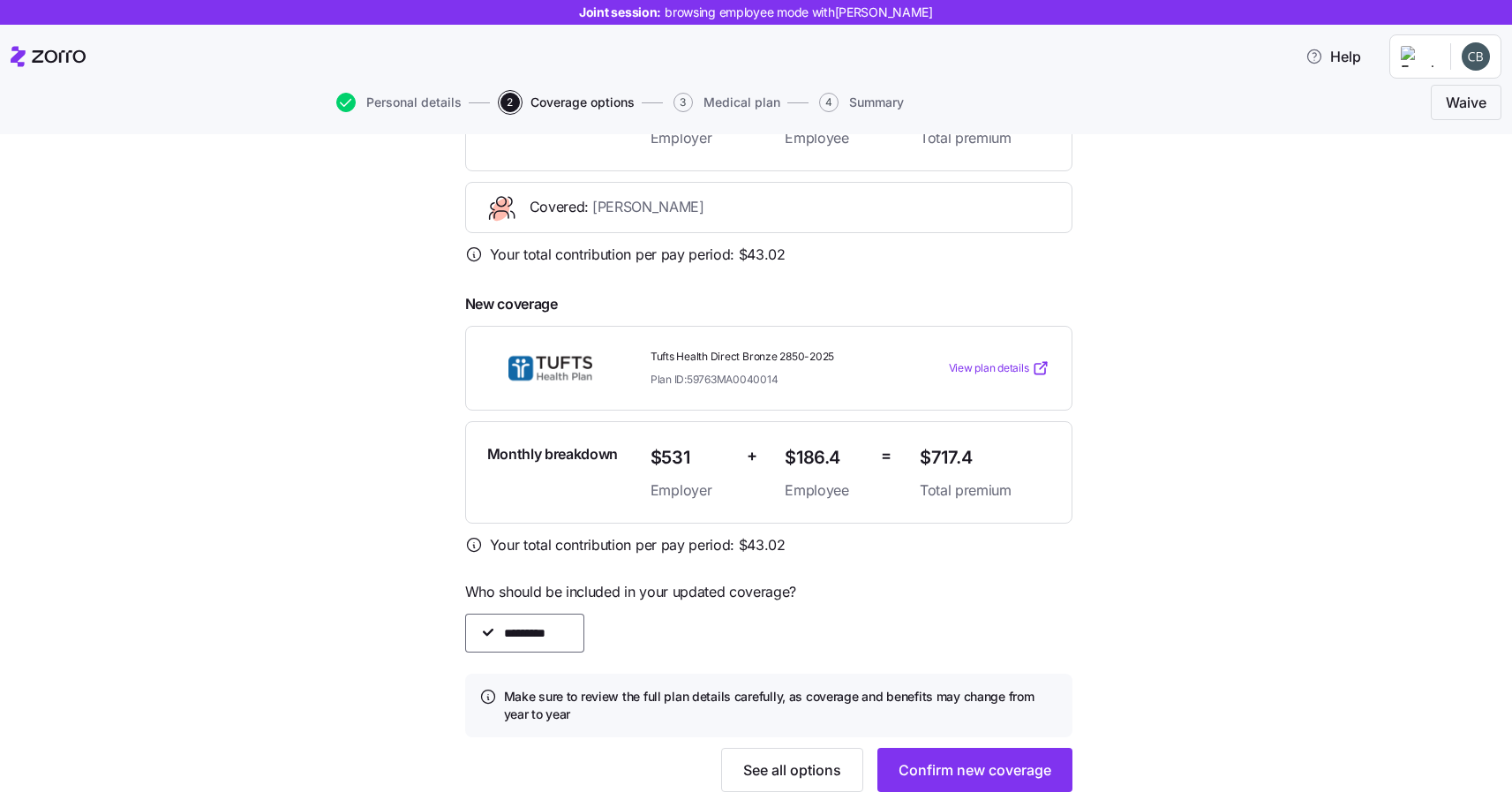
scroll to position [362, 0]
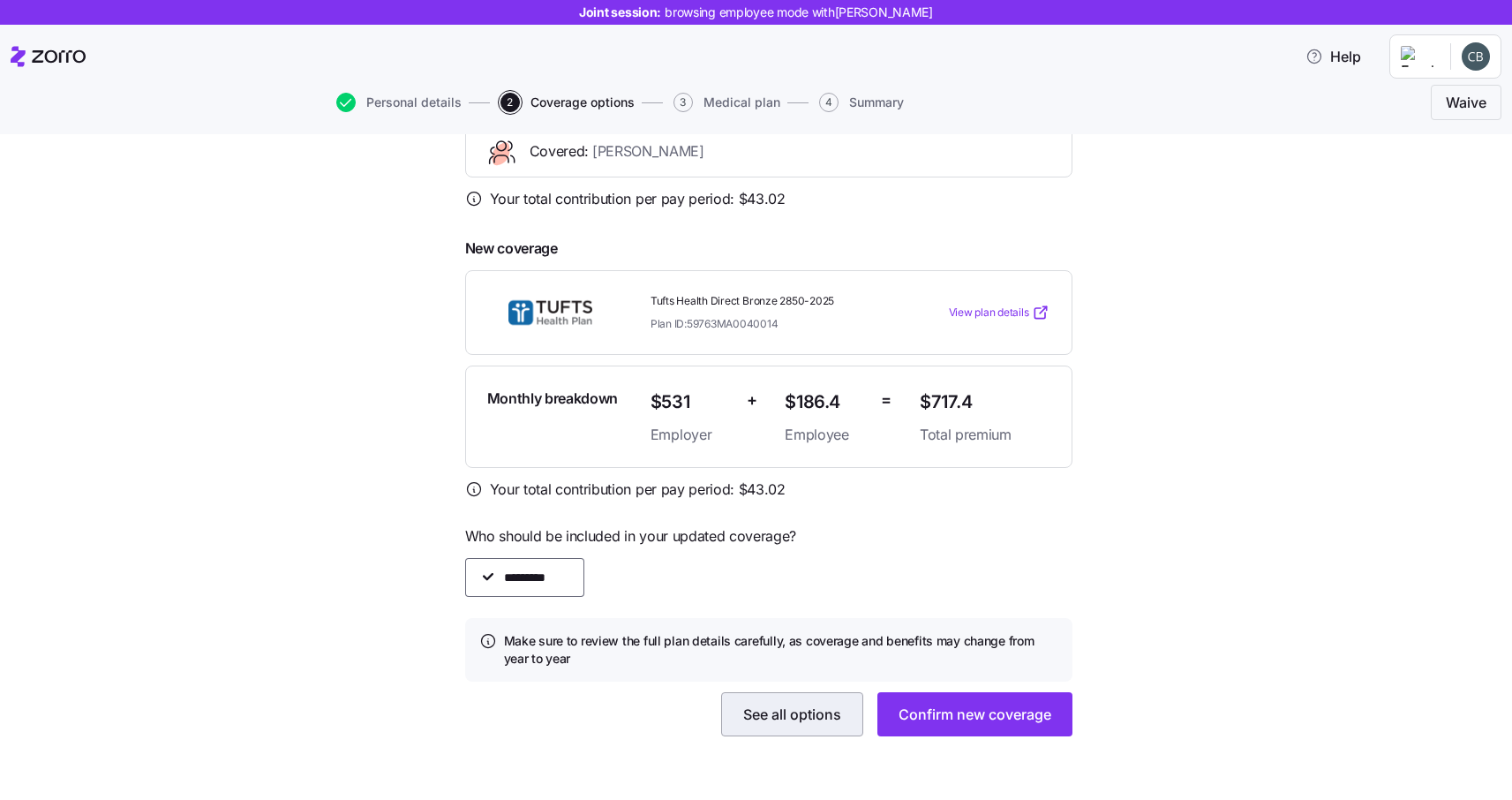
click at [807, 711] on span "See all options" at bounding box center [793, 714] width 98 height 21
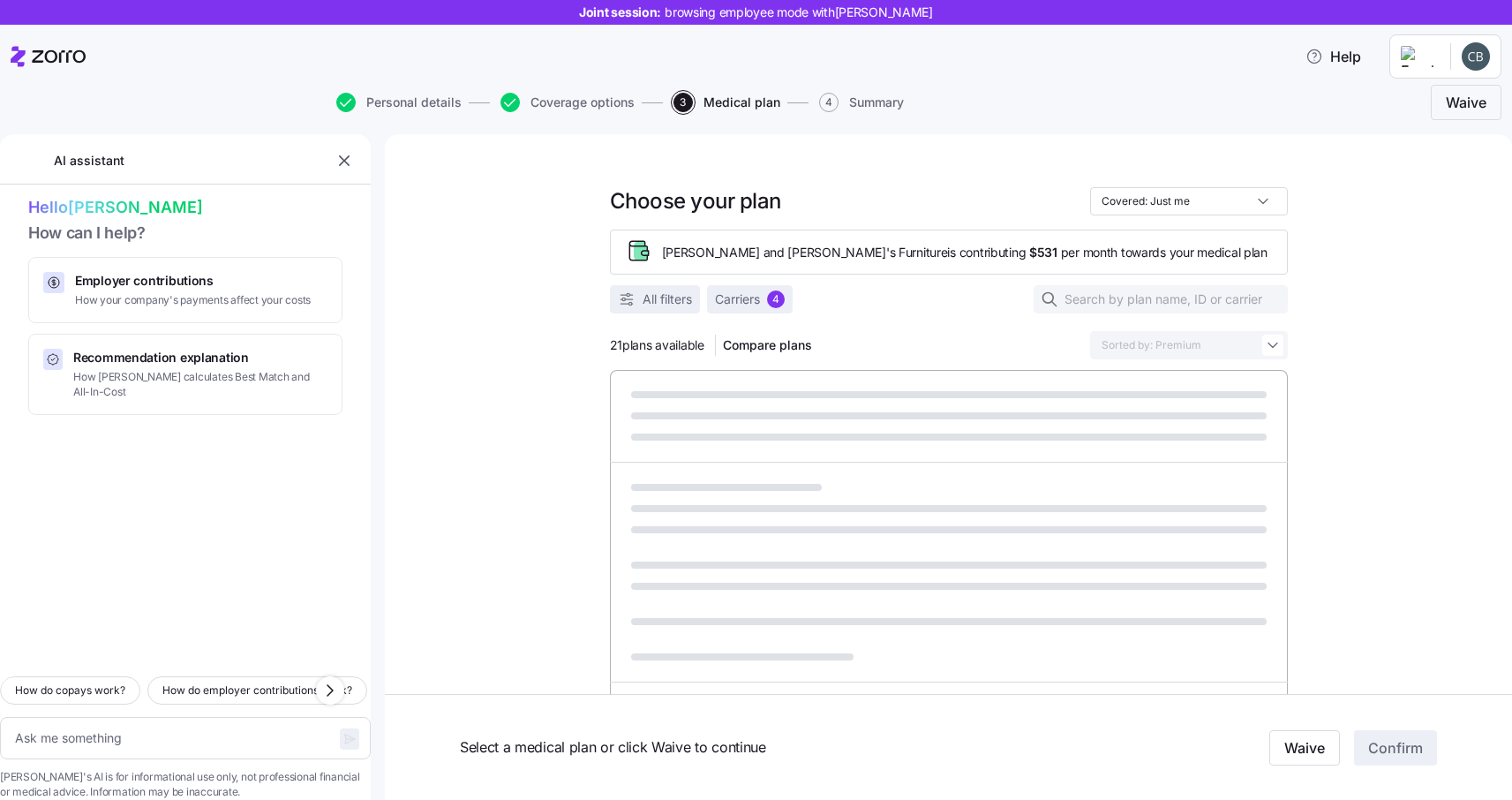
scroll to position [42, 0]
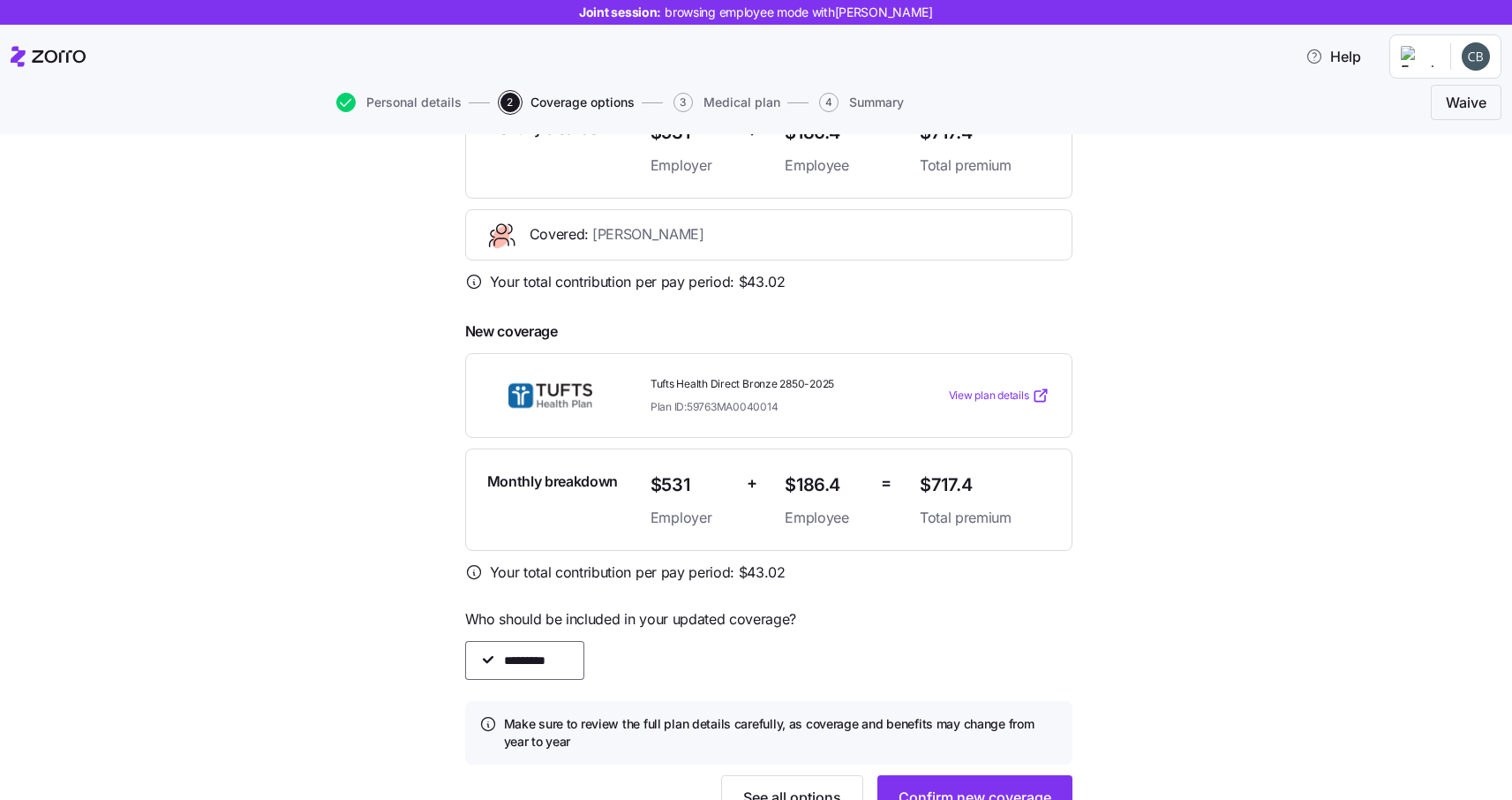
scroll to position [362, 0]
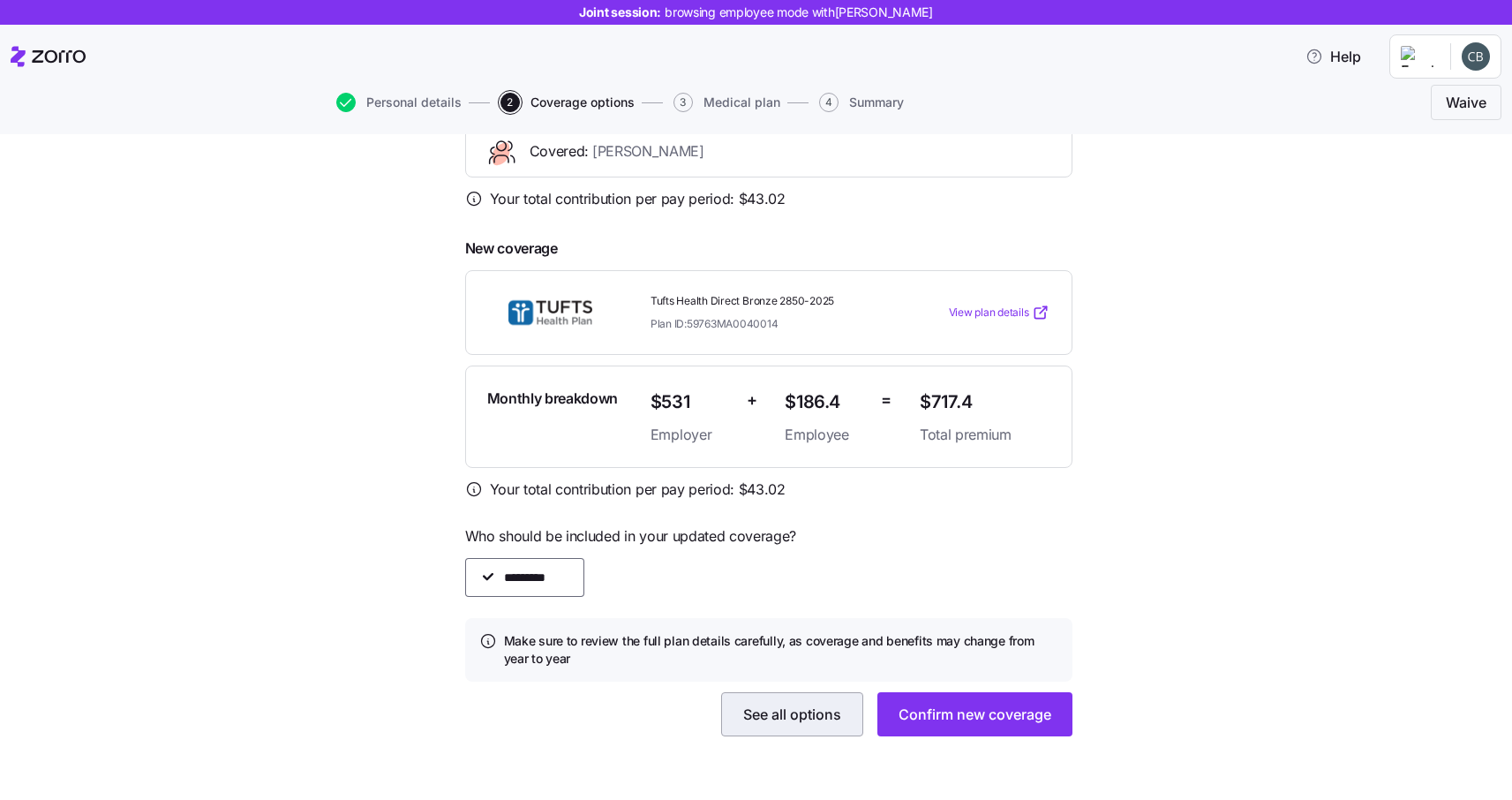
click at [785, 718] on span "See all options" at bounding box center [793, 714] width 98 height 21
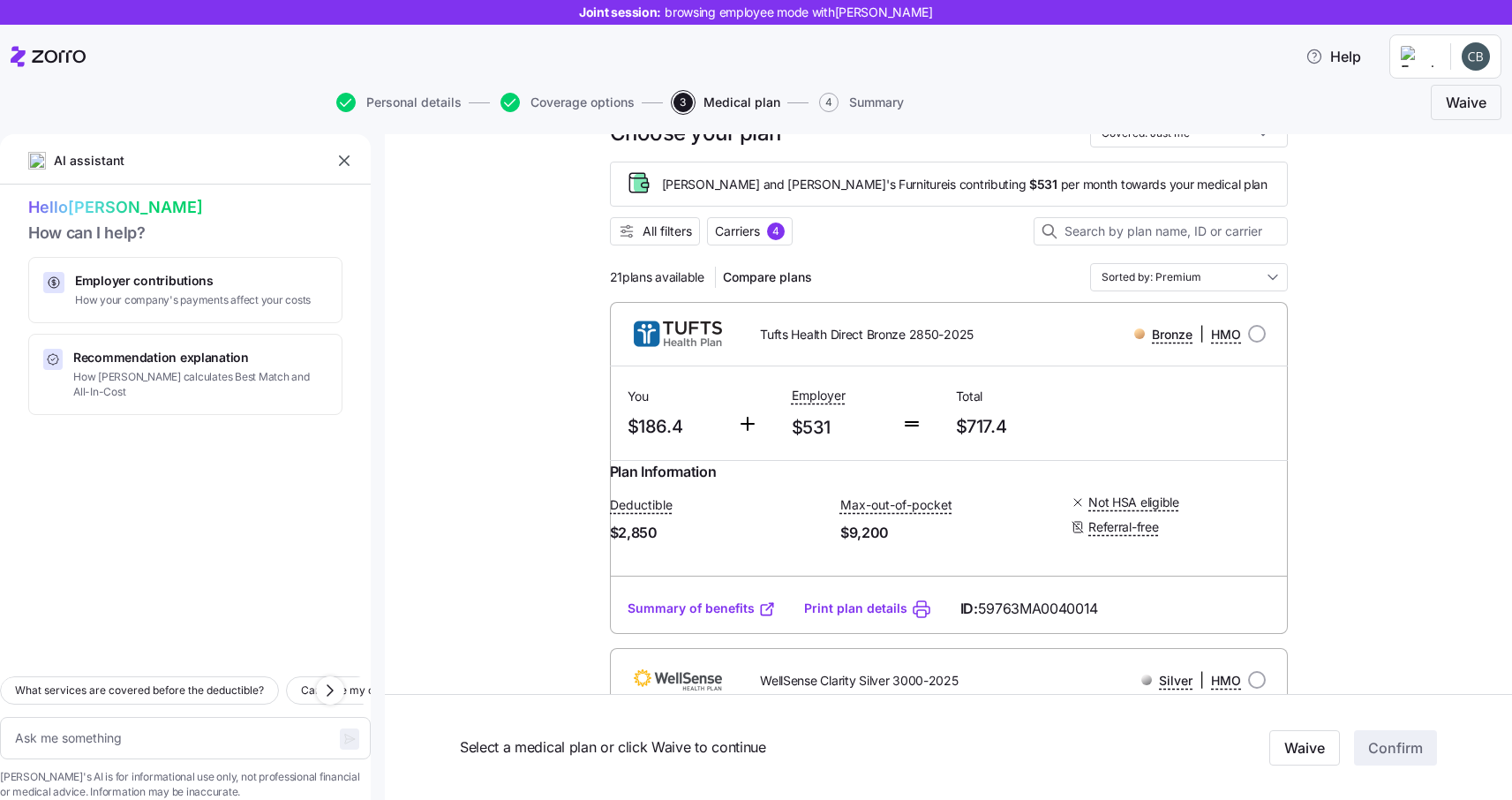
scroll to position [104, 0]
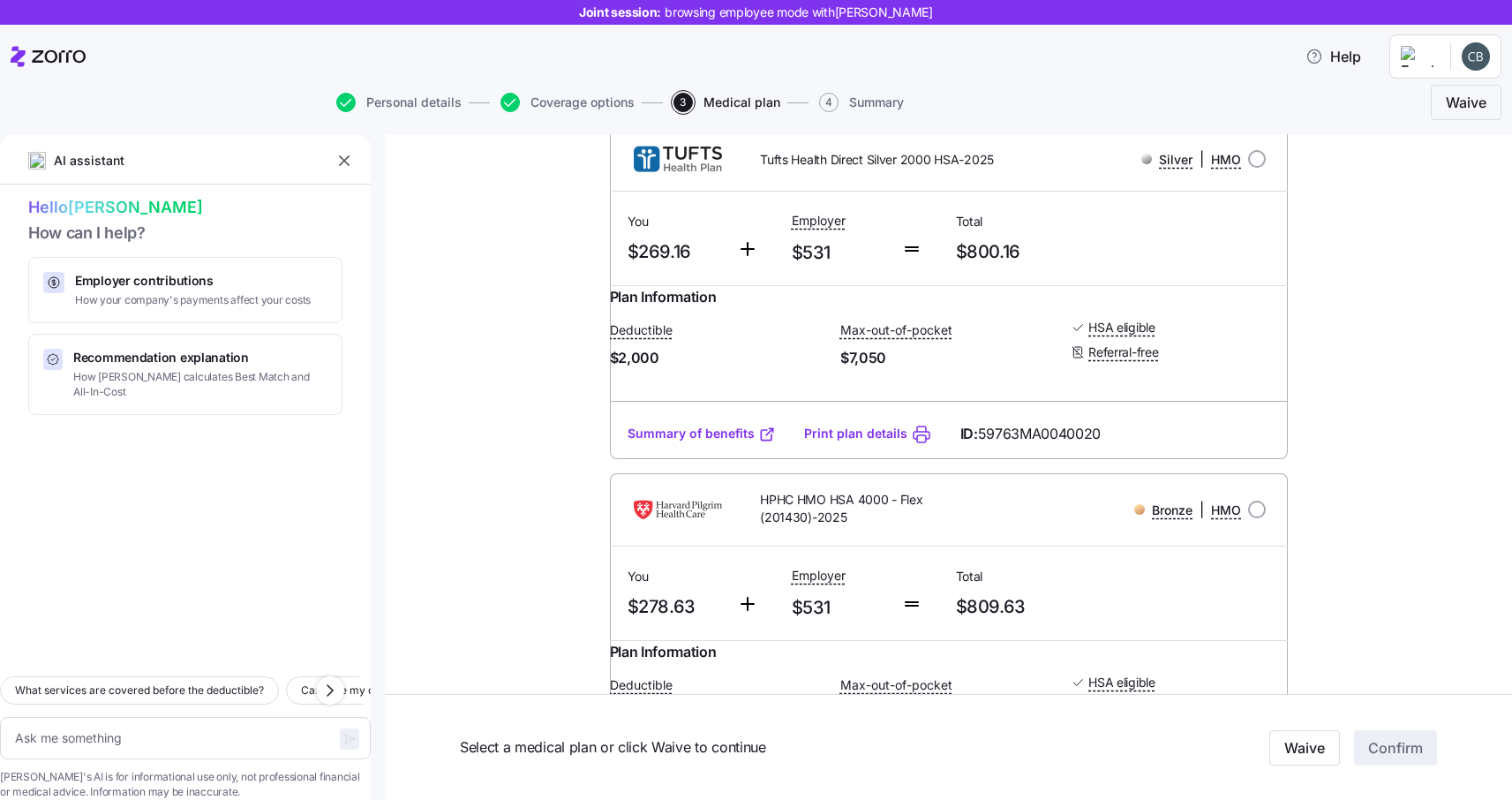
type textarea "x"
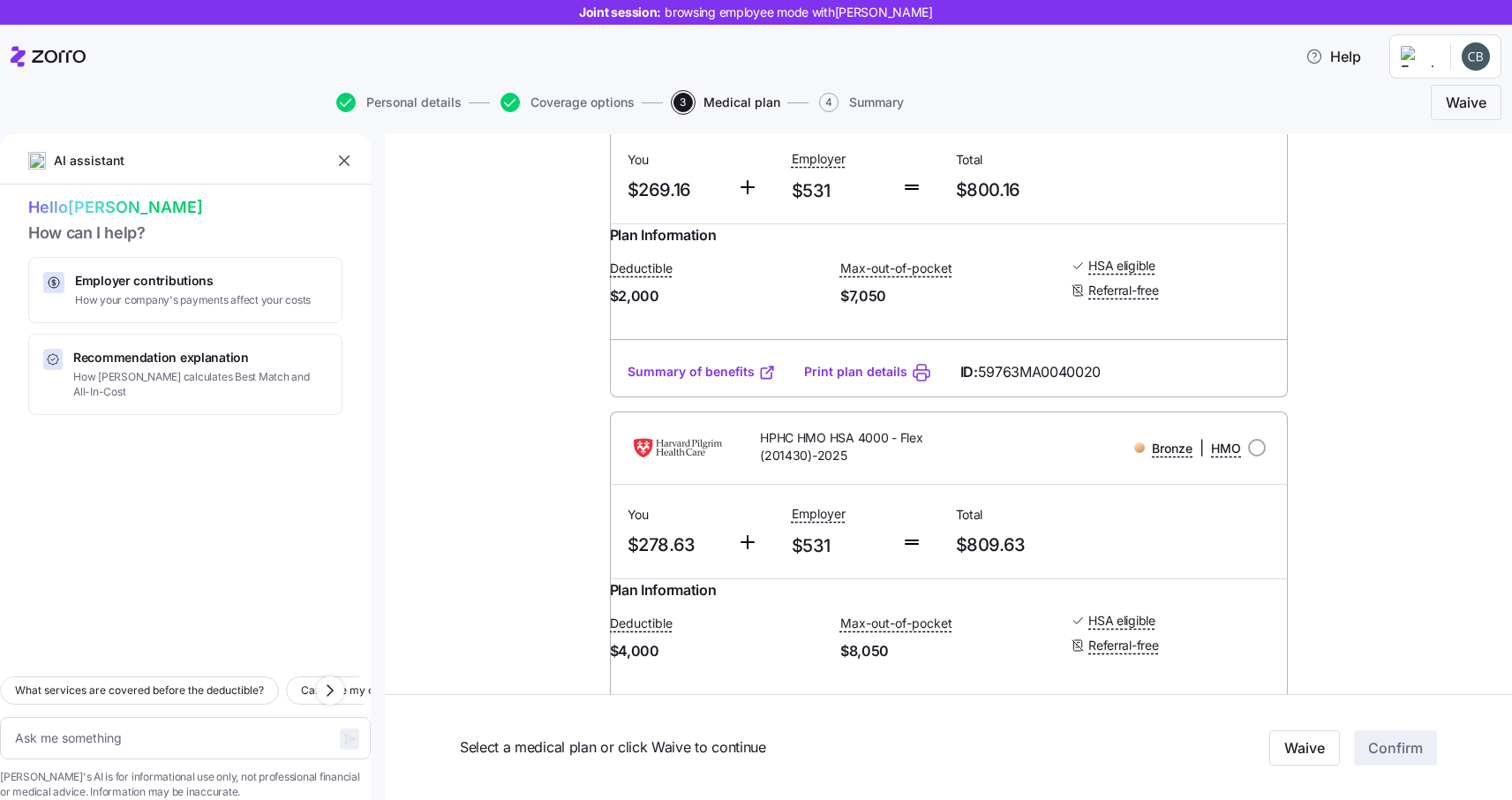
scroll to position [1345, 0]
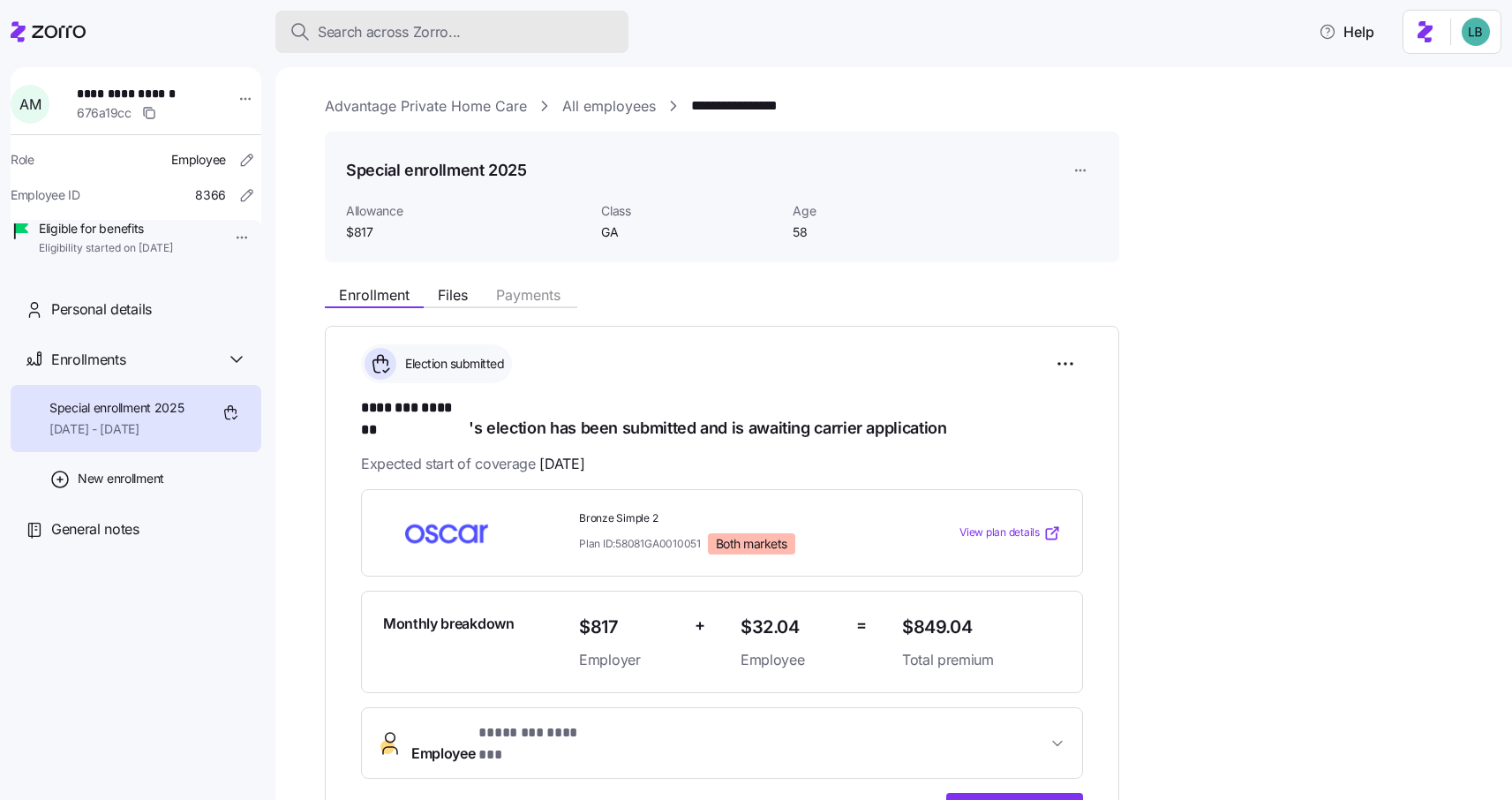
scroll to position [185, 0]
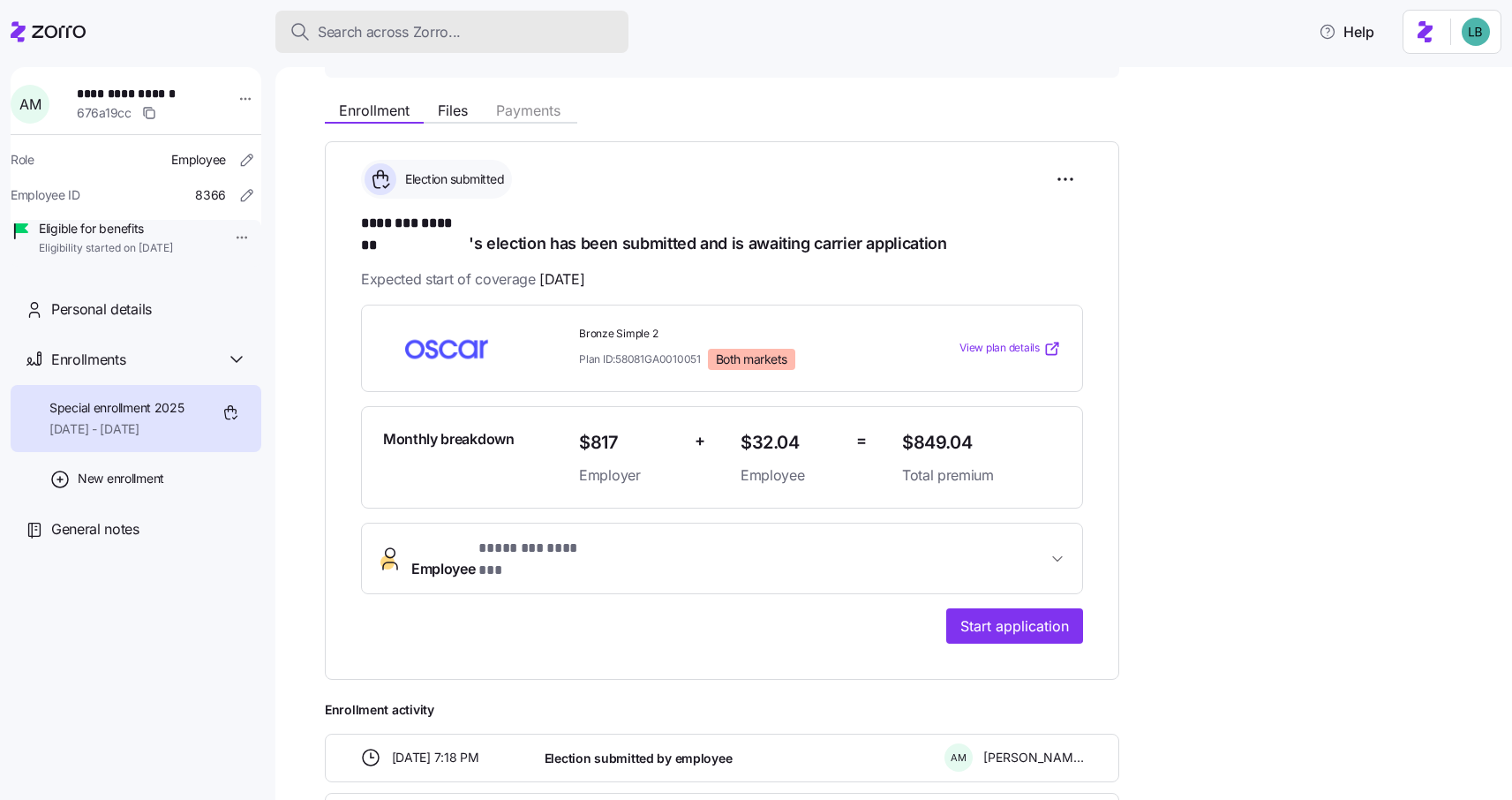
click at [394, 33] on span "Search across Zorro..." at bounding box center [389, 32] width 143 height 22
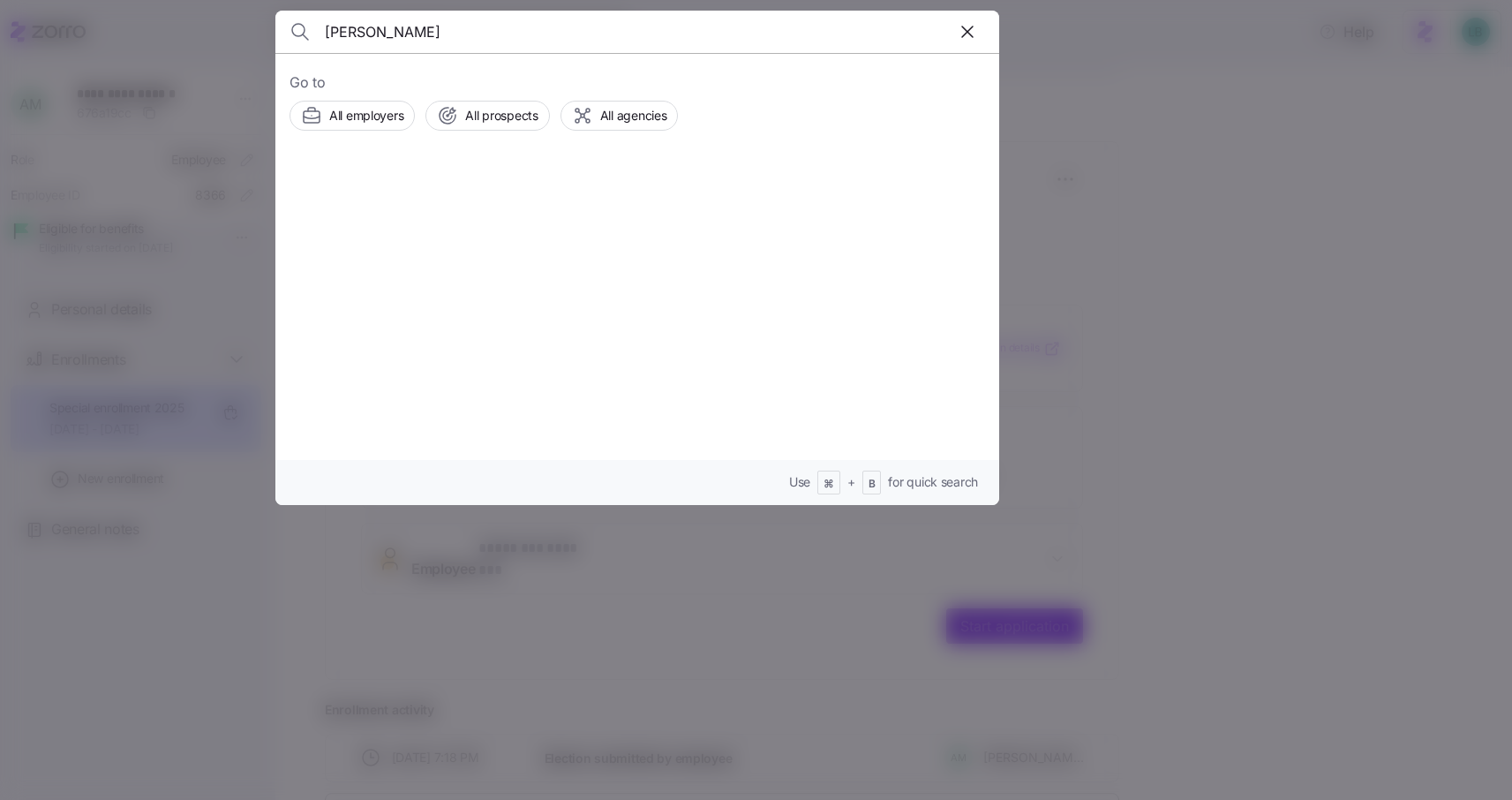
type input "[PERSON_NAME]"
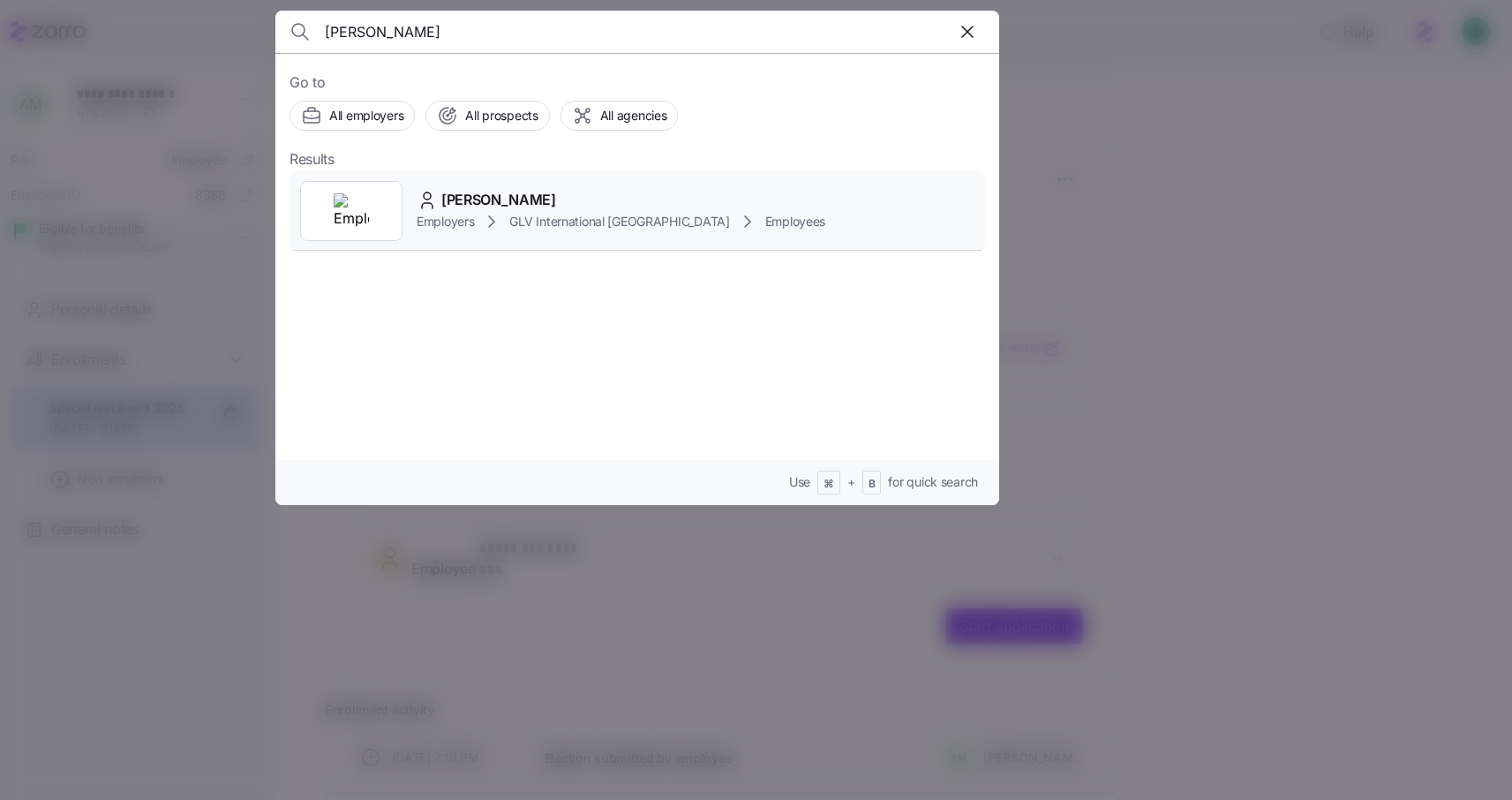
click at [472, 204] on span "[PERSON_NAME]" at bounding box center [498, 199] width 115 height 22
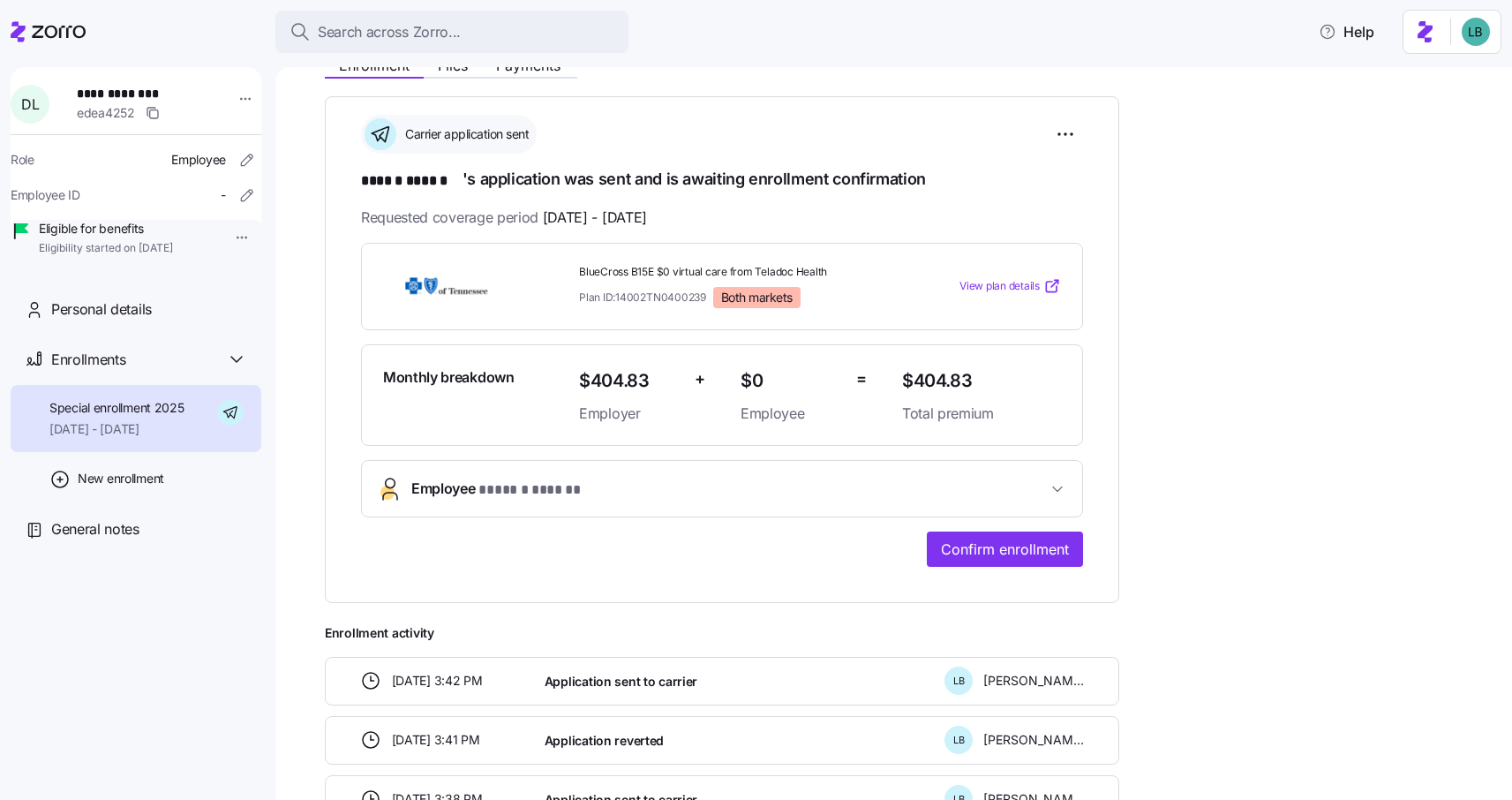
scroll to position [213, 0]
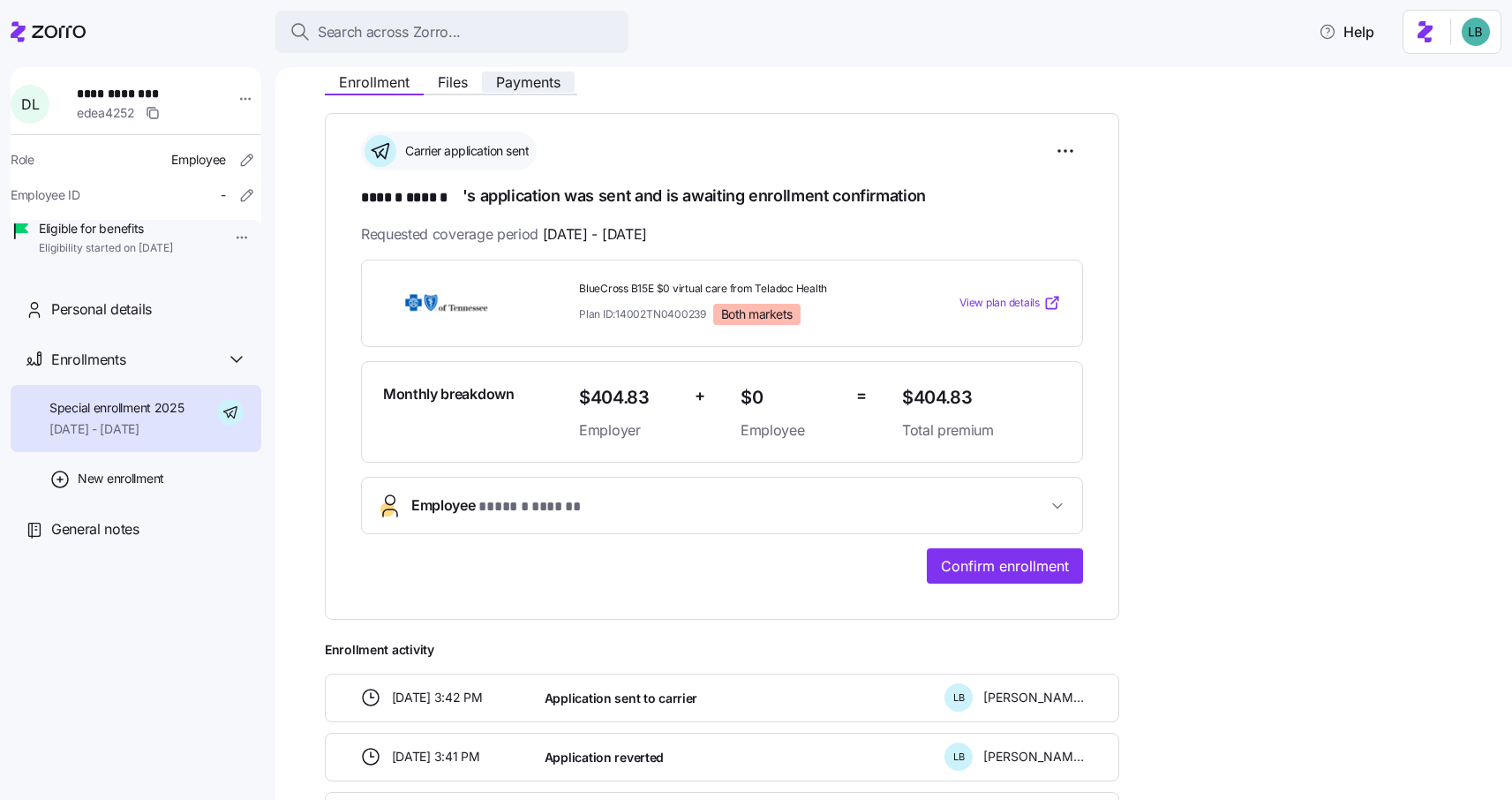
click at [538, 71] on button "Payments" at bounding box center [529, 82] width 92 height 21
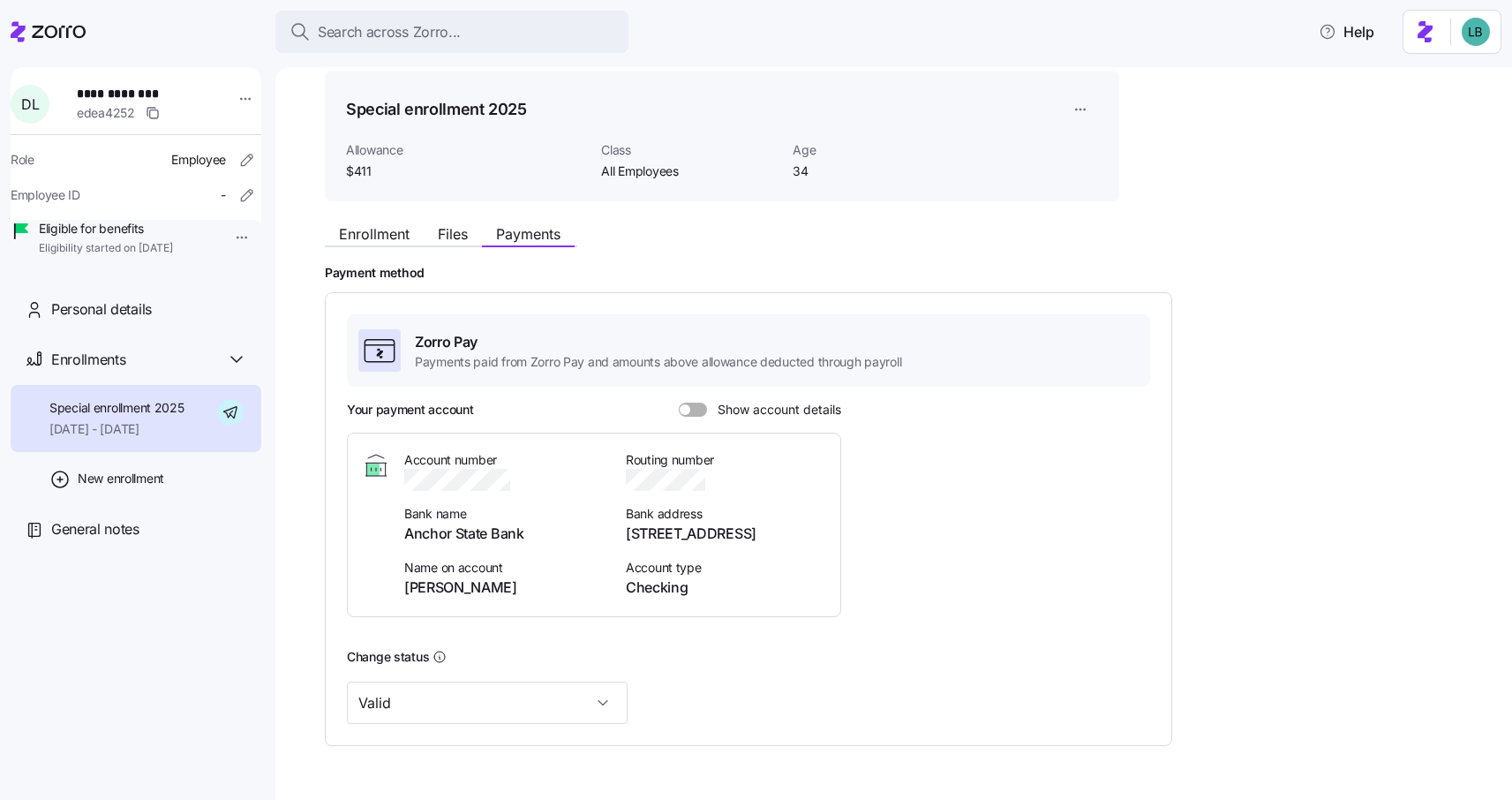
scroll to position [113, 0]
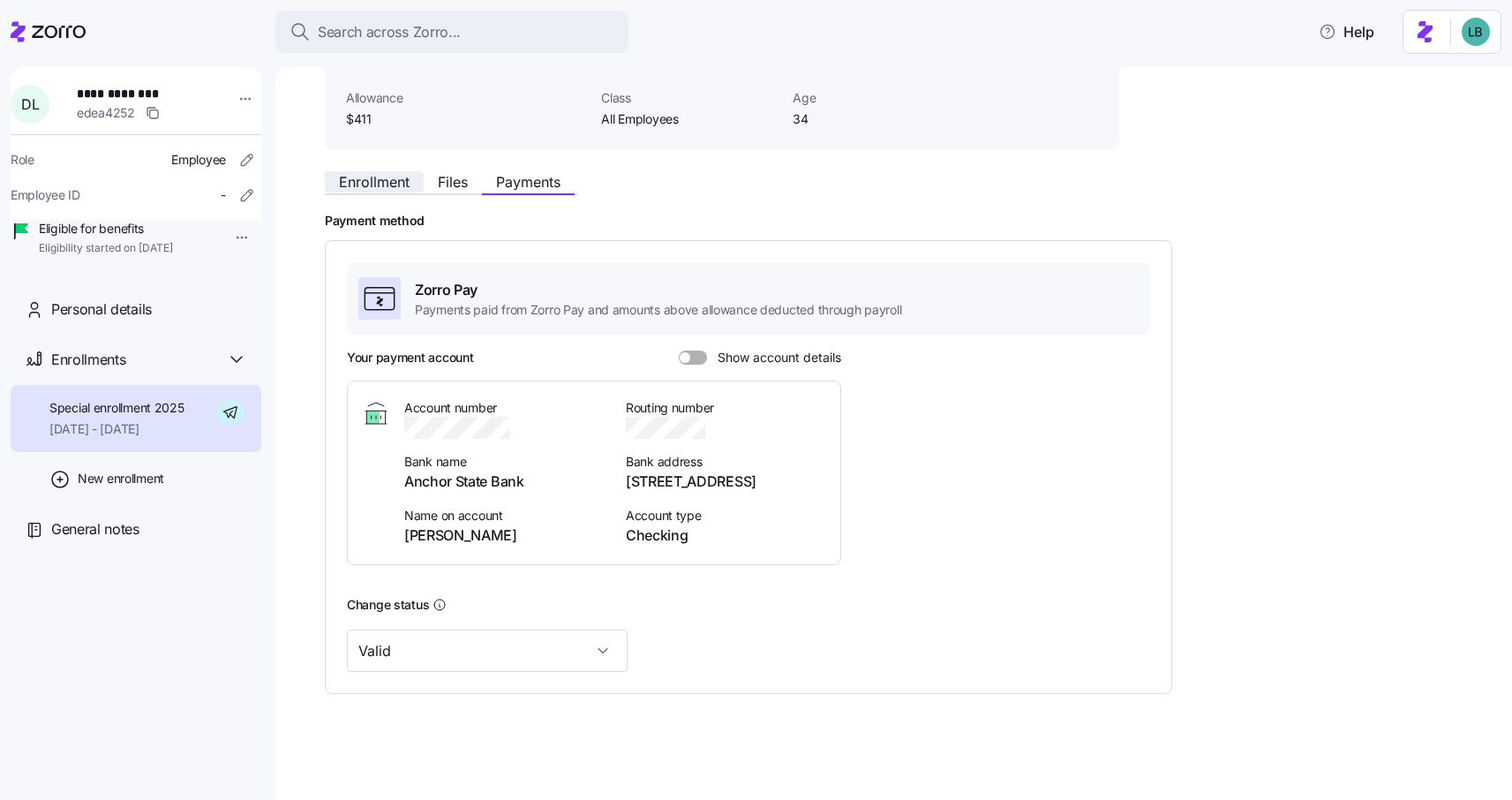
click at [386, 185] on span "Enrollment" at bounding box center [374, 182] width 70 height 14
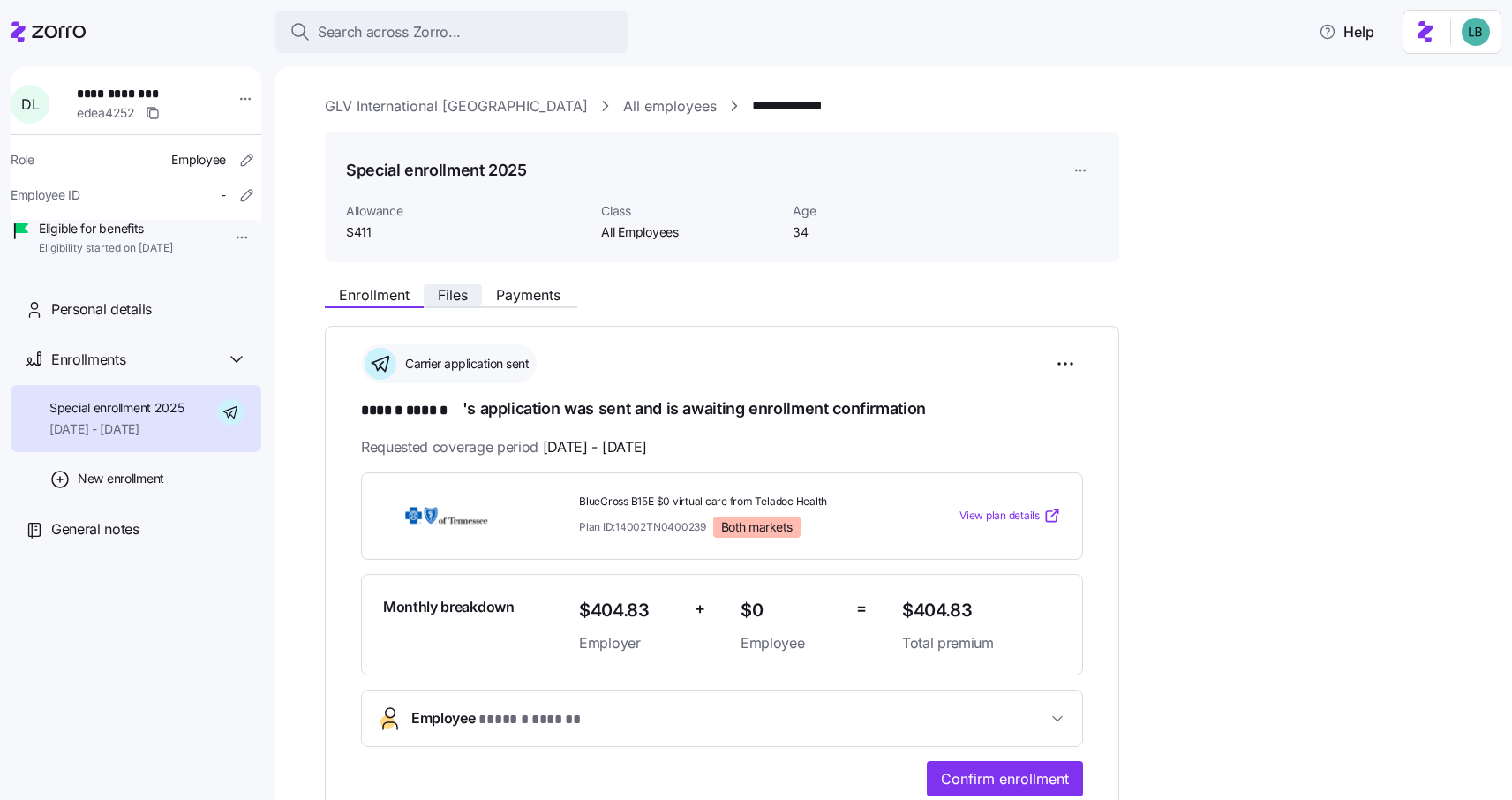
click at [451, 294] on span "Files" at bounding box center [453, 295] width 30 height 14
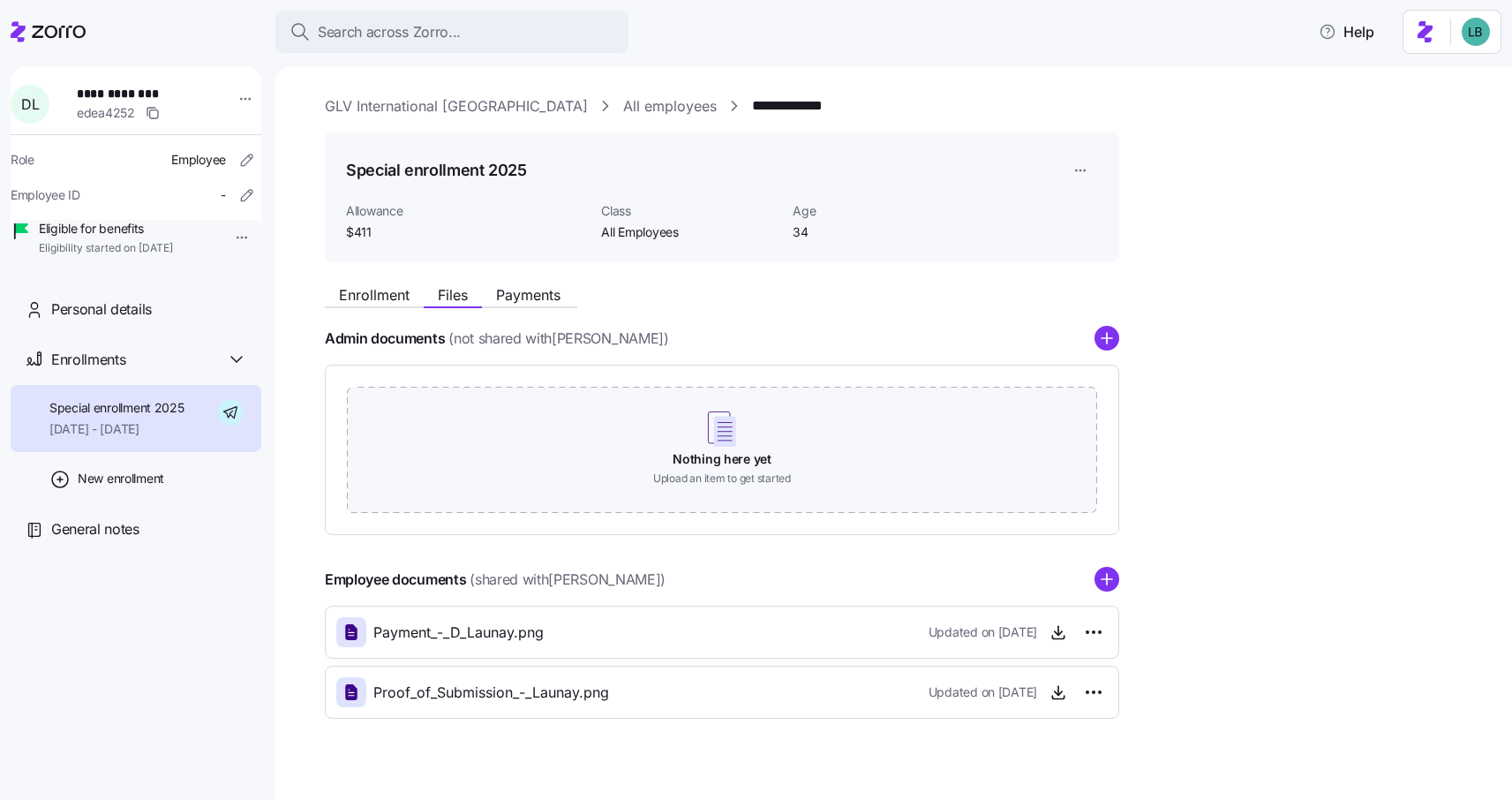
click at [581, 632] on div "Payment_-_D_Launay.png Updated on [DATE]" at bounding box center [721, 632] width 771 height 30
drag, startPoint x: 174, startPoint y: 94, endPoint x: 82, endPoint y: 95, distance: 92.0
click at [82, 95] on div "**********" at bounding box center [146, 104] width 154 height 53
copy span "**********"
click at [523, 296] on span "Payments" at bounding box center [528, 295] width 65 height 14
